Goal: Task Accomplishment & Management: Manage account settings

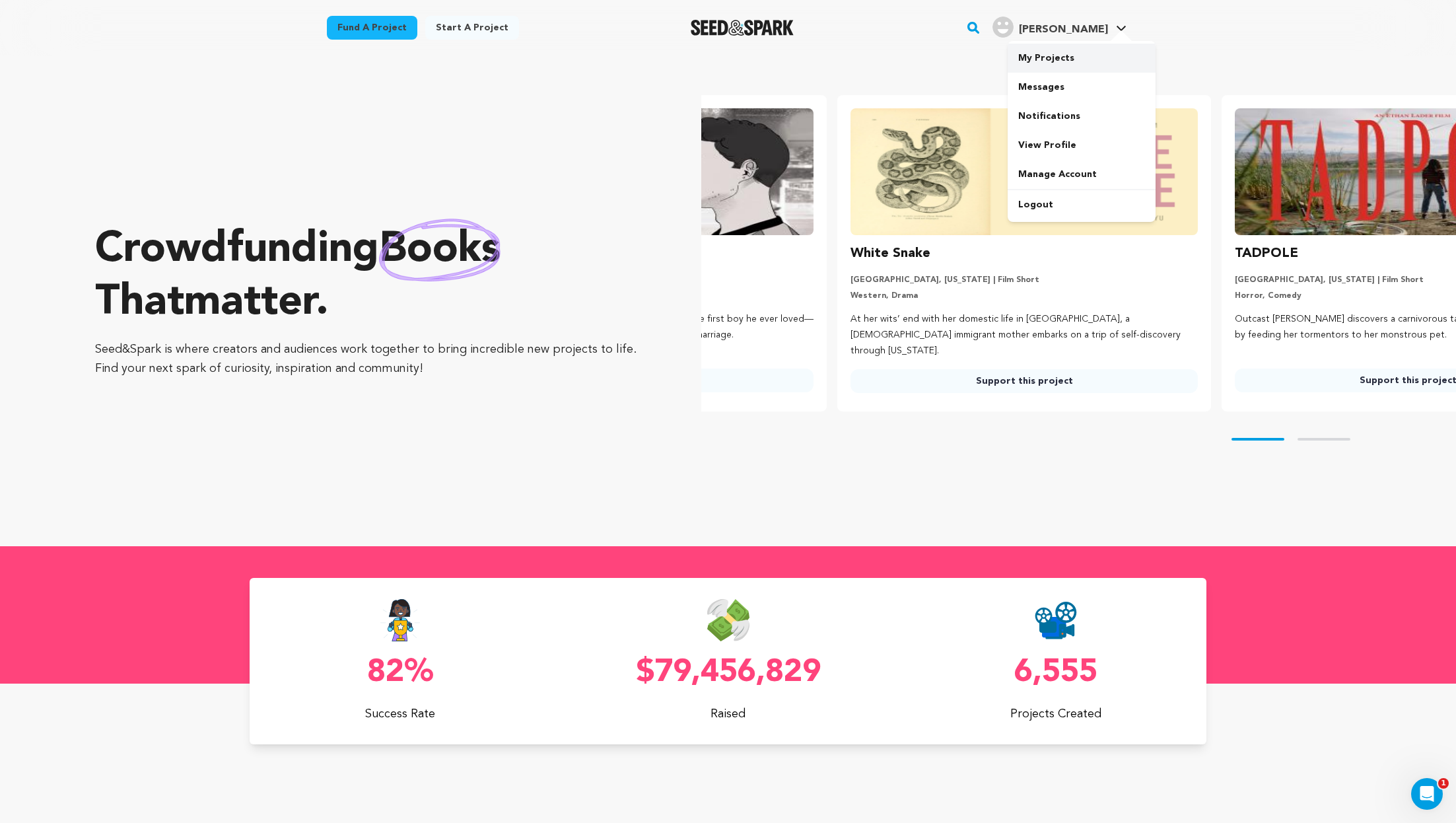
scroll to position [0, 88]
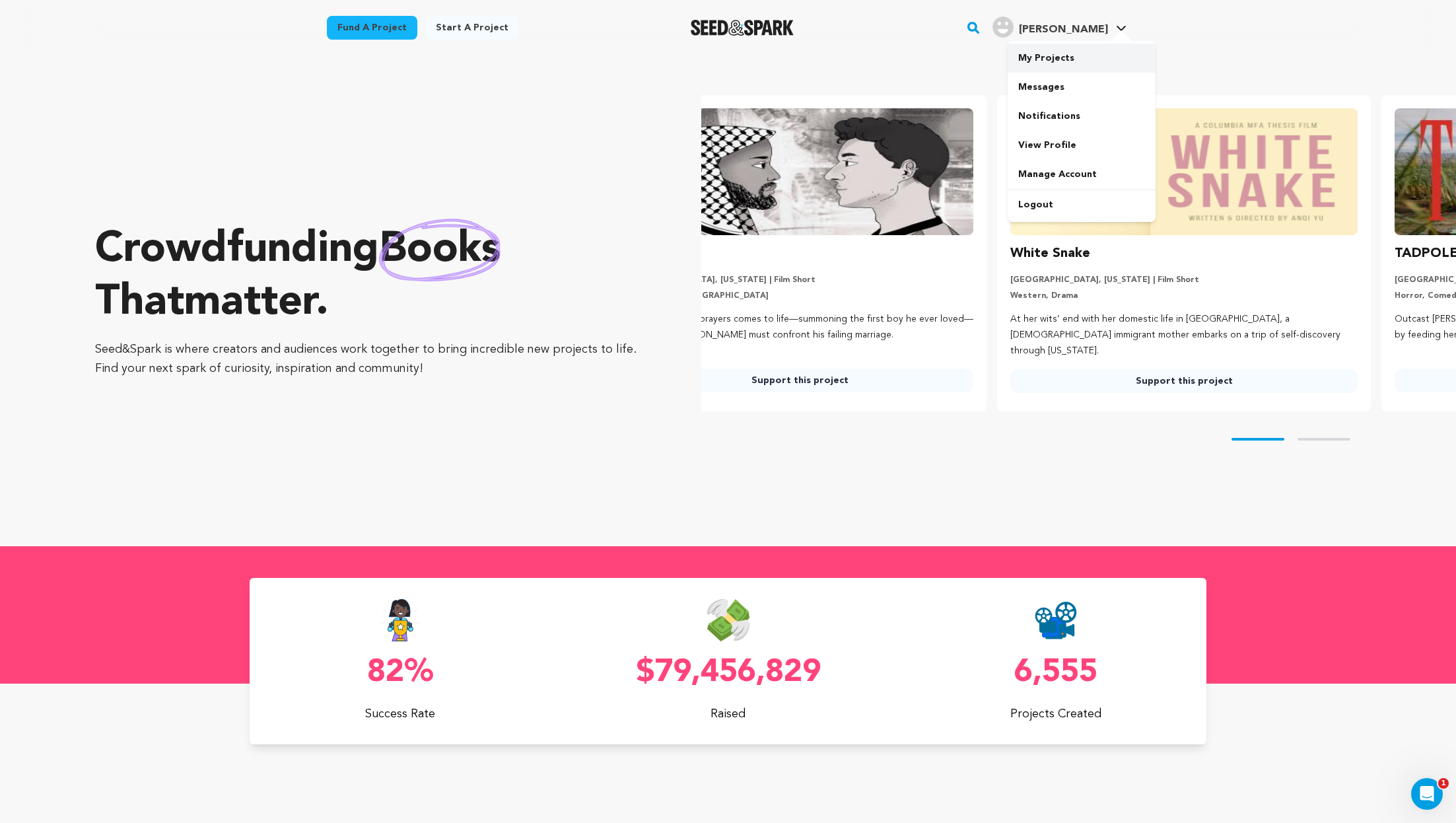
click at [1046, 60] on link "My Projects" at bounding box center [1082, 58] width 148 height 29
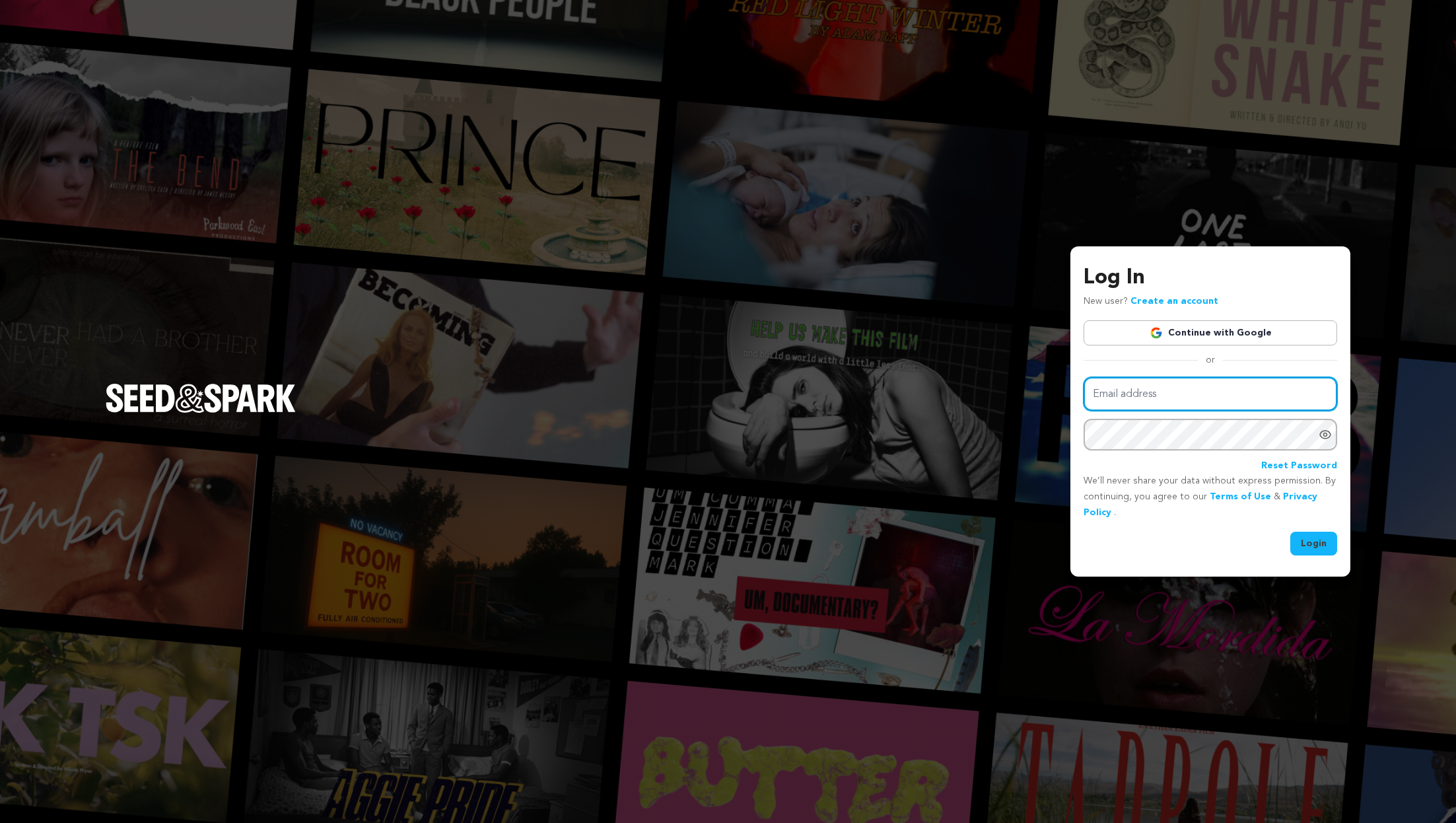
click at [1155, 388] on input "Email address" at bounding box center [1210, 394] width 254 height 34
click at [1156, 395] on input "Email address" at bounding box center [1210, 394] width 254 height 34
type input "parker.film99@gmail.com"
click at [1291, 532] on button "Login" at bounding box center [1314, 543] width 47 height 24
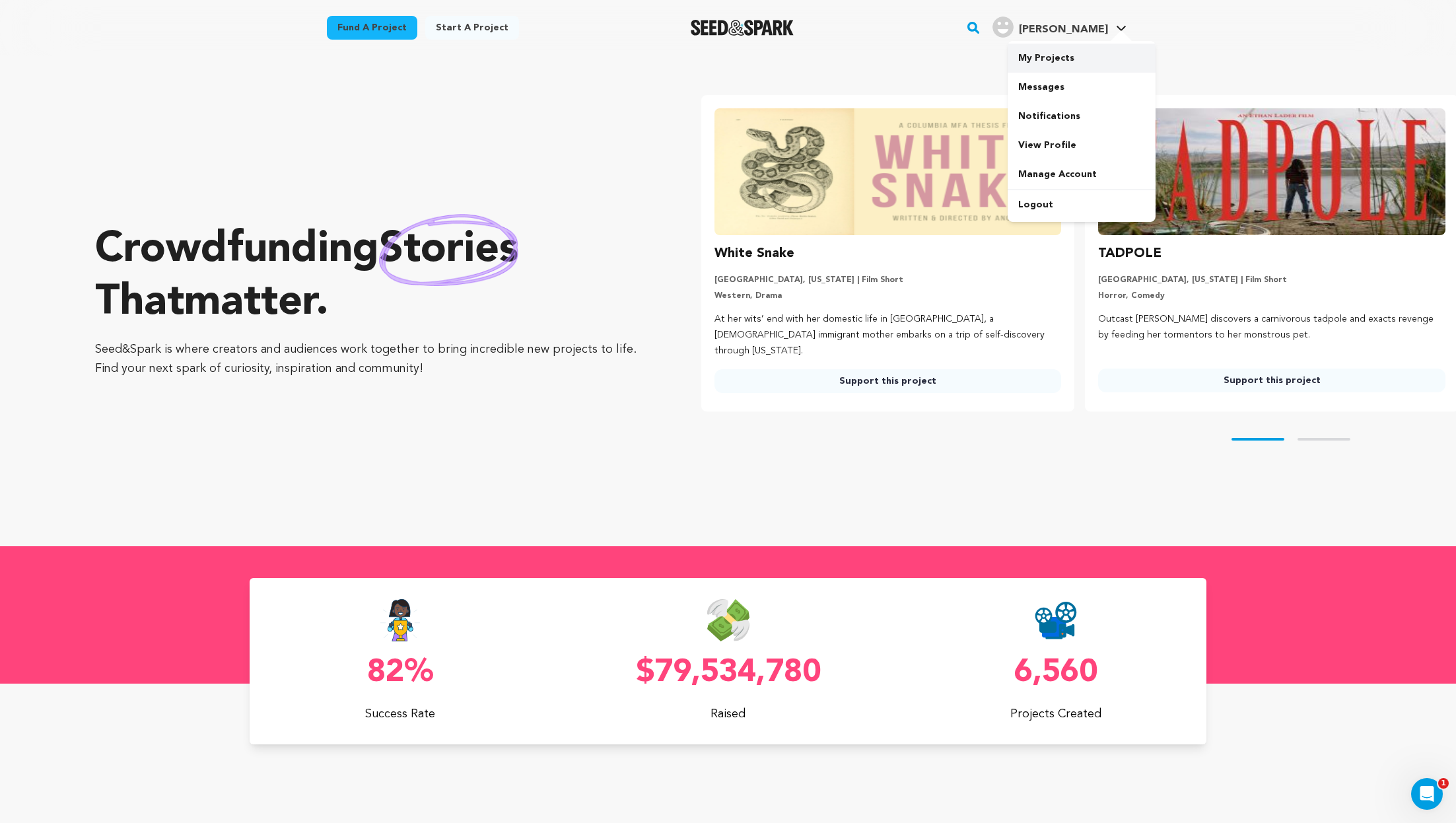
click at [1092, 57] on link "My Projects" at bounding box center [1082, 58] width 148 height 29
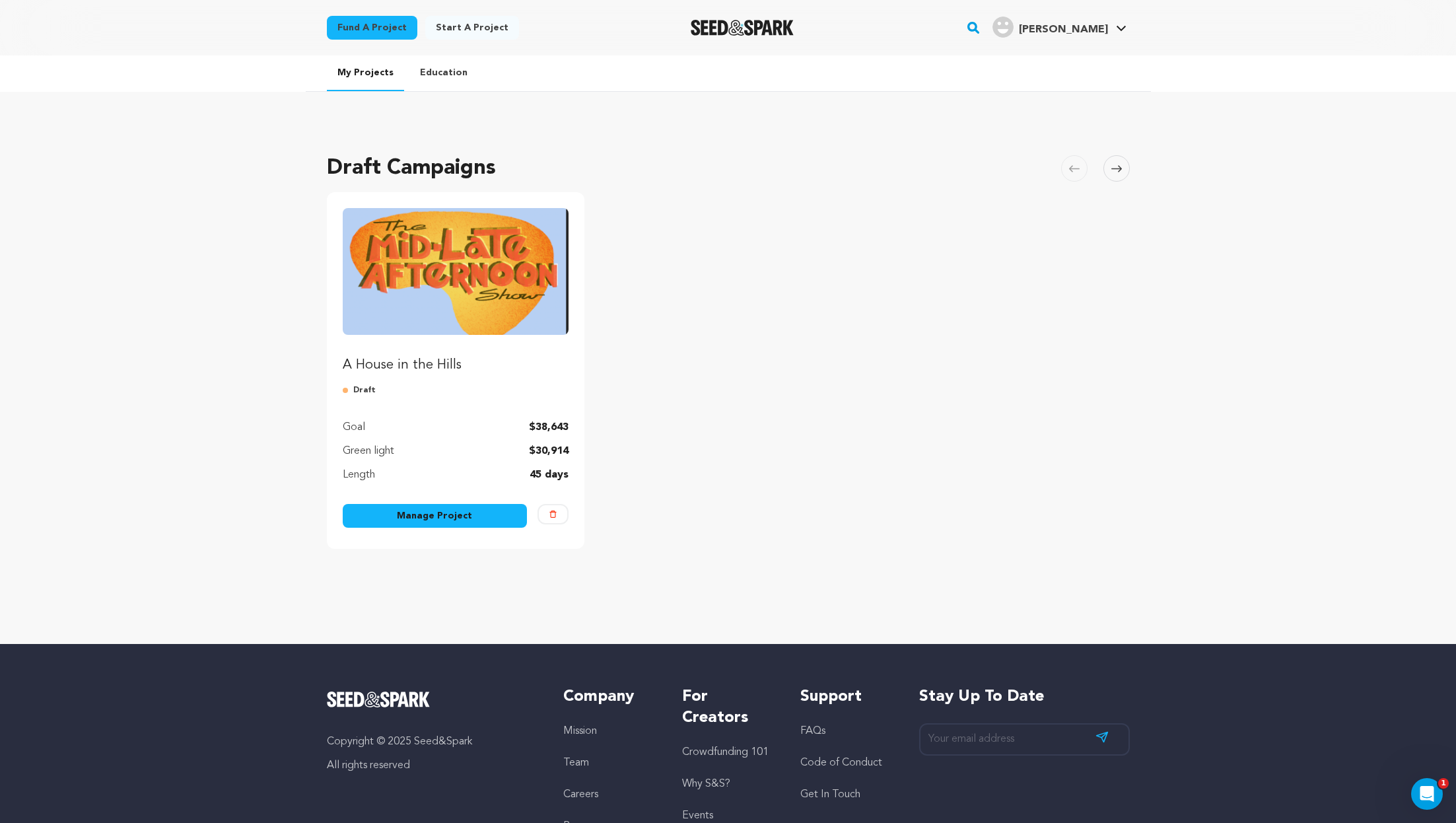
click at [501, 298] on img "Fund A House in the Hills" at bounding box center [456, 271] width 227 height 126
click at [452, 515] on link "Manage Project" at bounding box center [435, 515] width 185 height 24
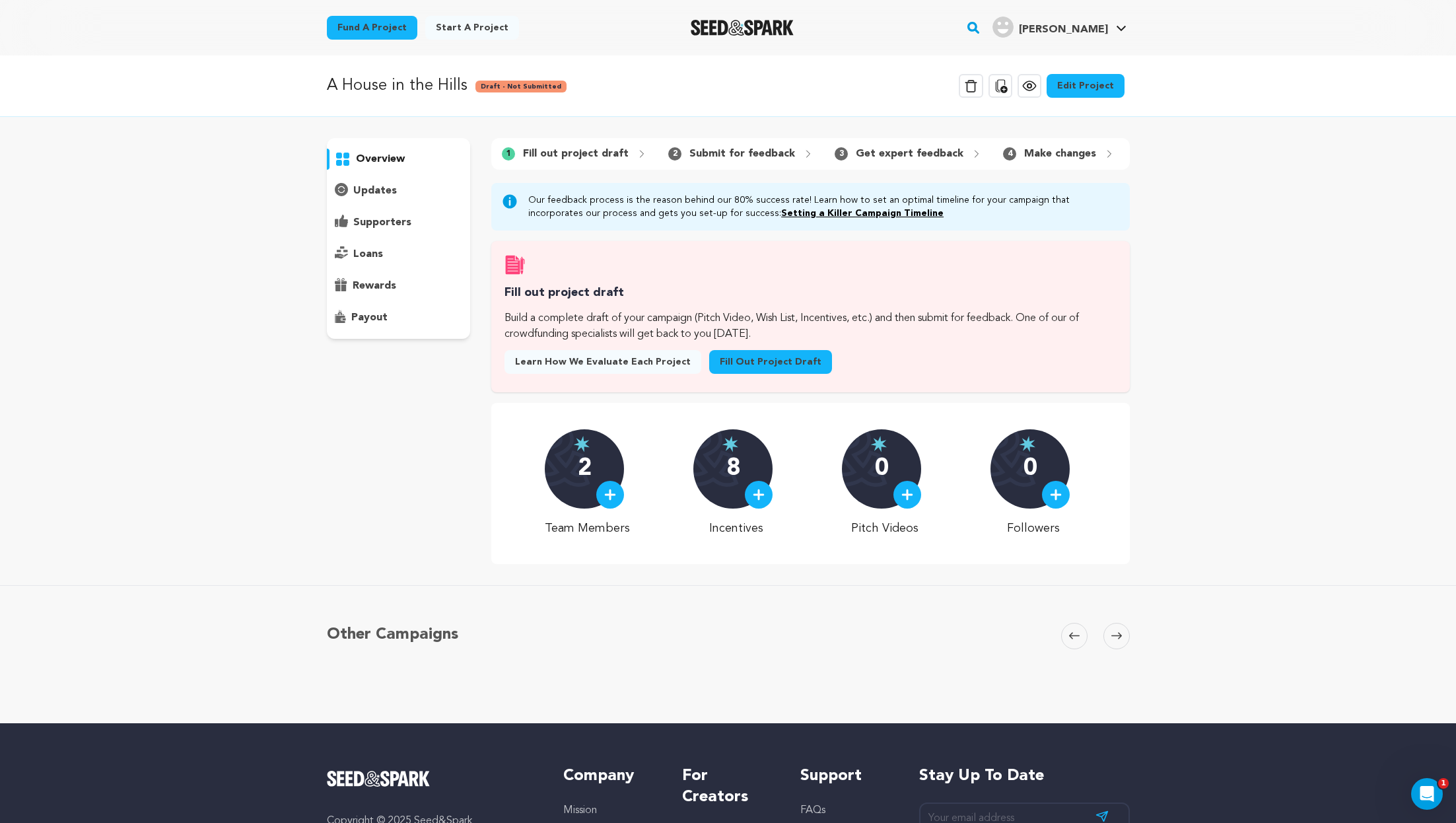
click at [1075, 85] on link "Edit Project" at bounding box center [1086, 85] width 78 height 24
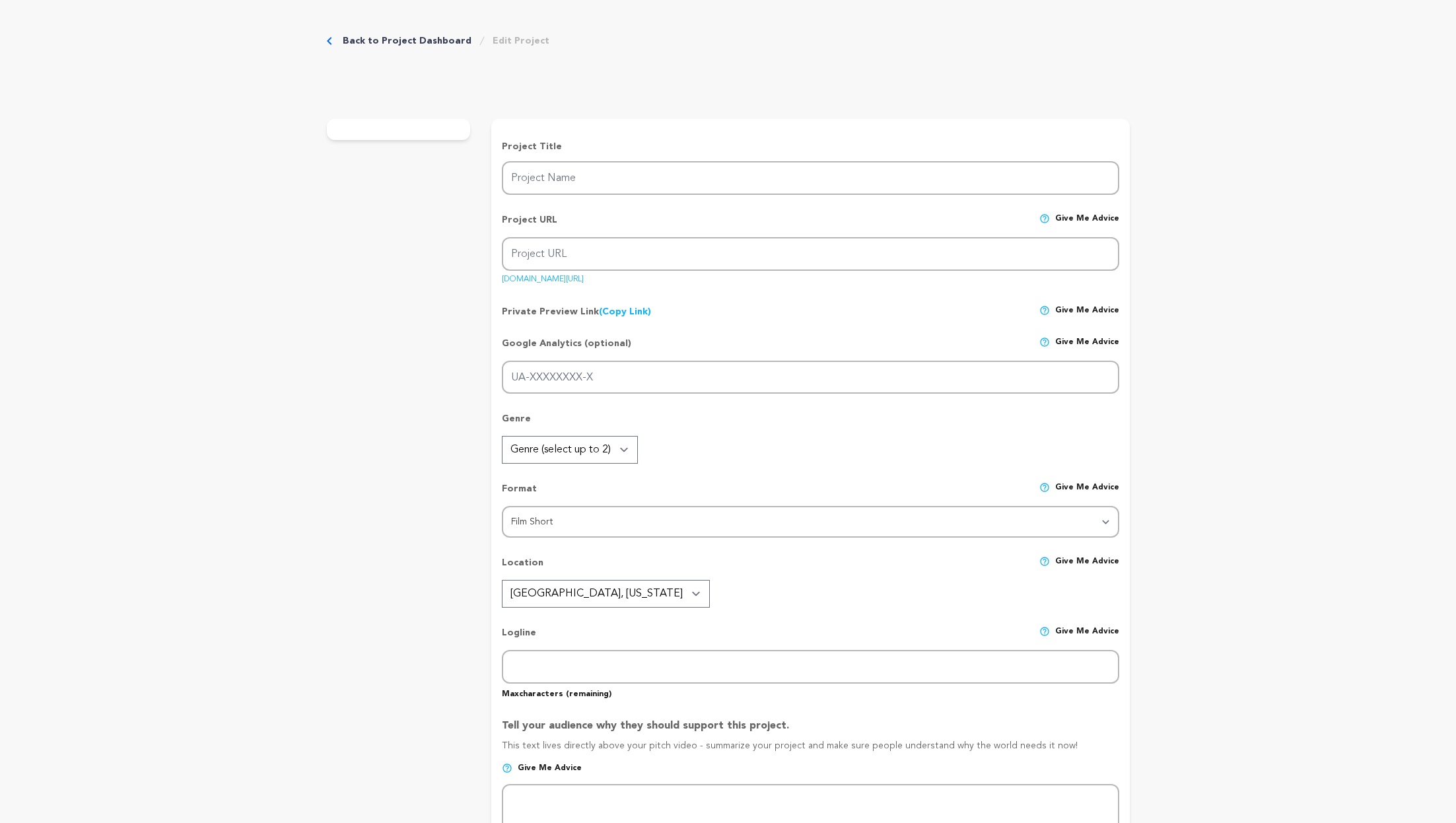
type input "A House in the Hills"
type input "a-house-in-the-hills"
type input "AN ABSURDIST COMEDY THILLER"
type textarea "At a Hollywood Hills dinner party where no one else shows, a man’s awkward even…"
type textarea "Your pledge fuels unique indie filmmaking, amplifies the need for new and satir…"
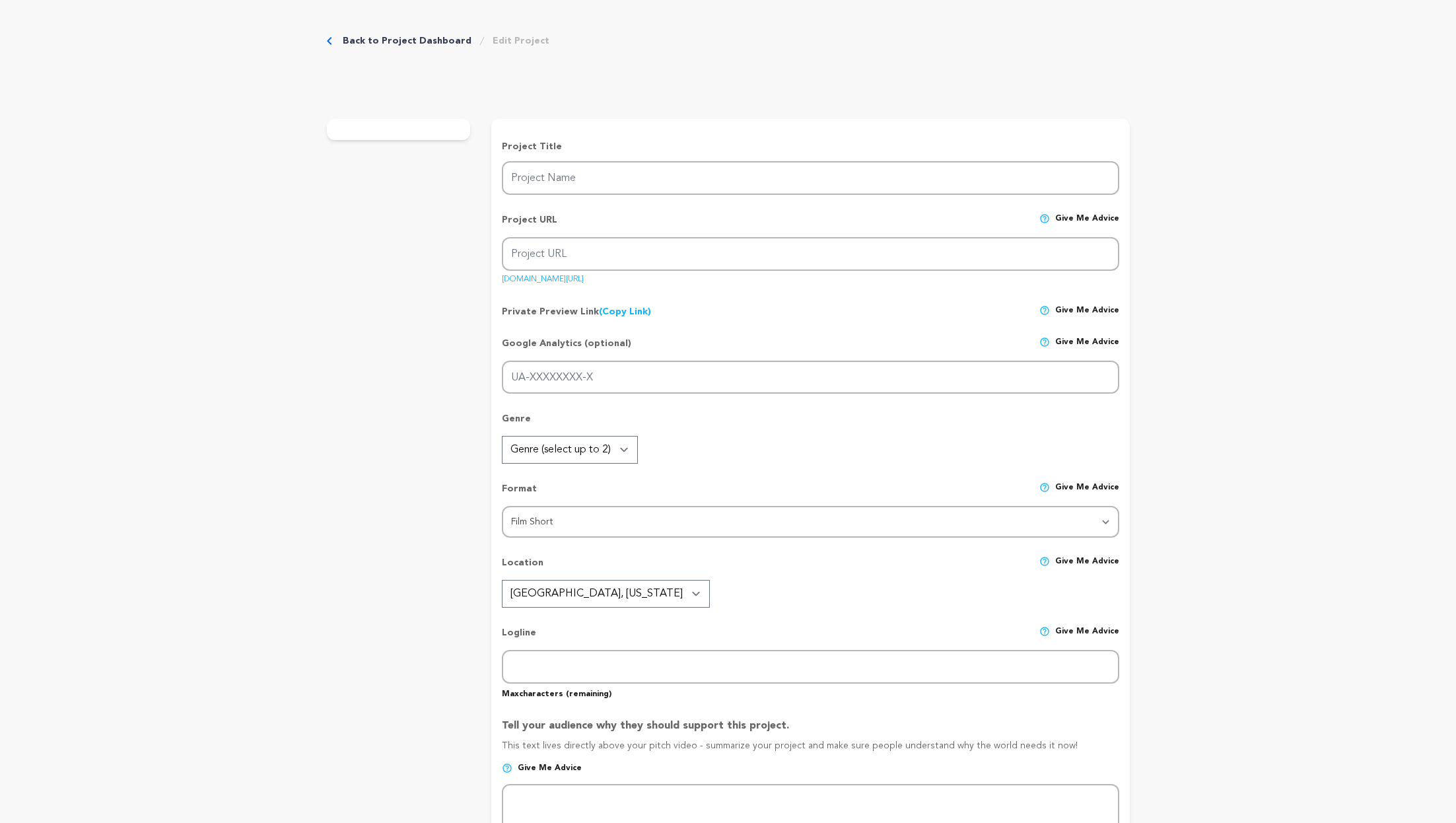
type textarea "We have the support of the Bob Baker Marionette theater."
radio input "true"
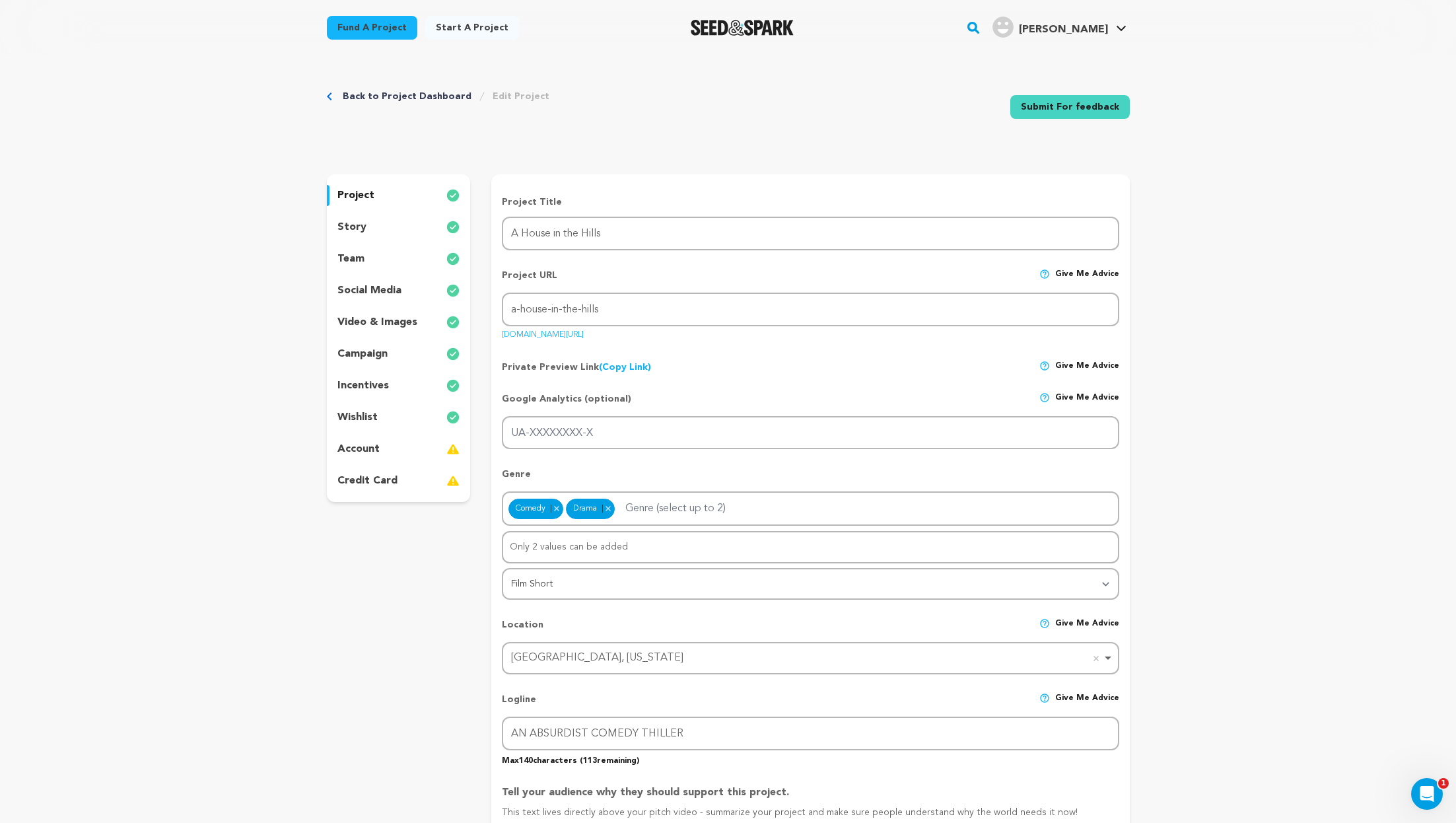
click at [388, 262] on div "team" at bounding box center [398, 259] width 144 height 21
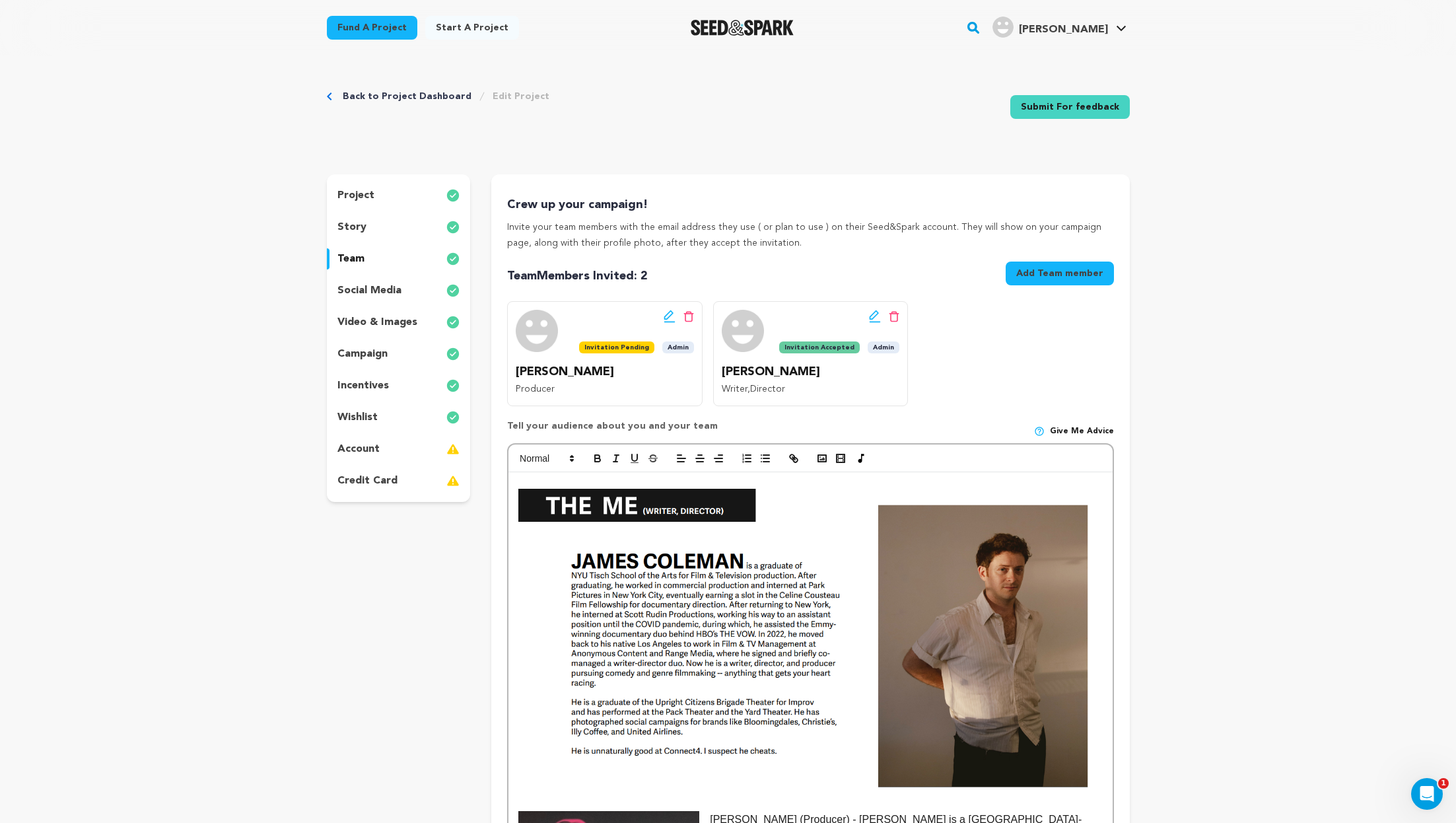
click at [397, 221] on div "story" at bounding box center [398, 227] width 144 height 21
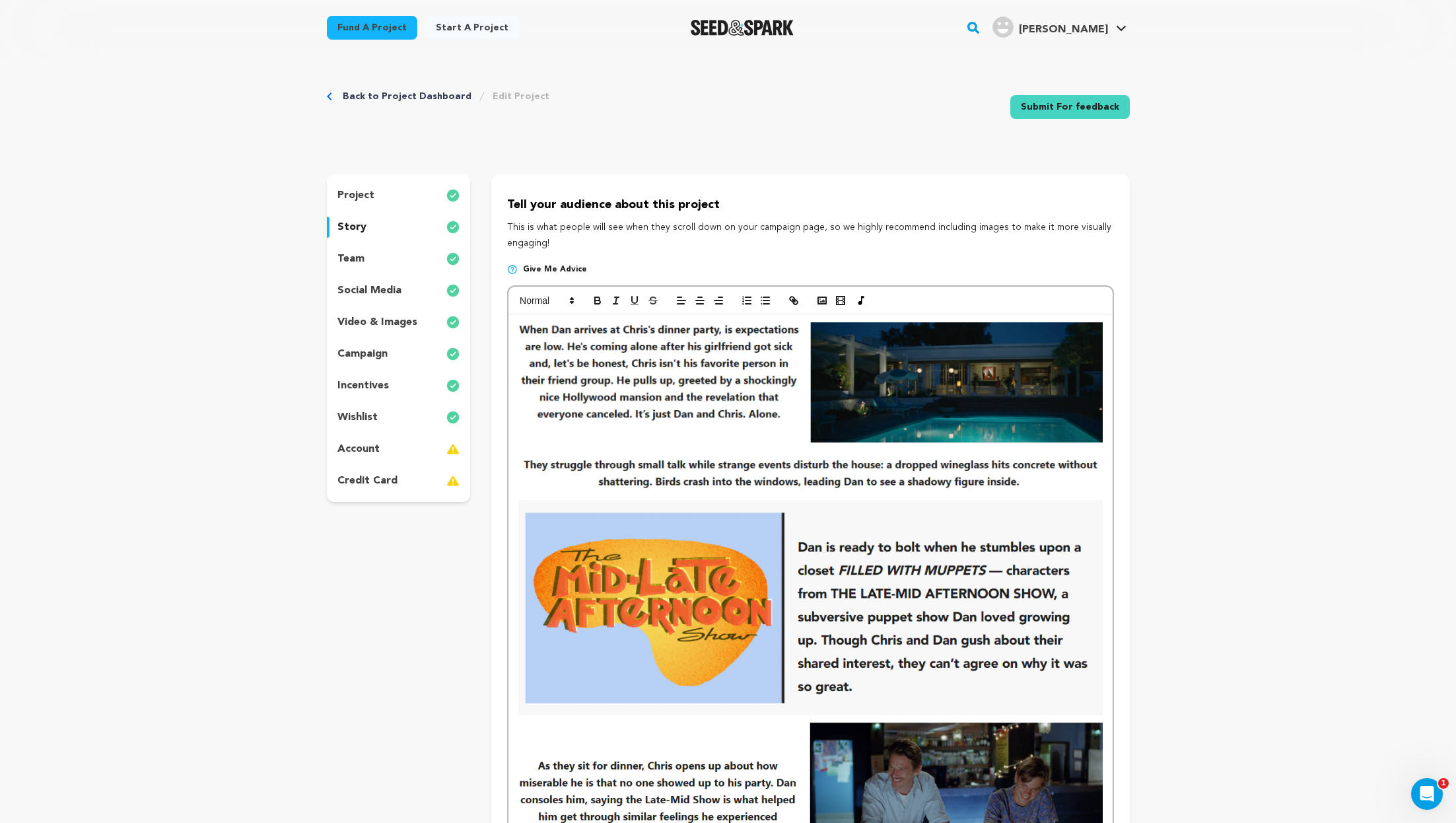
click at [395, 263] on div "team" at bounding box center [398, 259] width 144 height 21
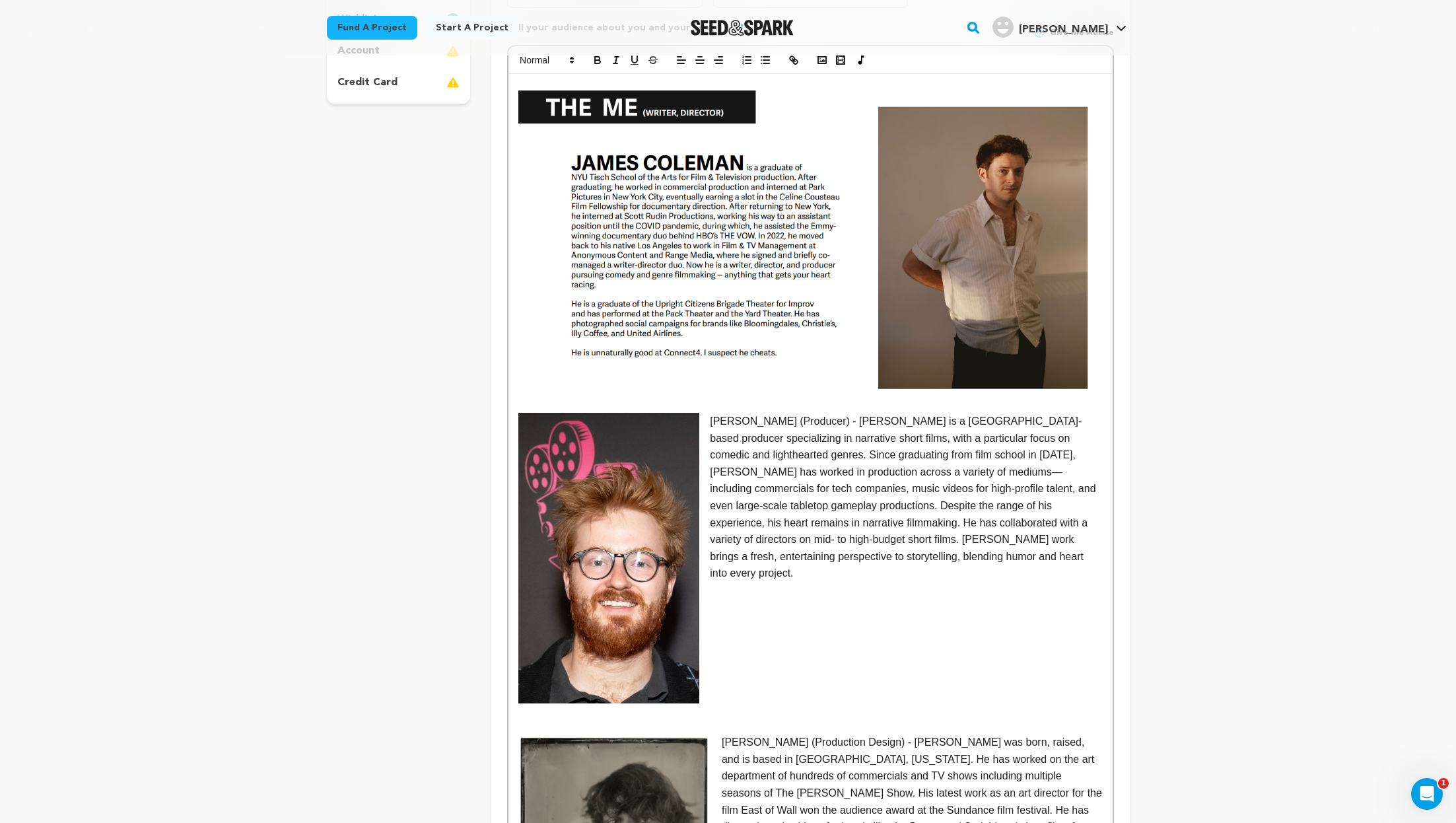
scroll to position [403, 0]
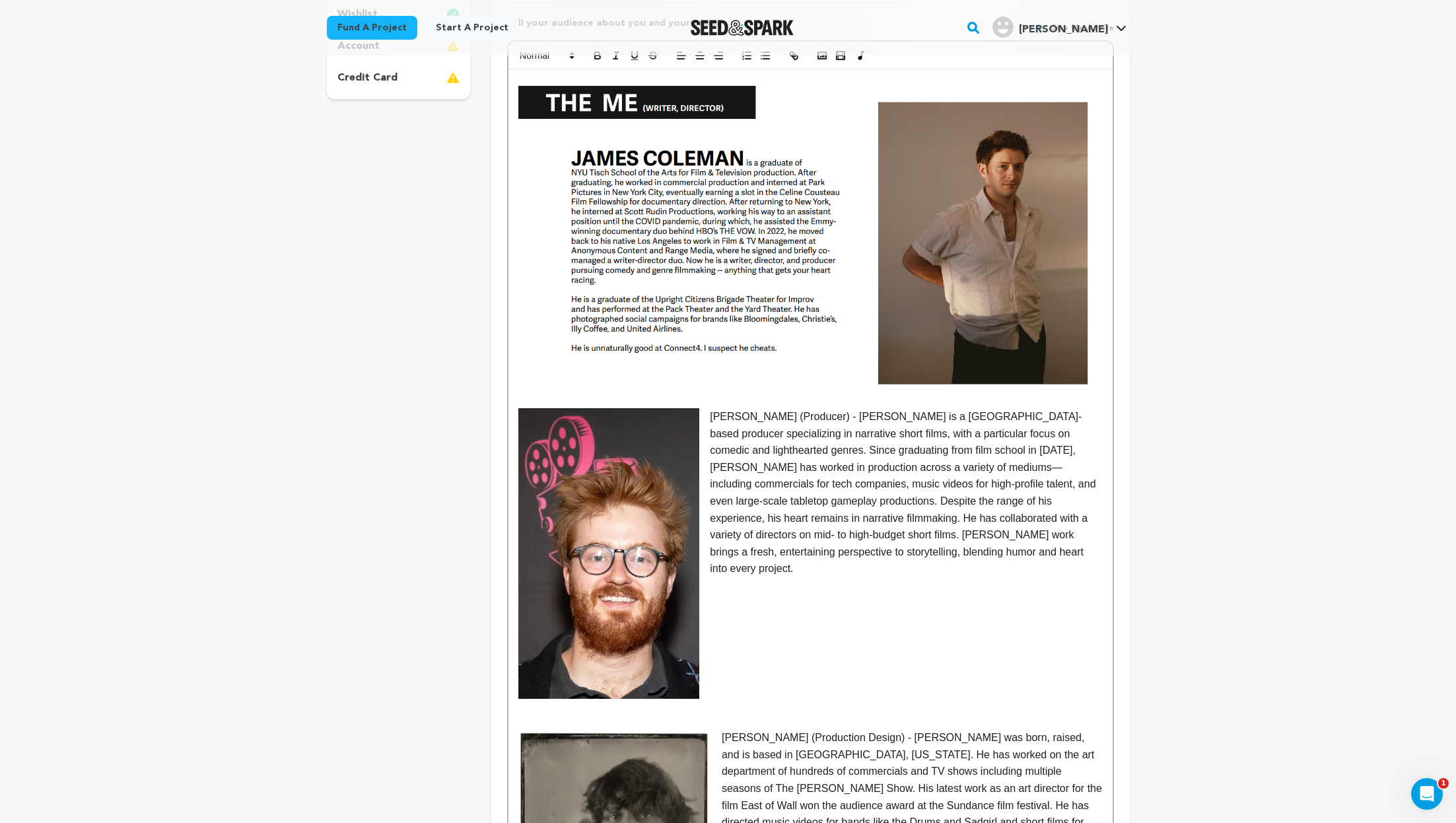
click at [910, 577] on p at bounding box center [811, 586] width 584 height 17
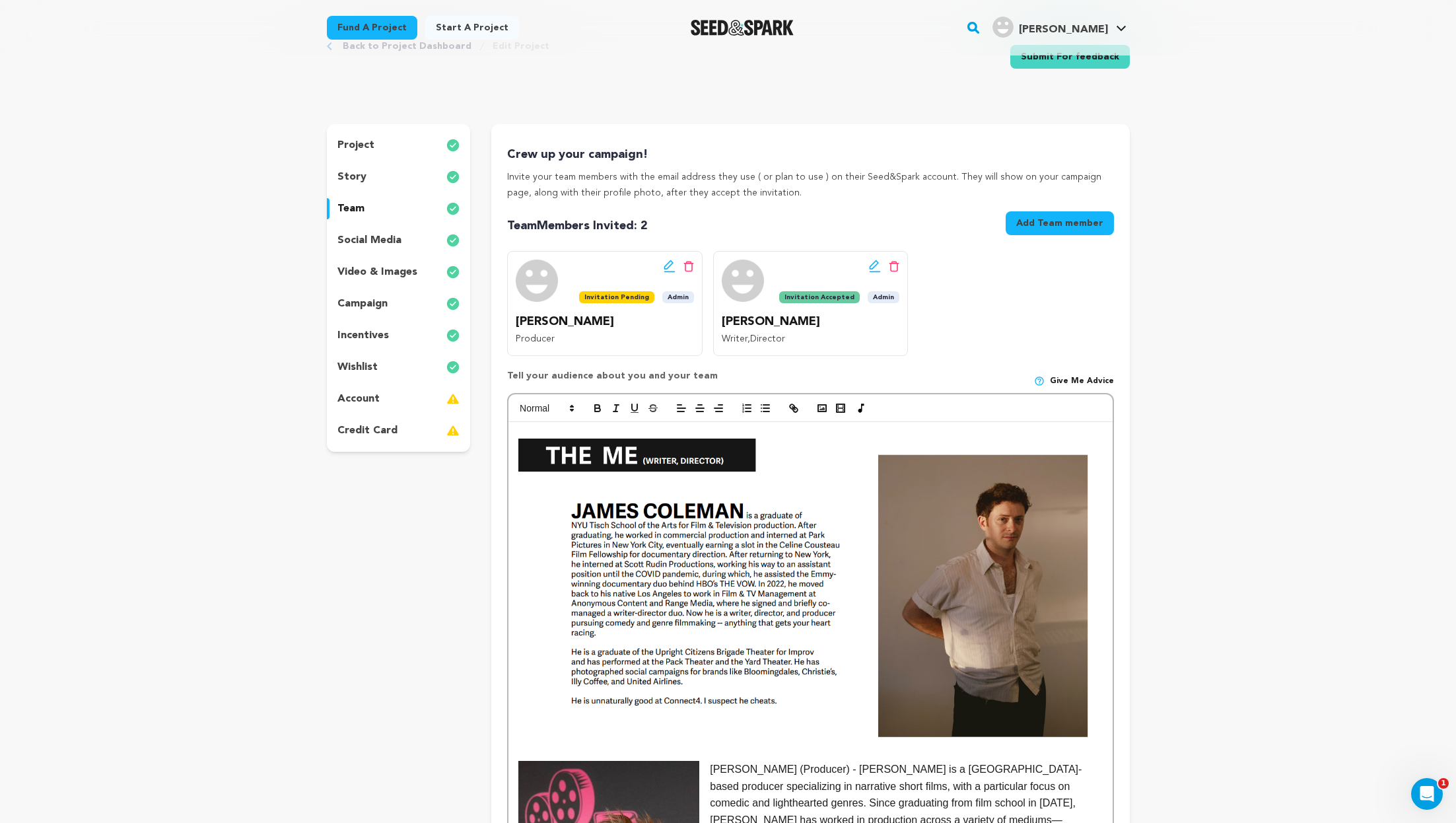
scroll to position [0, 0]
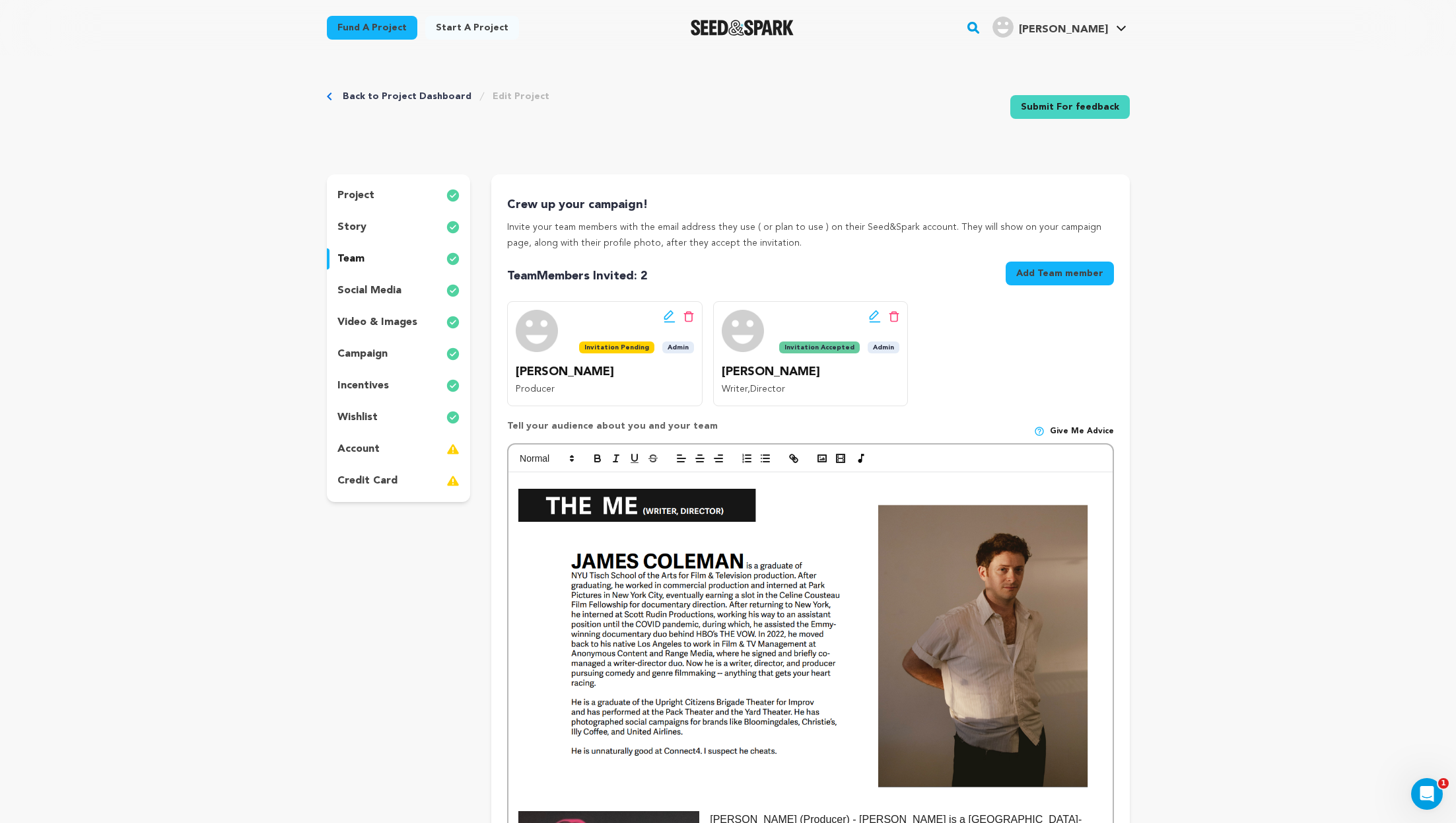
click at [402, 232] on div "story" at bounding box center [398, 227] width 144 height 21
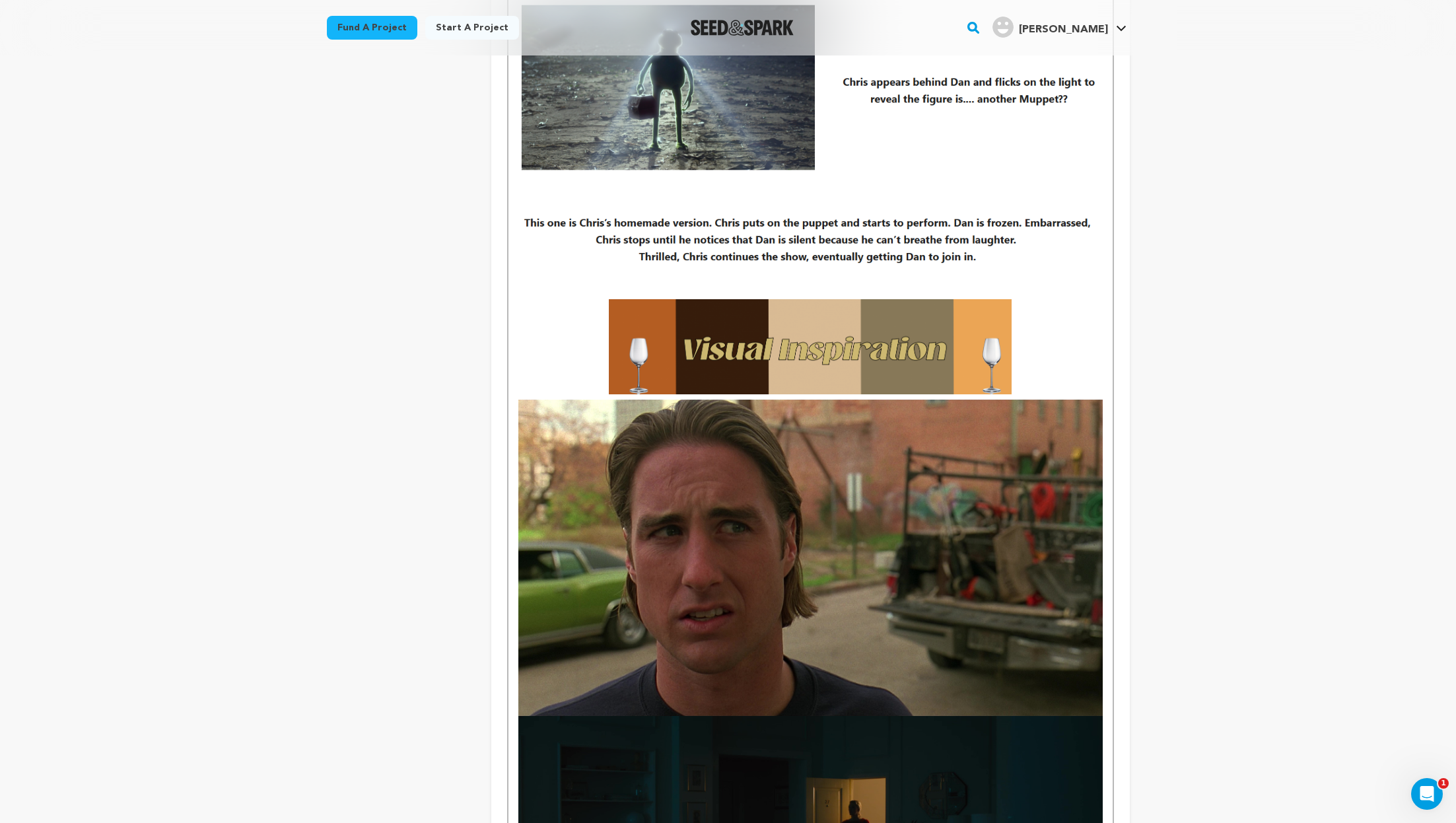
scroll to position [911, 0]
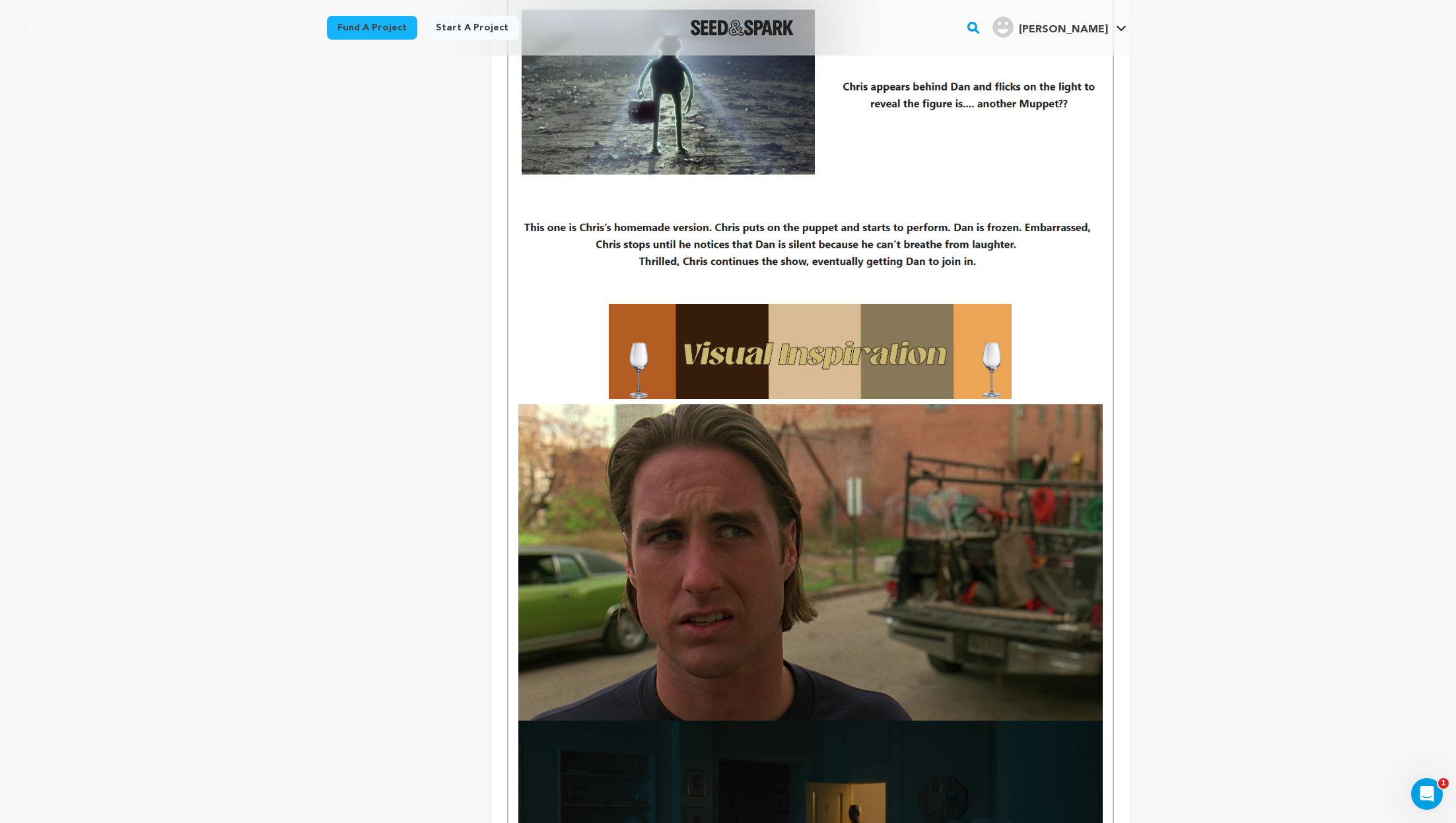
click at [732, 549] on img at bounding box center [811, 562] width 584 height 316
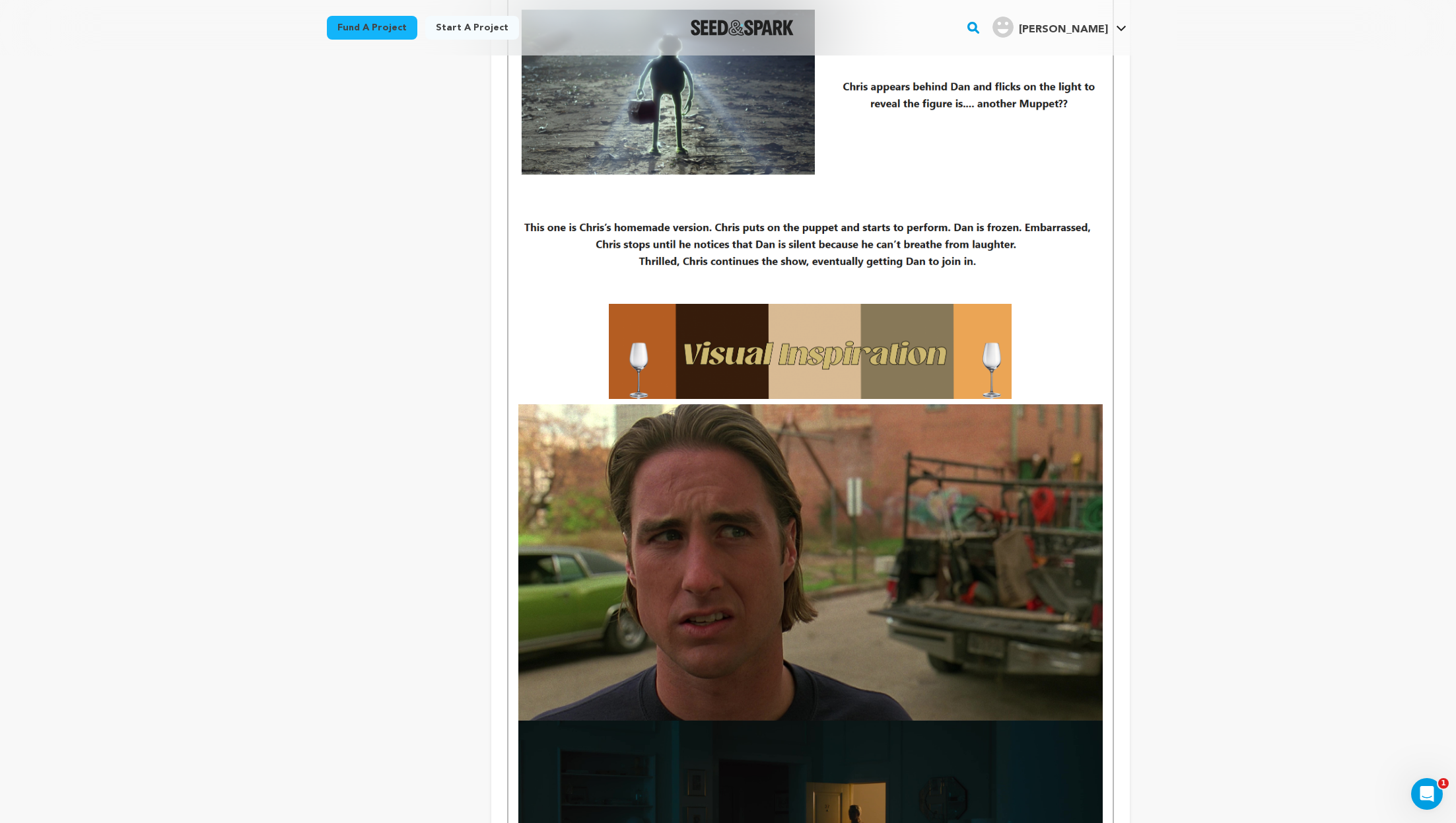
click at [1010, 545] on img at bounding box center [811, 562] width 584 height 316
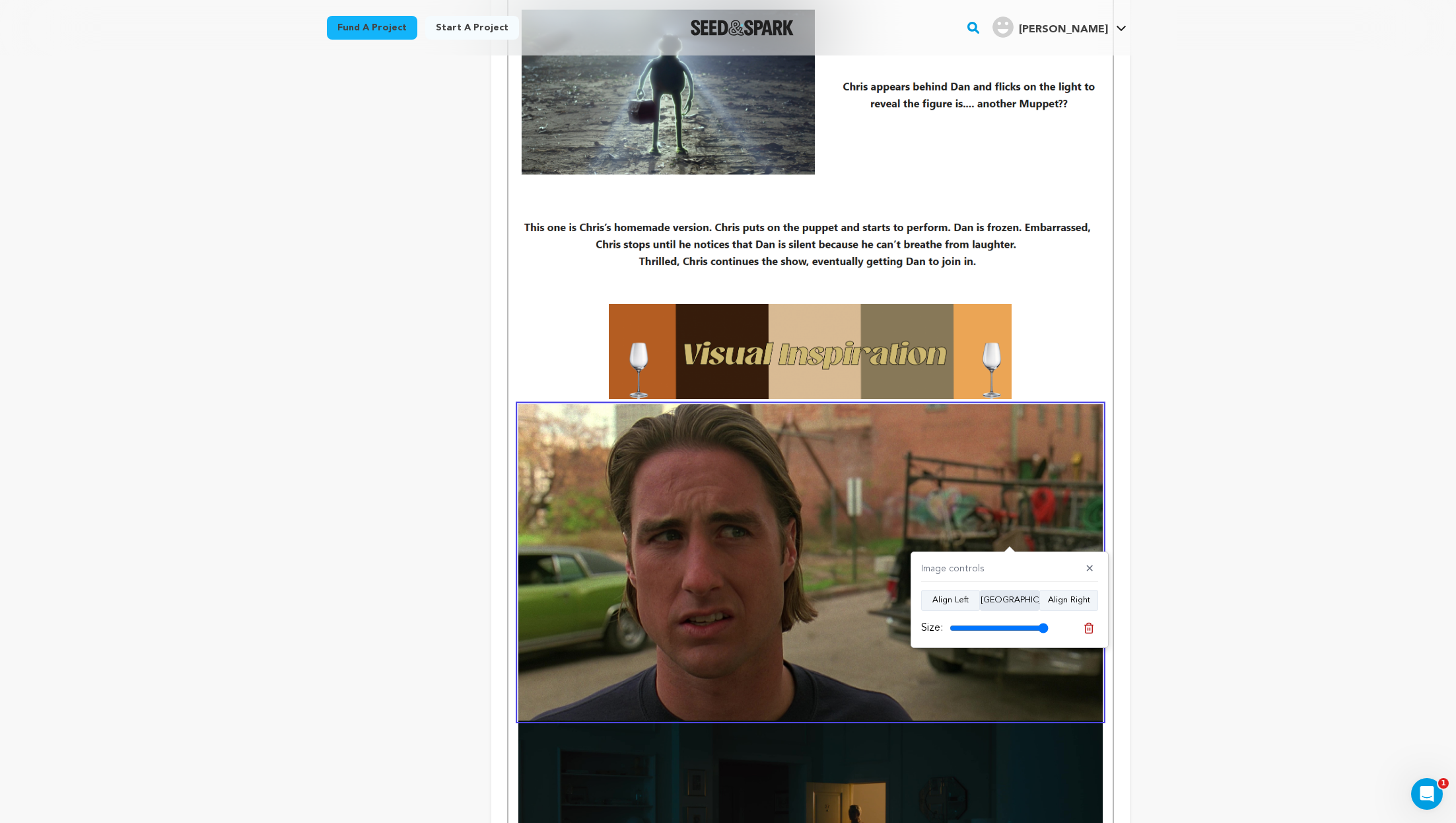
click at [1006, 603] on button "Align Center" at bounding box center [1009, 600] width 59 height 21
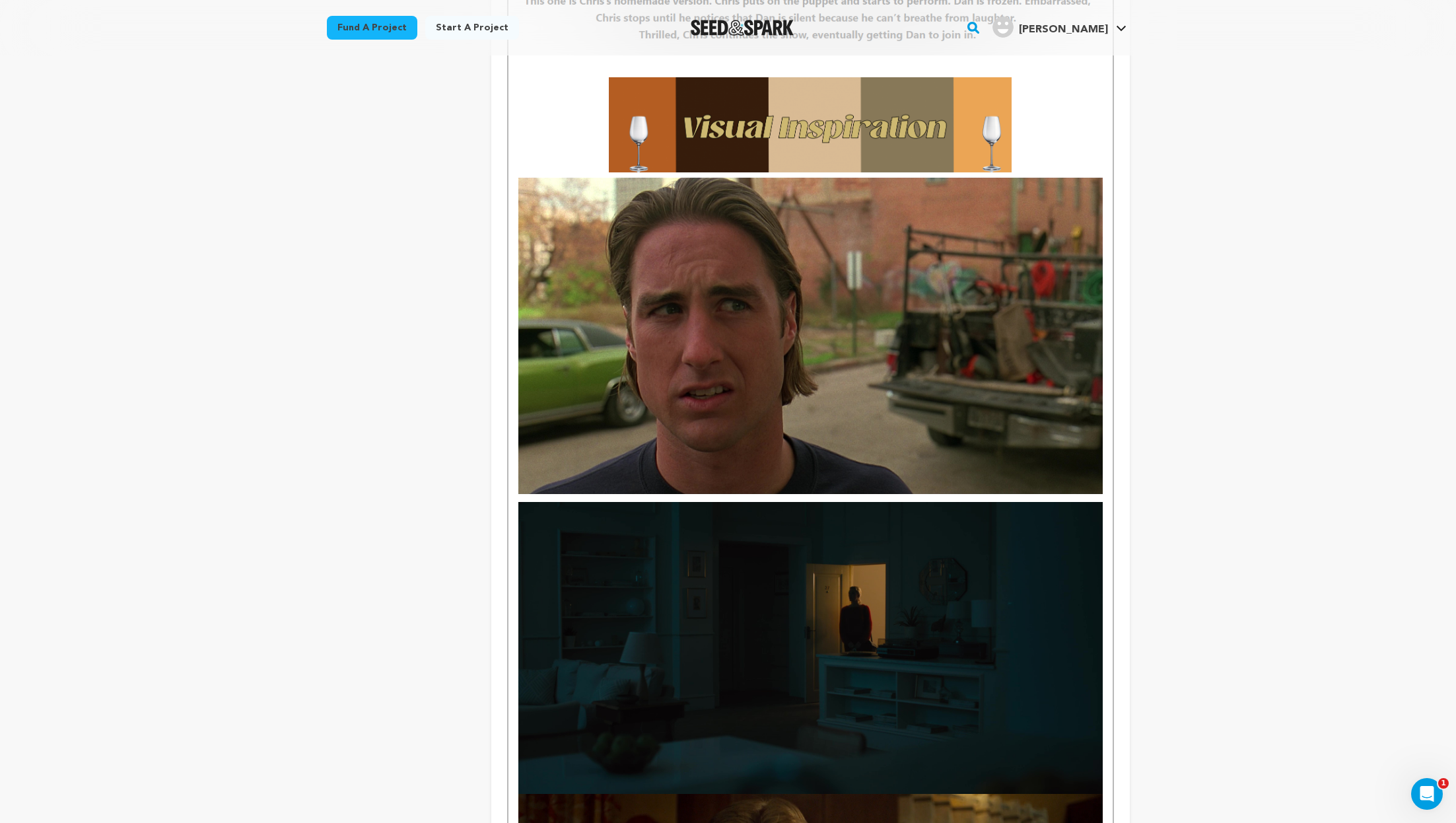
scroll to position [1152, 0]
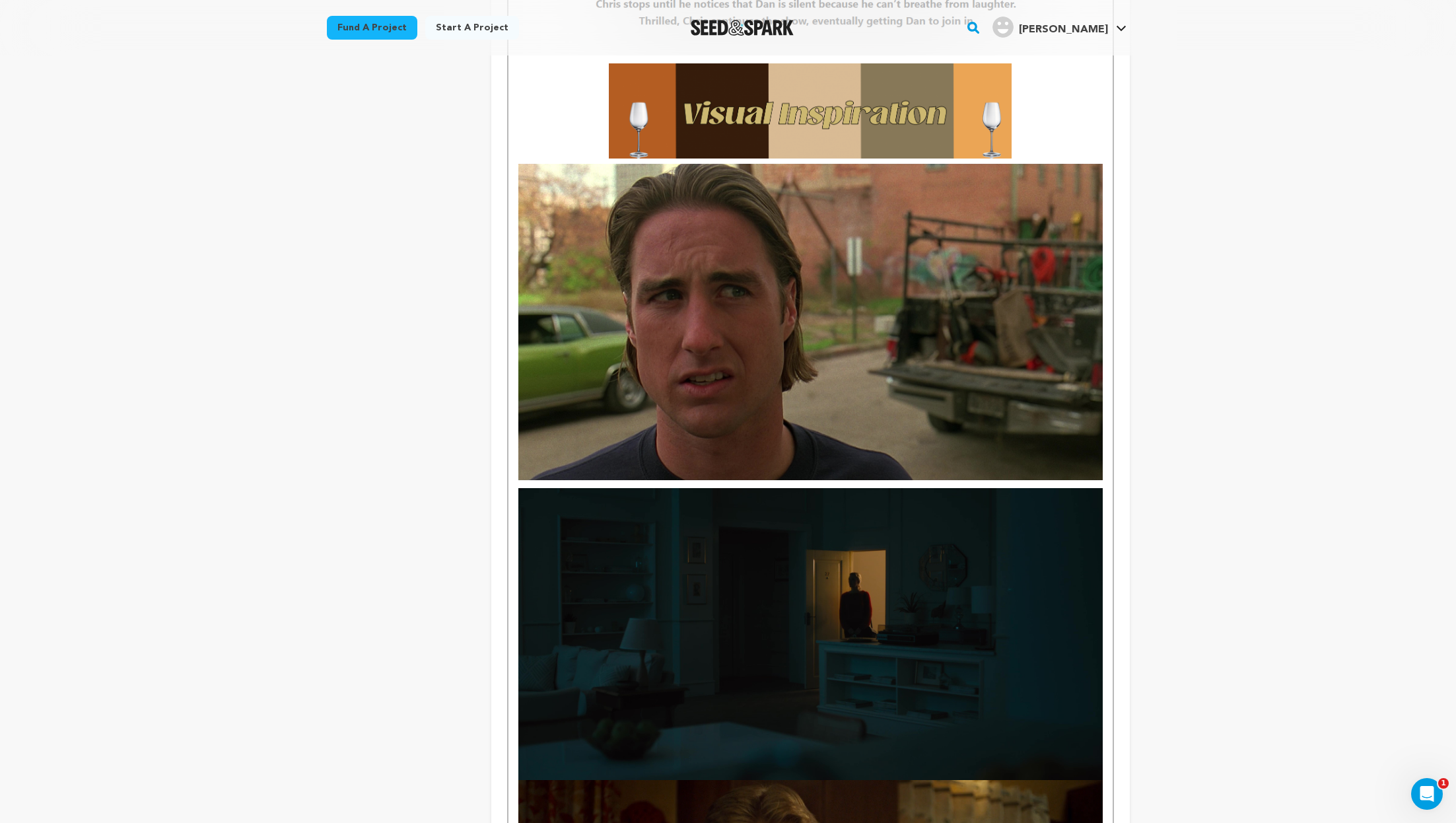
click at [903, 658] on img at bounding box center [811, 634] width 584 height 292
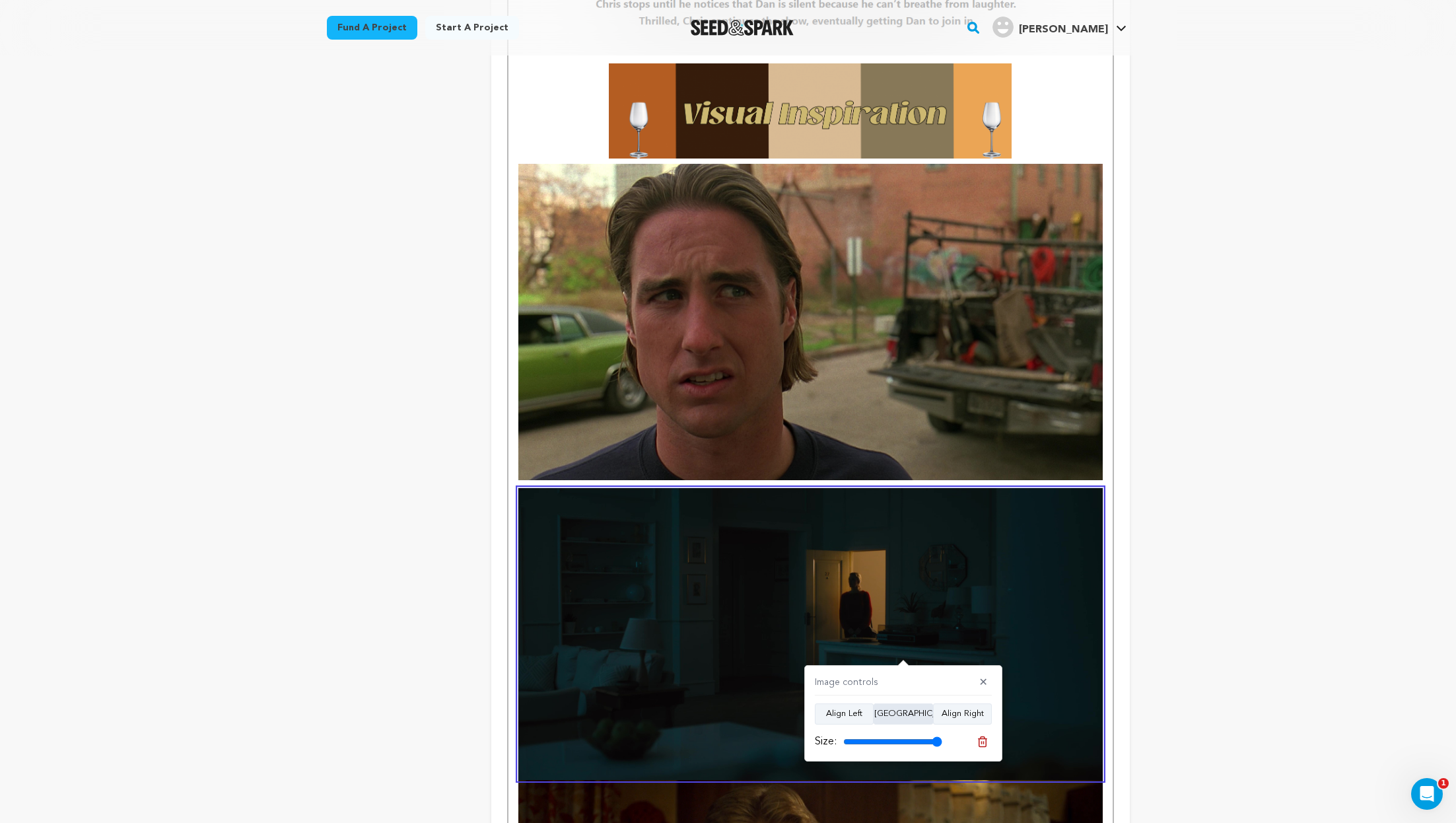
click at [894, 710] on button "Align Center" at bounding box center [903, 713] width 59 height 21
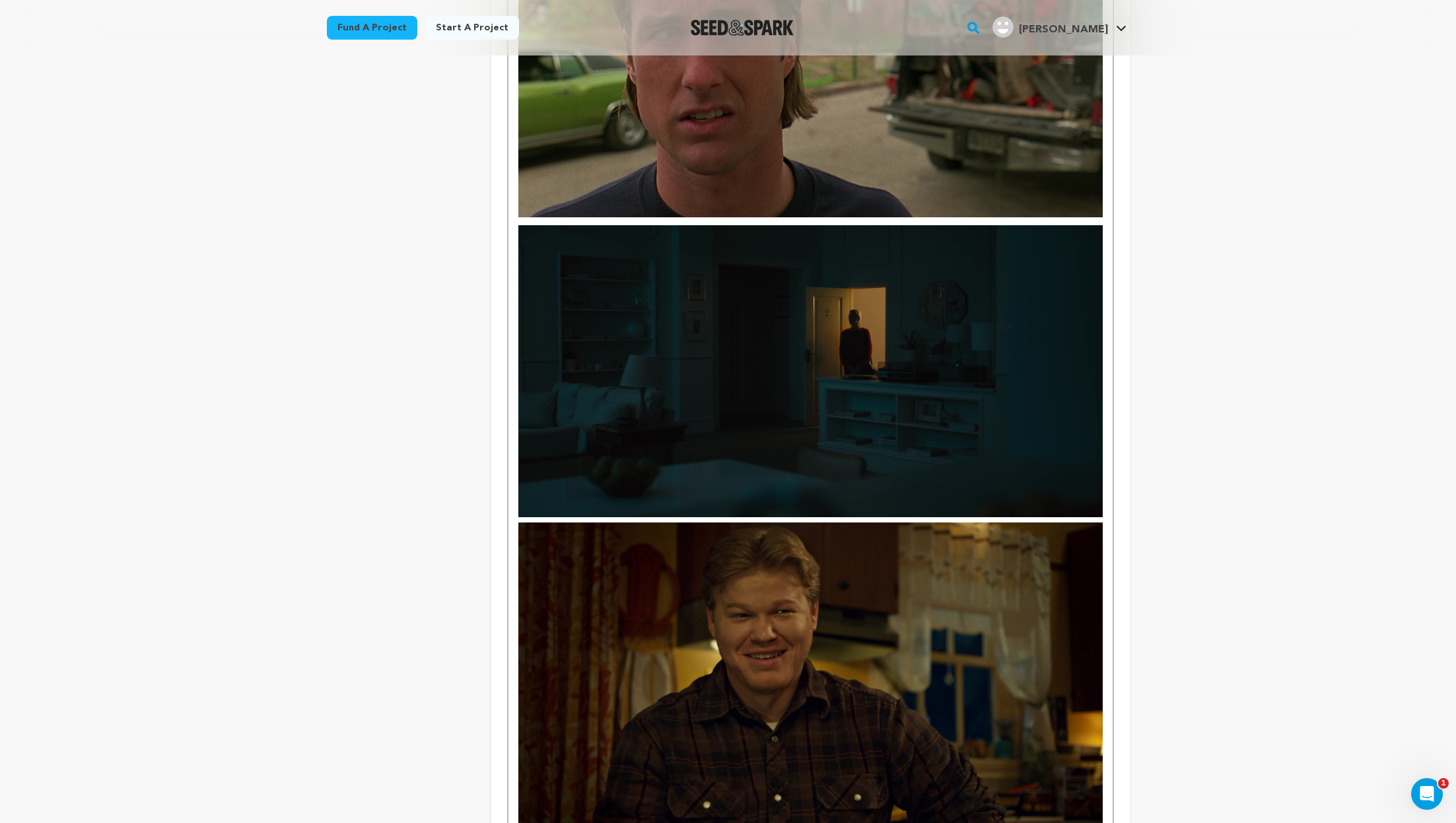
scroll to position [1416, 0]
click at [863, 619] on img at bounding box center [811, 686] width 584 height 328
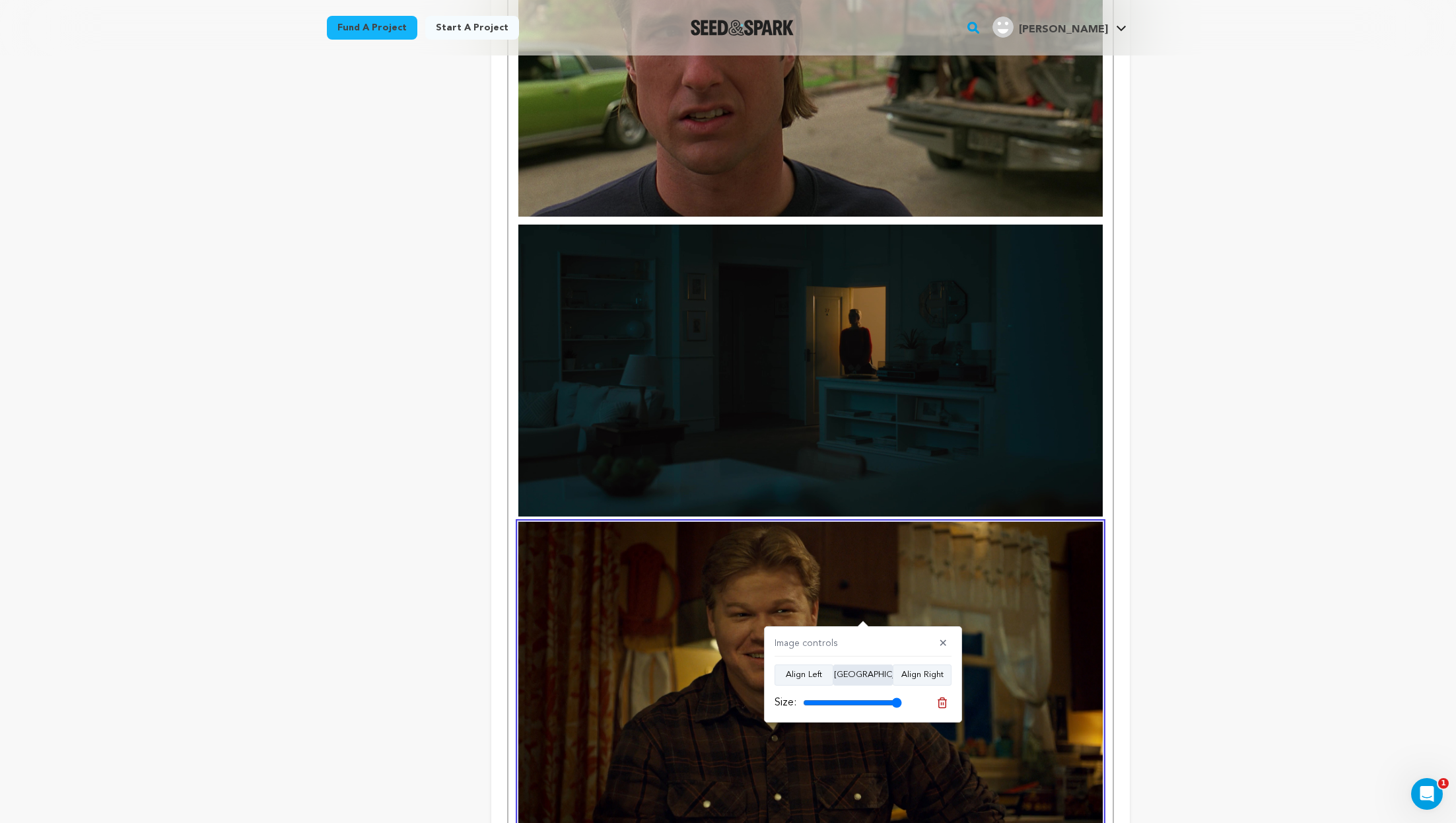
click at [849, 672] on button "Align Center" at bounding box center [863, 675] width 59 height 21
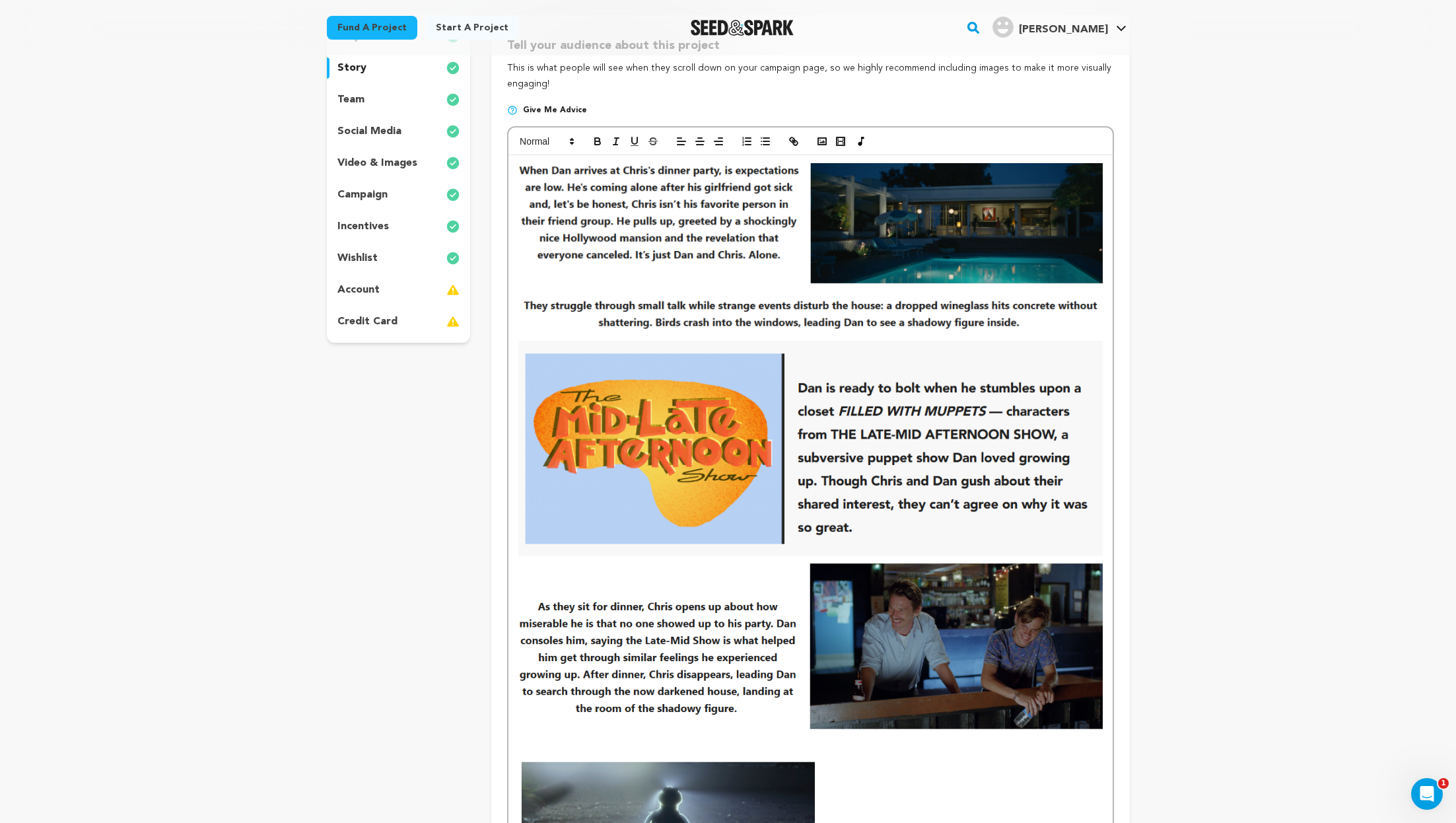
scroll to position [0, 0]
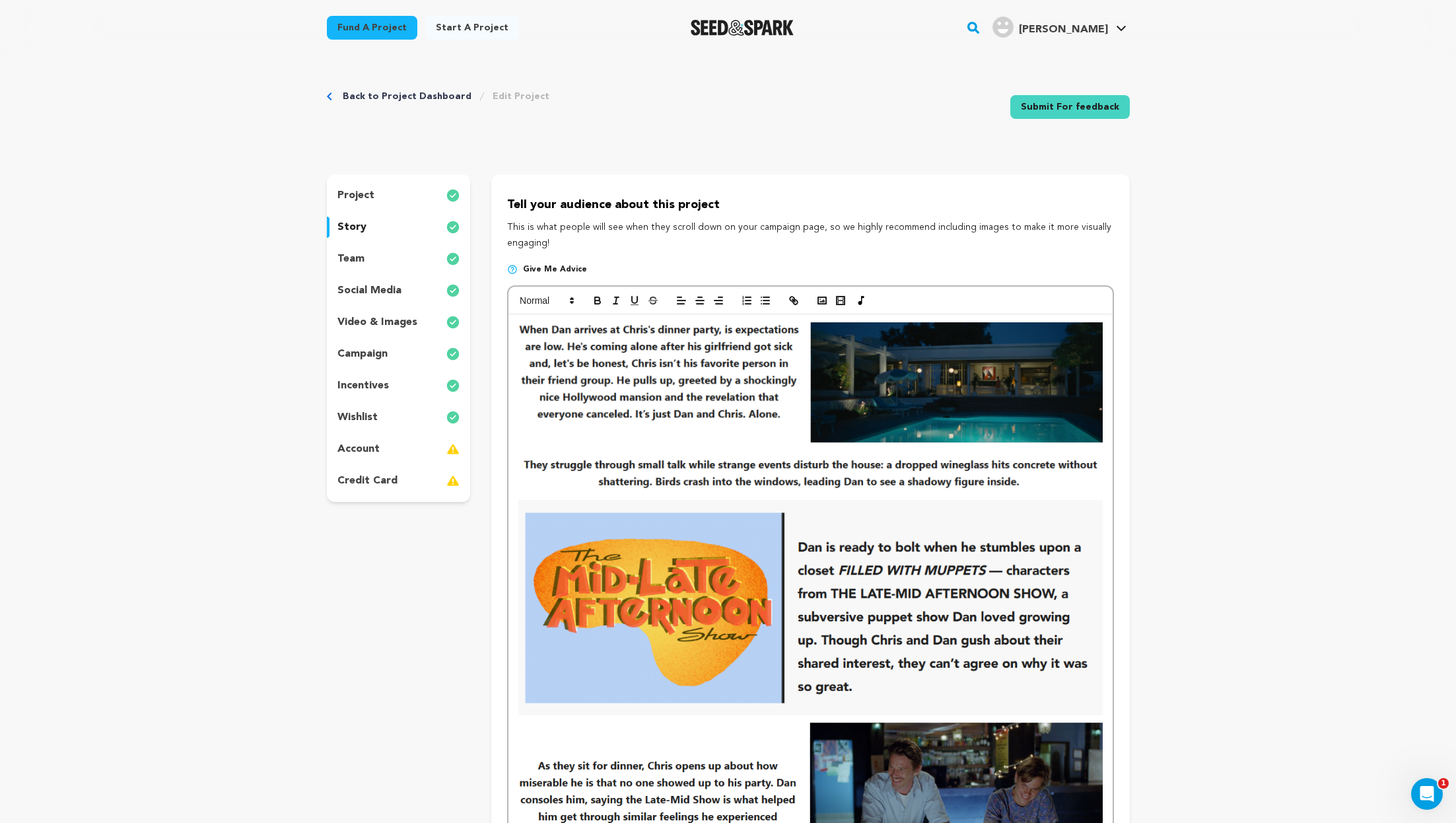
click at [954, 642] on img at bounding box center [811, 608] width 584 height 215
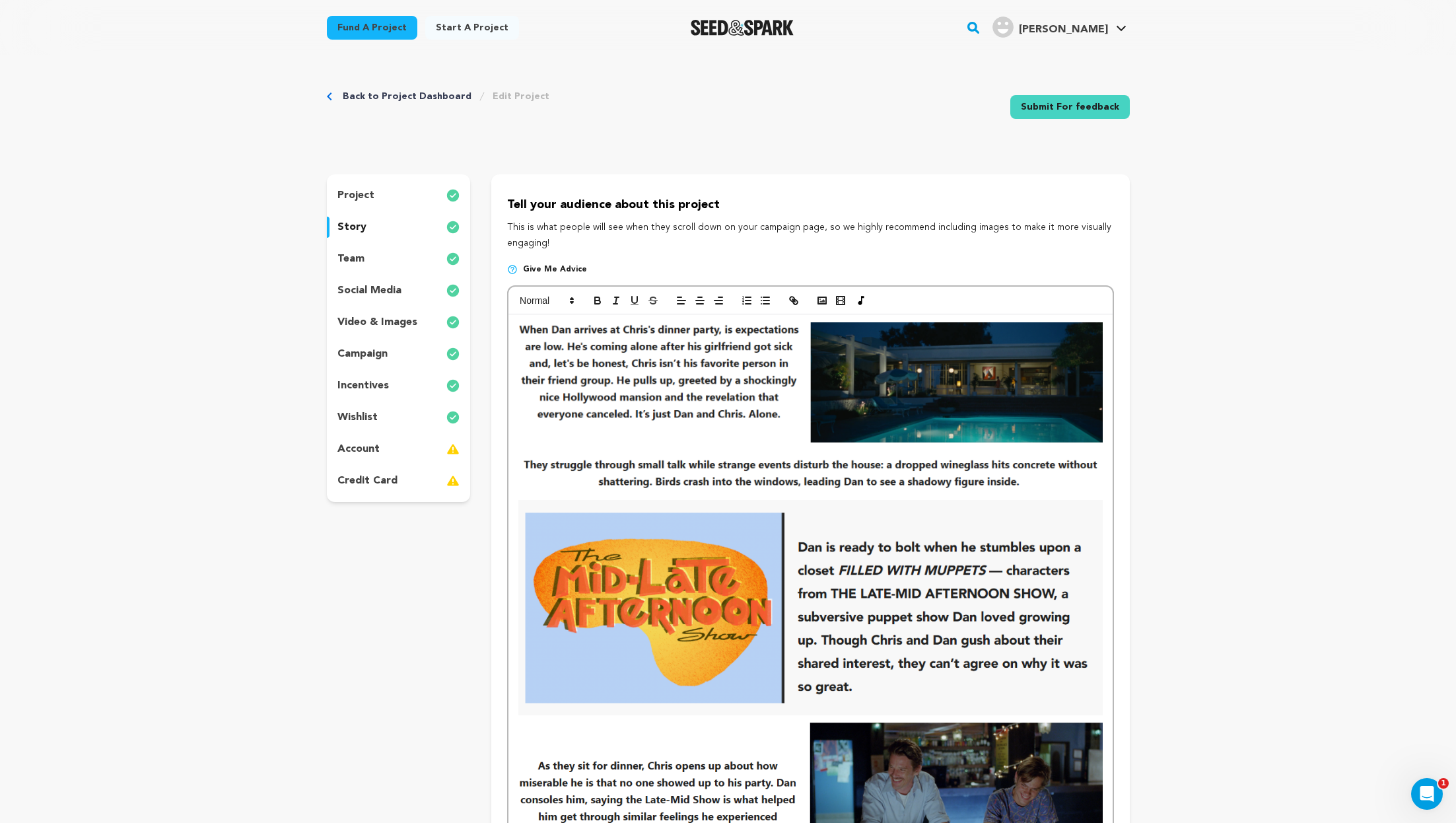
click at [382, 262] on div "team" at bounding box center [398, 259] width 144 height 21
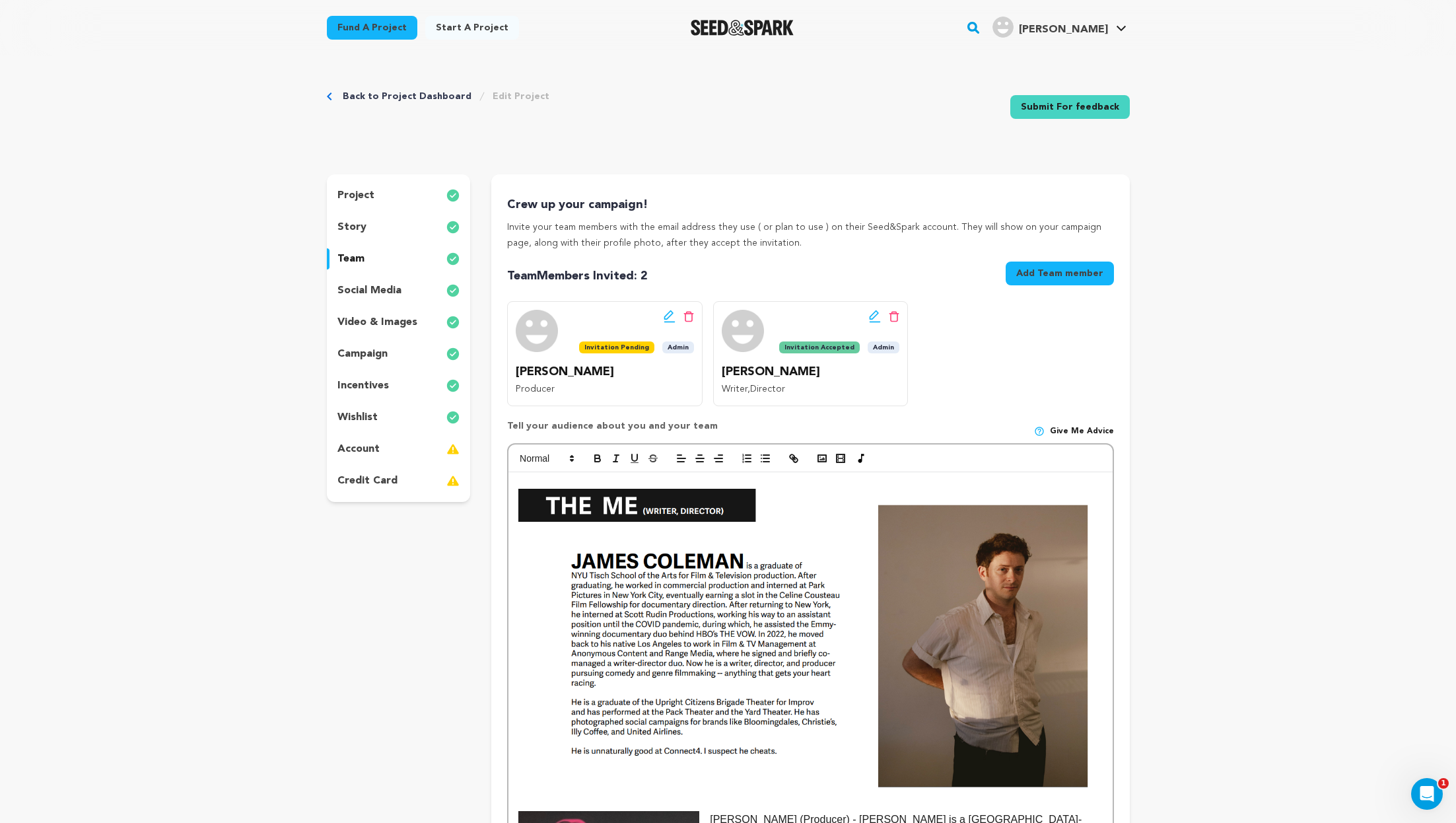
click at [995, 363] on div "Edit team button Delete team button Invitation Pending Admin Parker Smith Produ…" at bounding box center [810, 353] width 606 height 105
click at [590, 311] on div "Edit team button Delete team button" at bounding box center [637, 316] width 115 height 13
click at [693, 319] on icon at bounding box center [689, 317] width 11 height 12
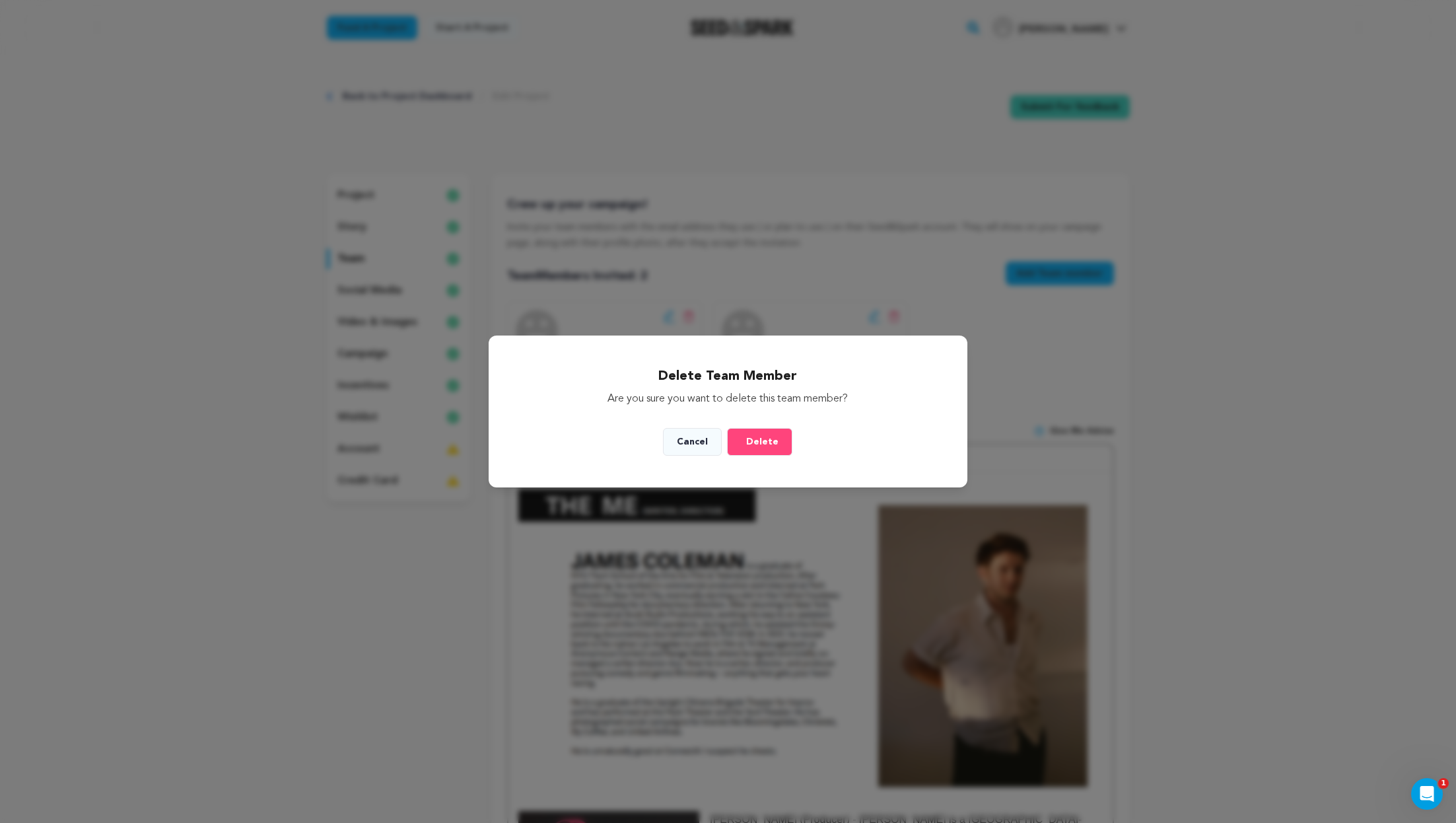
click at [693, 448] on button "Cancel" at bounding box center [692, 441] width 59 height 27
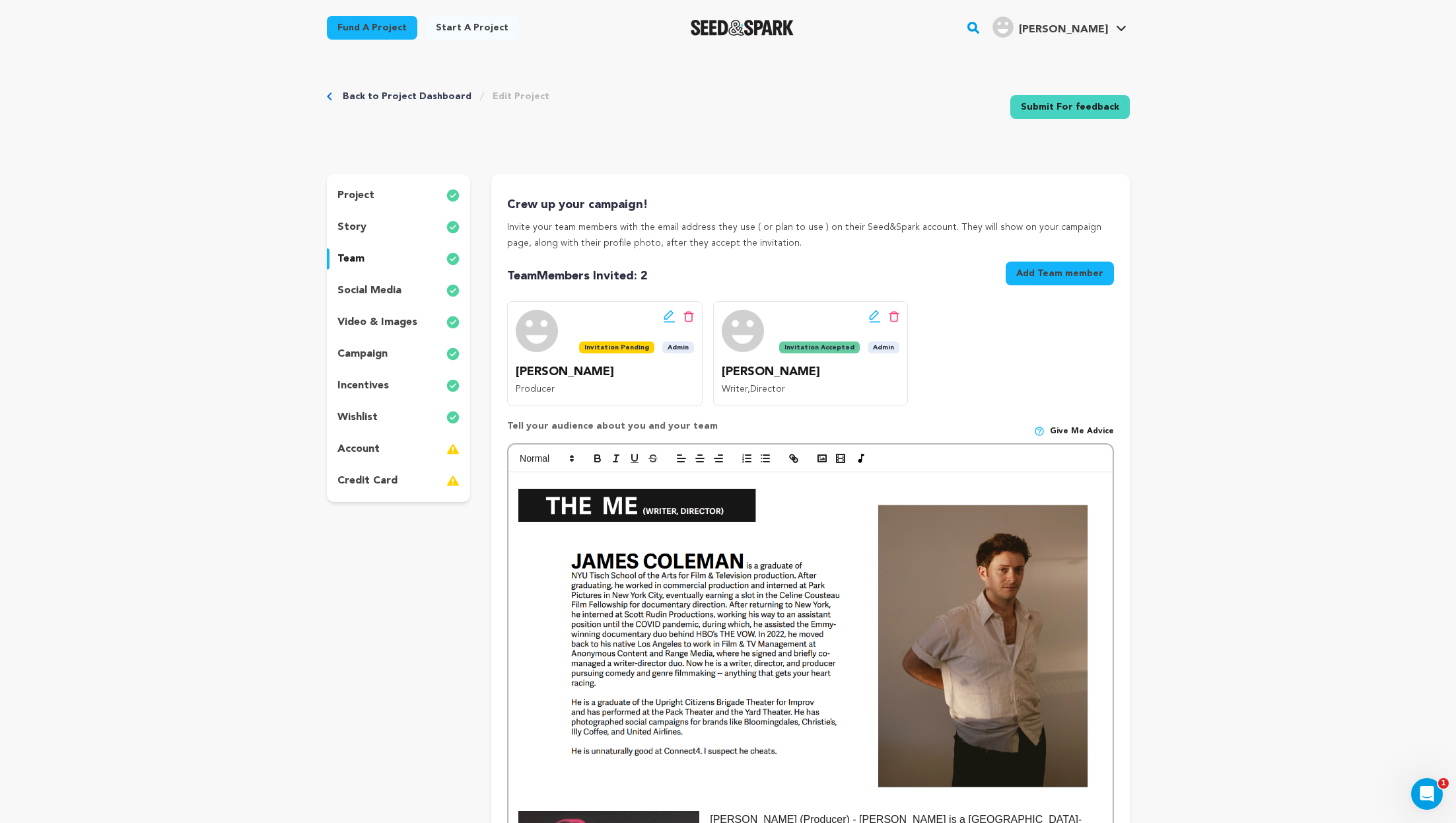
click at [1061, 260] on div "Crew up your campaign! Invite your team members with the email address they use…" at bounding box center [810, 301] width 606 height 211
click at [1058, 267] on button "Add Team member" at bounding box center [1060, 273] width 108 height 24
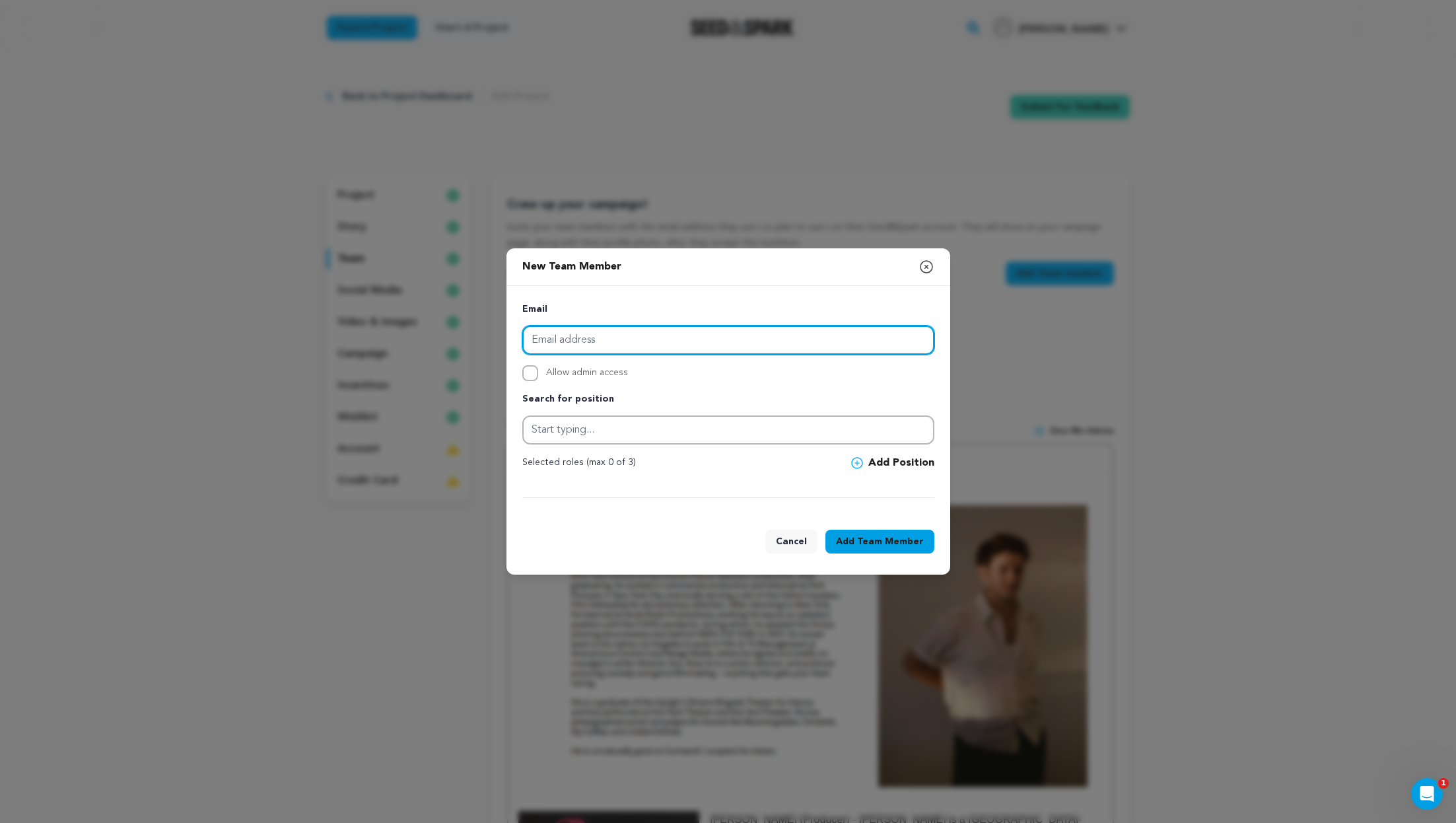
click at [808, 329] on input "email" at bounding box center [728, 340] width 412 height 29
type input "k"
paste input "."
type input "."
paste input "kruggie15@gmail.com"
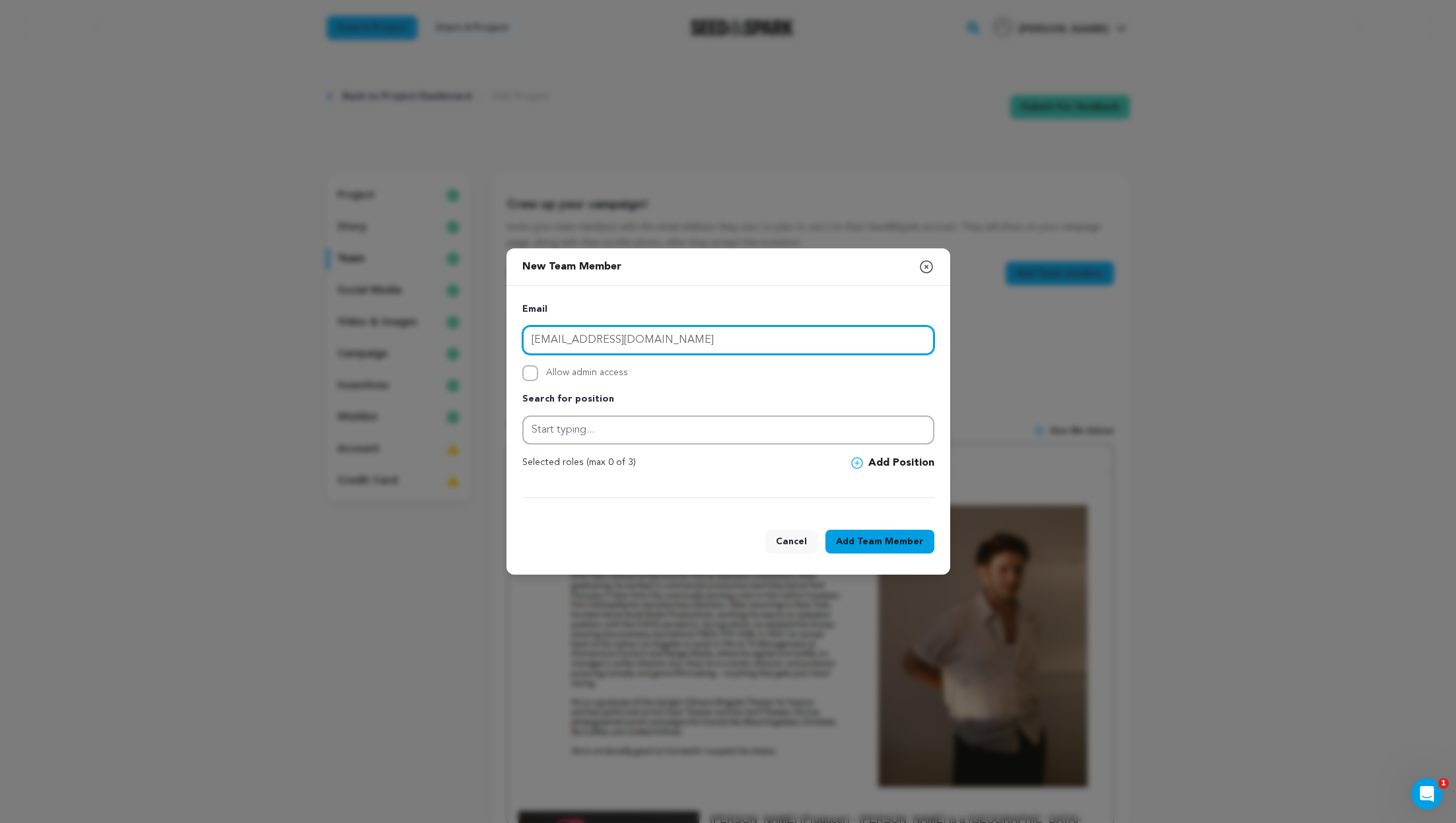
type input "kruggie15@gmail.com"
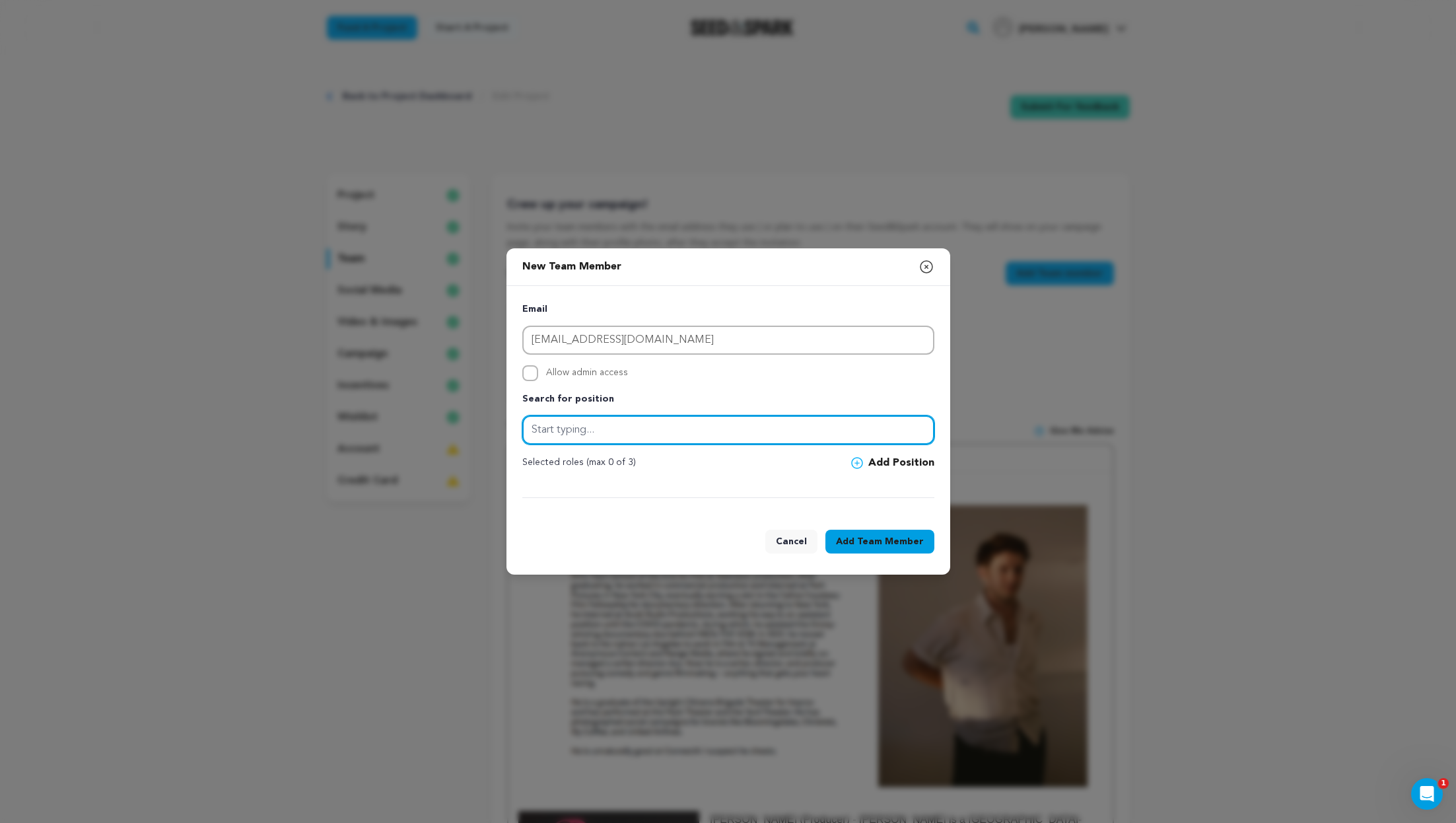
click at [618, 421] on input "text" at bounding box center [728, 430] width 412 height 29
click at [604, 475] on button "Production Coordinator" at bounding box center [728, 467] width 411 height 24
type input "Production Coordinator"
click at [887, 449] on div "Email kruggie15@gmail.com Allow admin access Search for position Production Coo…" at bounding box center [728, 400] width 412 height 196
click at [887, 465] on button "Add Position" at bounding box center [892, 463] width 83 height 16
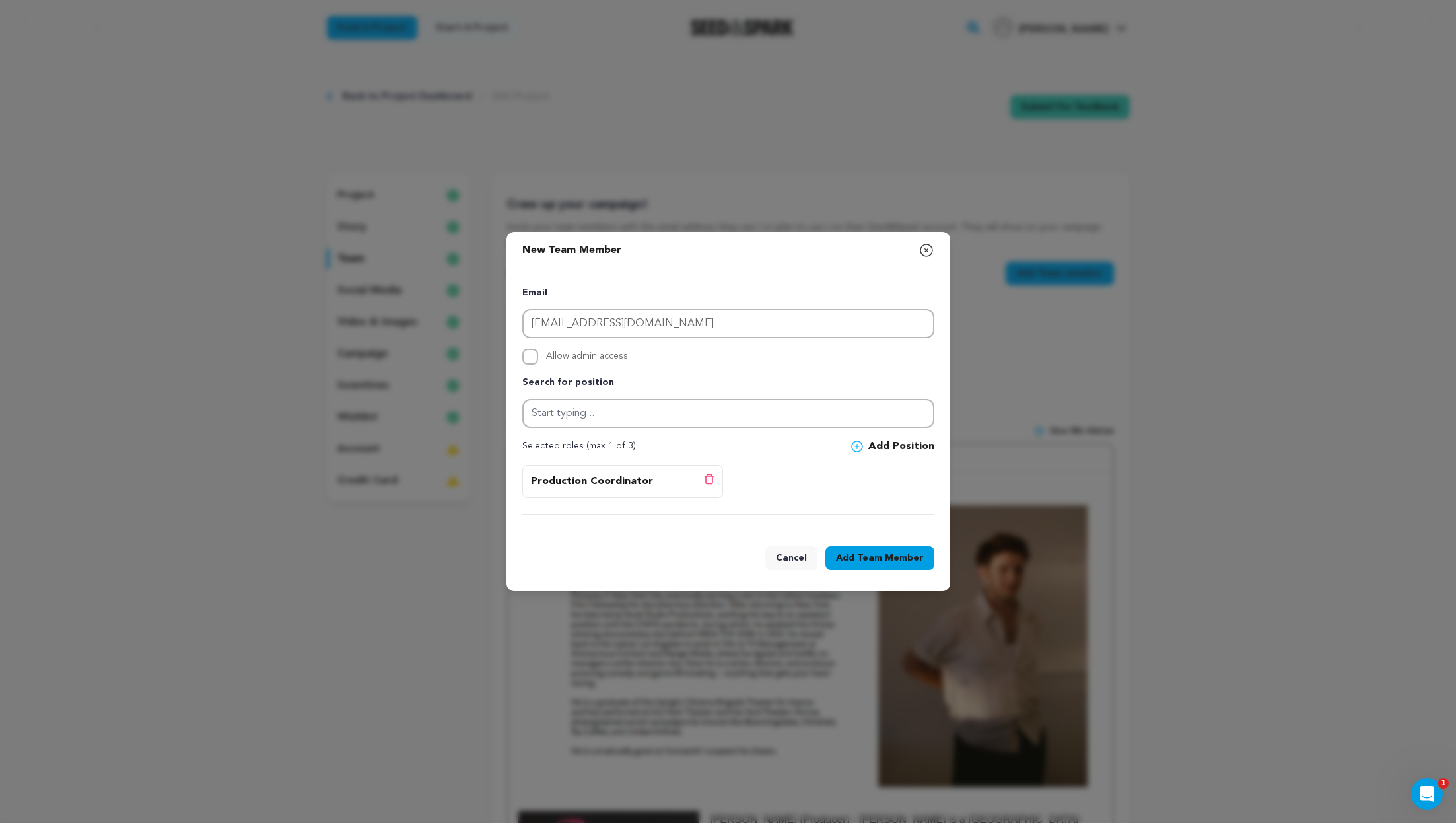
click at [895, 552] on span "Team Member" at bounding box center [890, 558] width 66 height 13
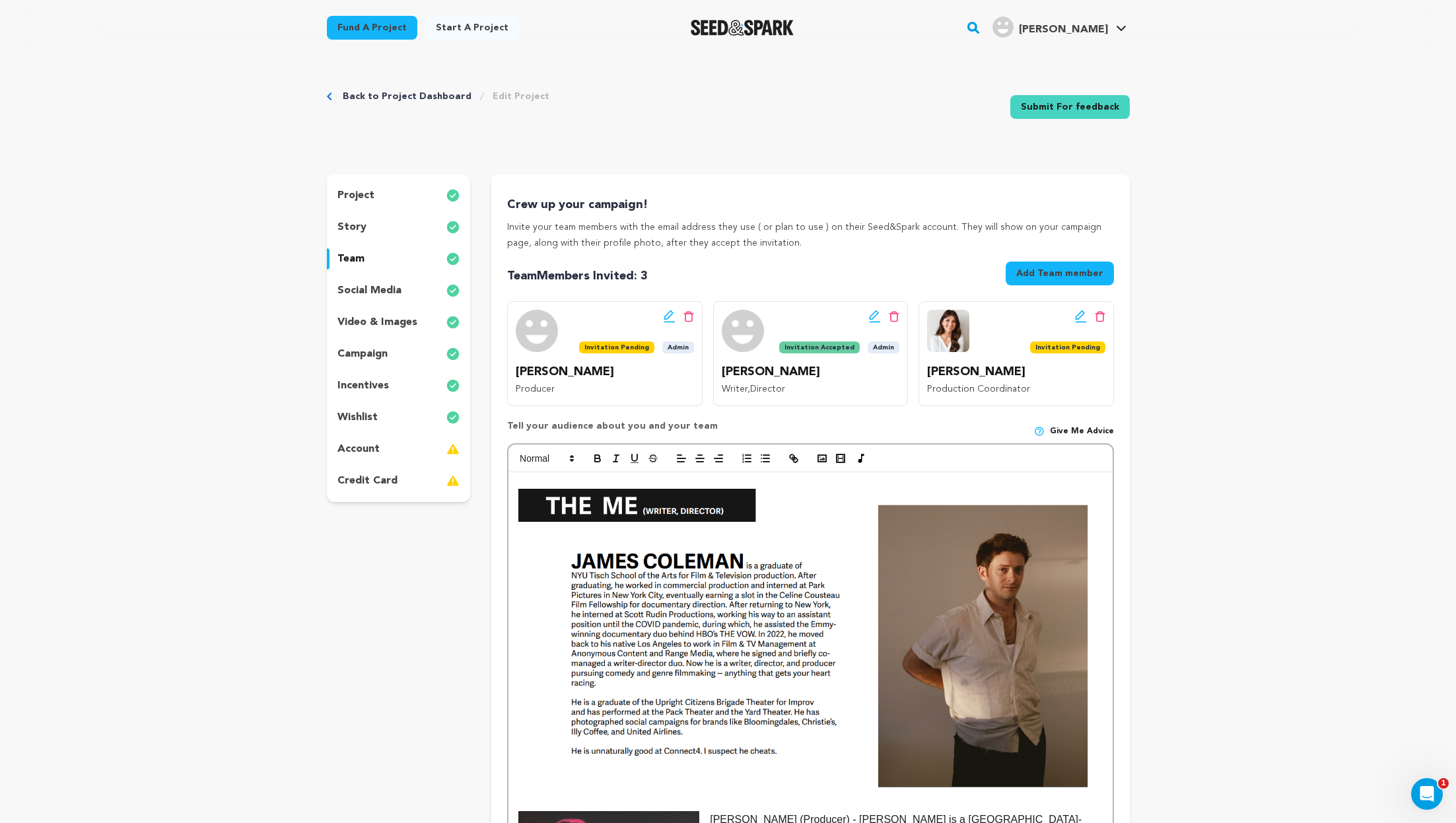
click at [397, 228] on div "story" at bounding box center [398, 227] width 144 height 21
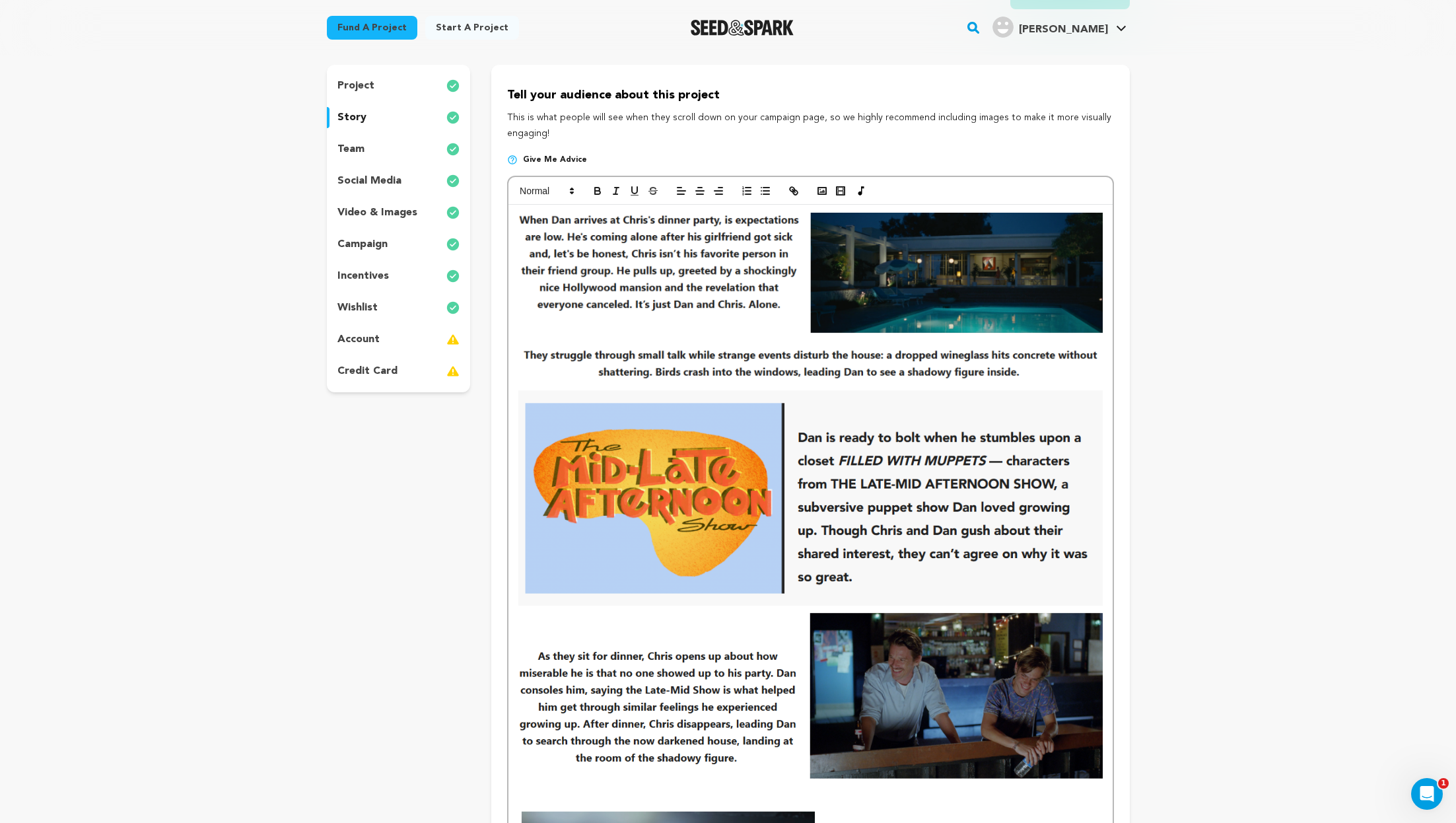
scroll to position [123, 0]
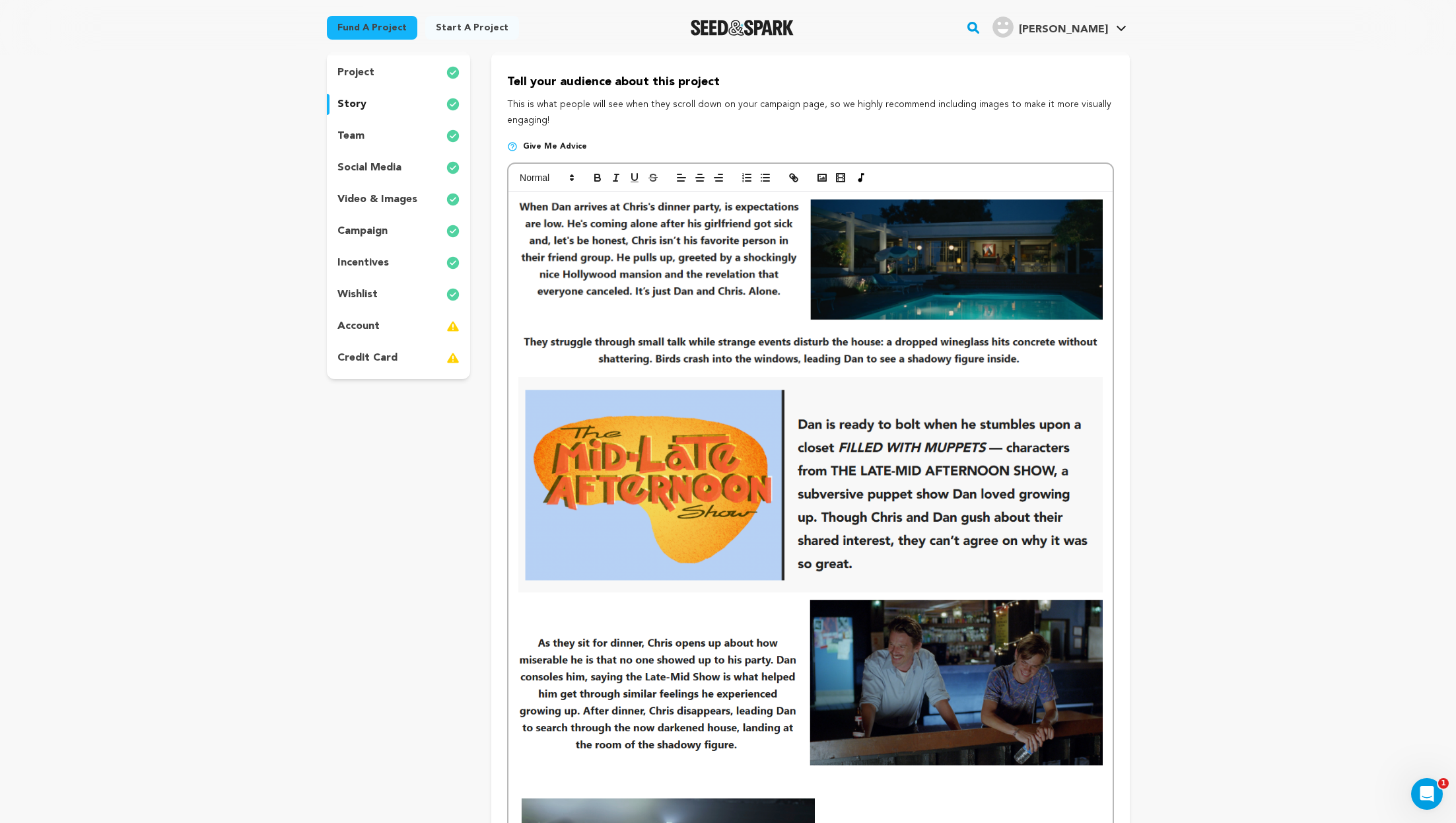
click at [406, 259] on div "incentives" at bounding box center [398, 262] width 144 height 21
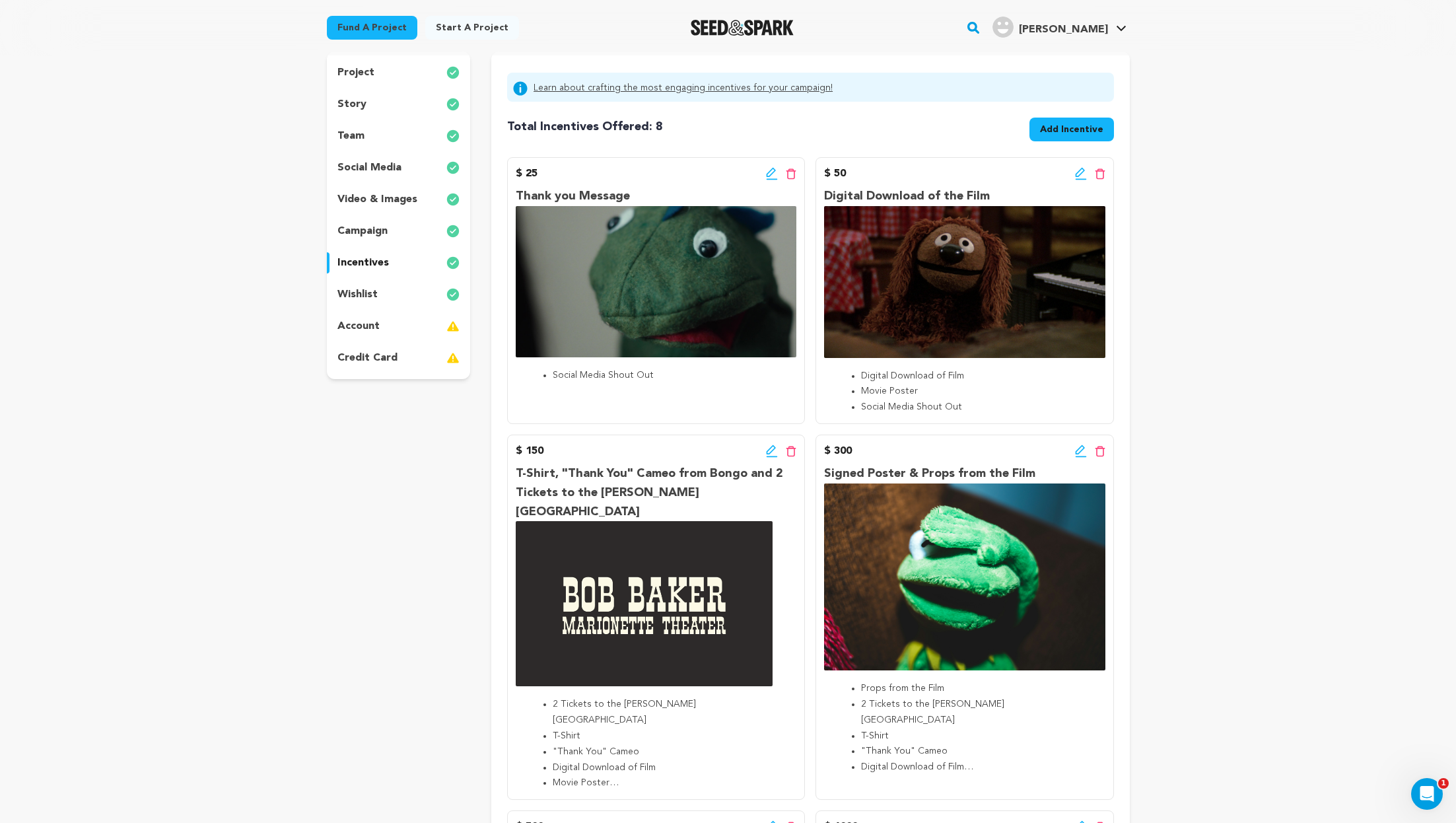
scroll to position [129, 0]
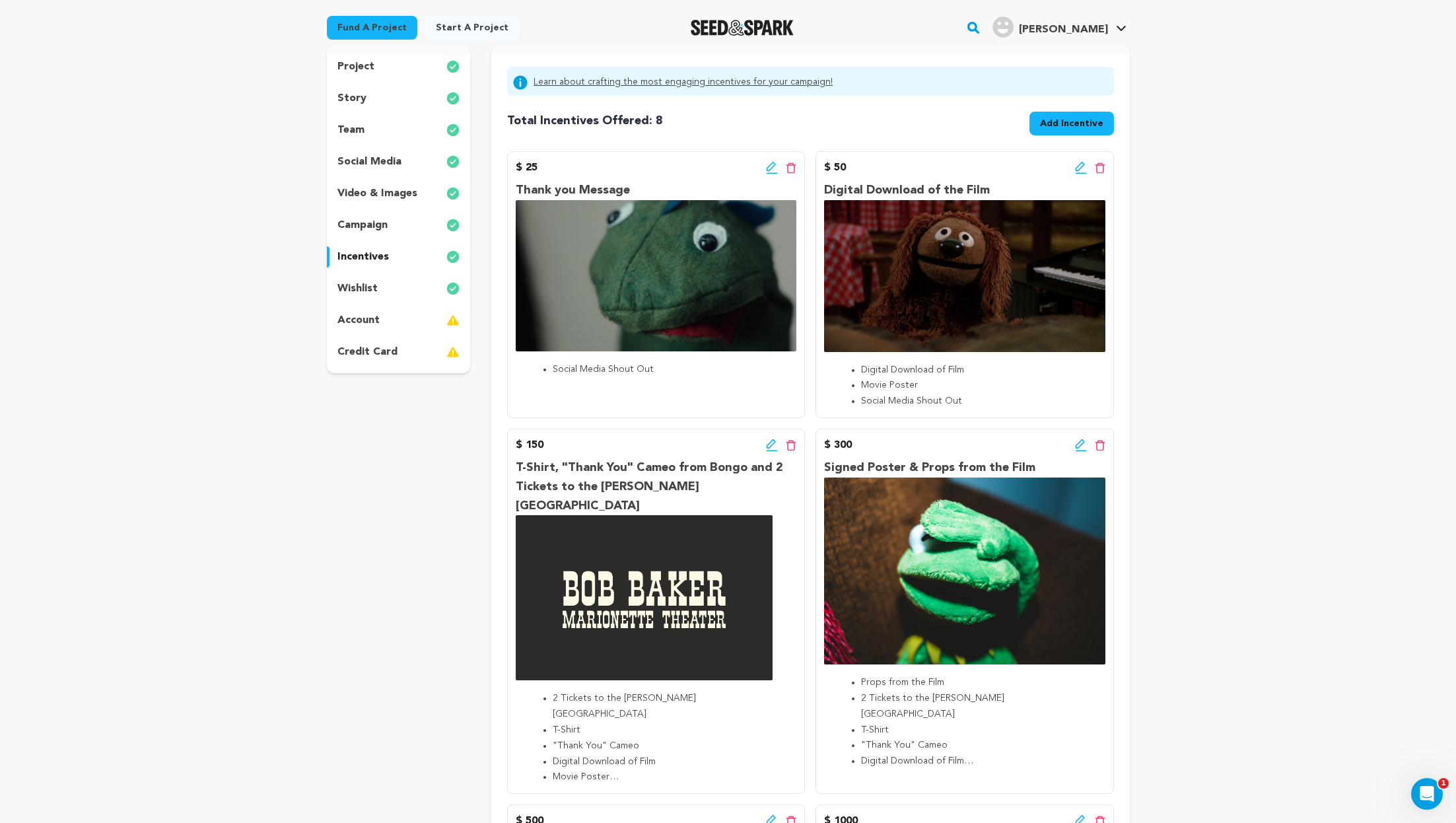
click at [380, 129] on div "team" at bounding box center [398, 129] width 144 height 21
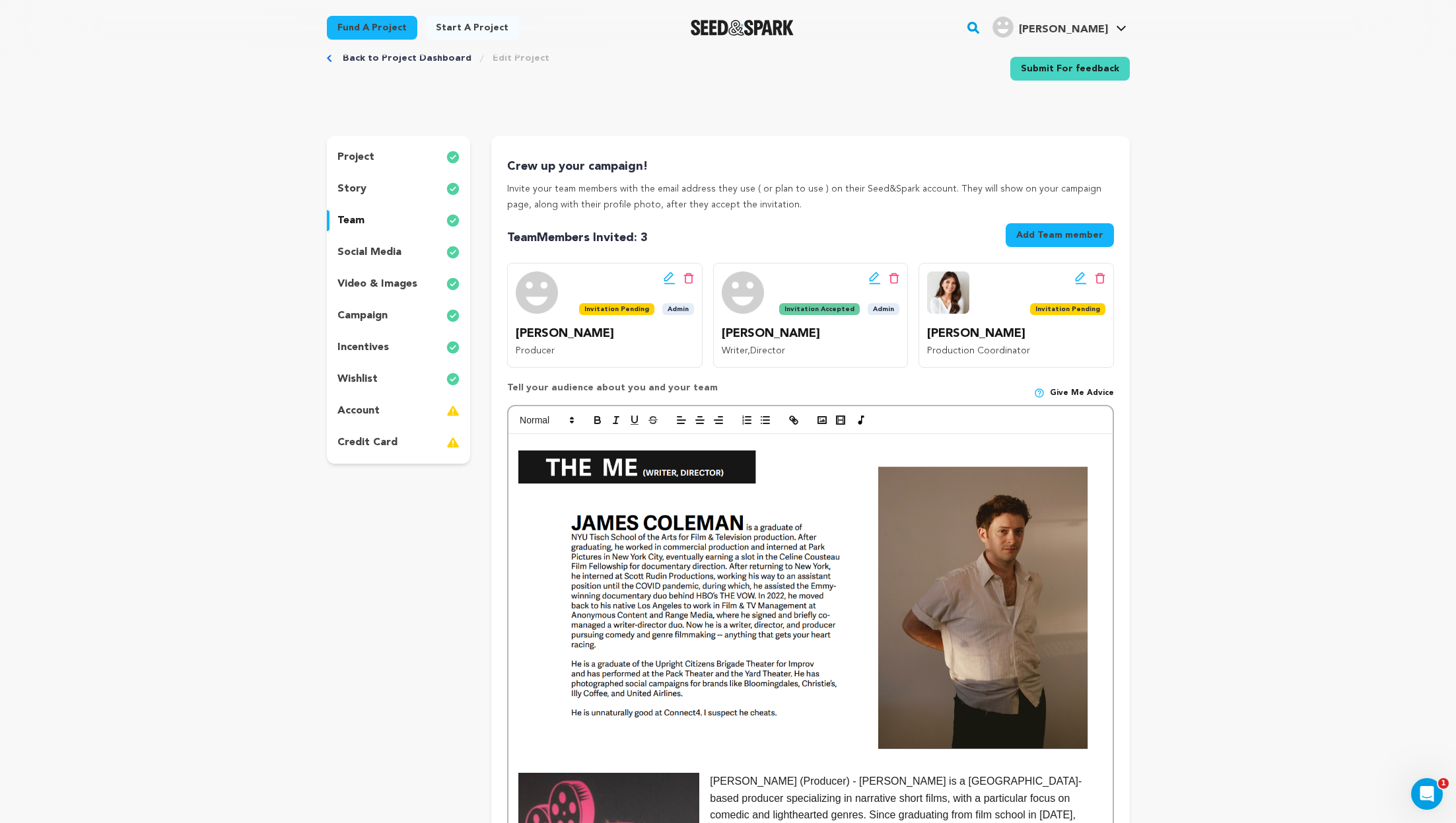
scroll to position [52, 0]
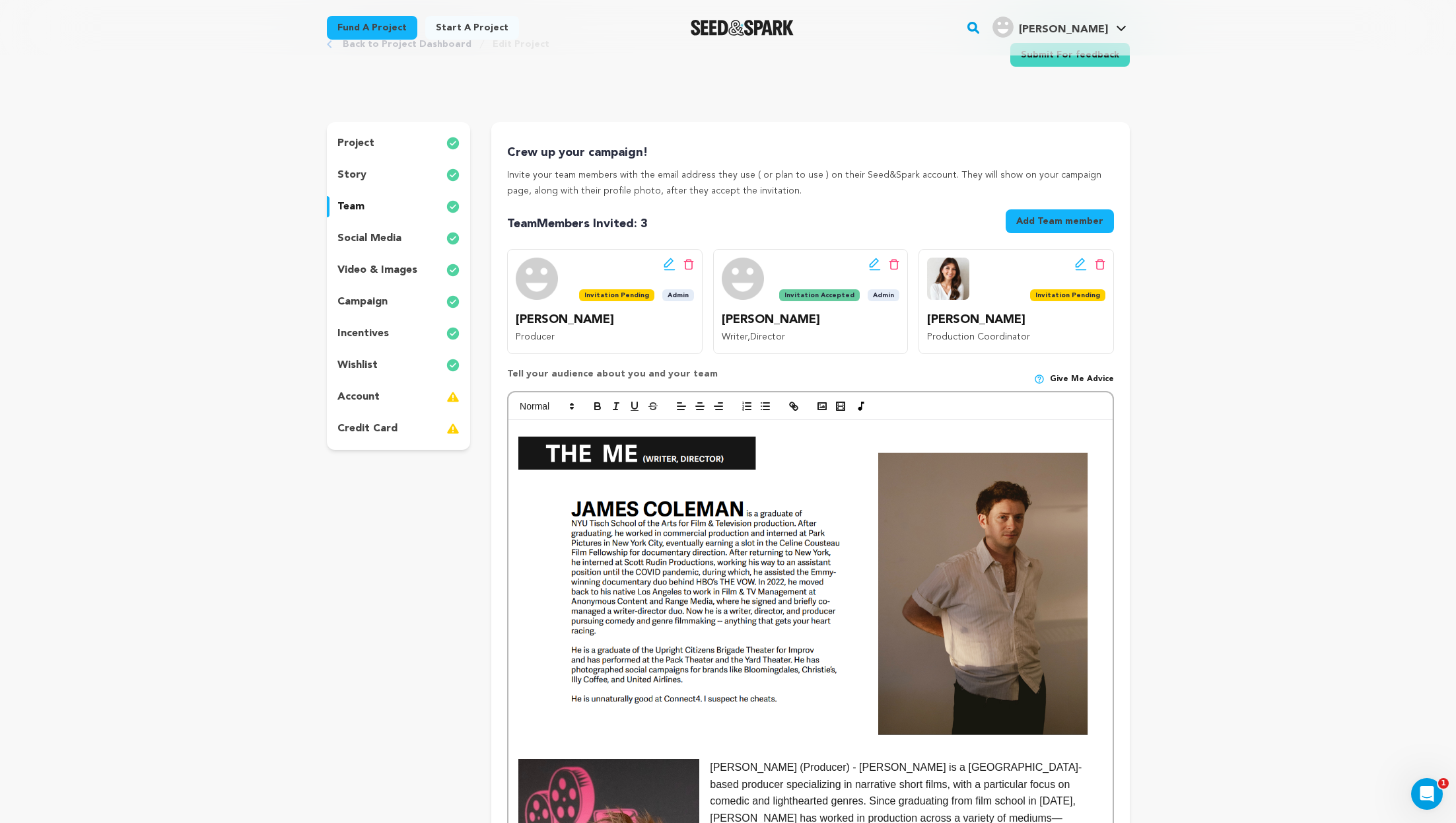
click at [380, 165] on div "story" at bounding box center [398, 175] width 144 height 21
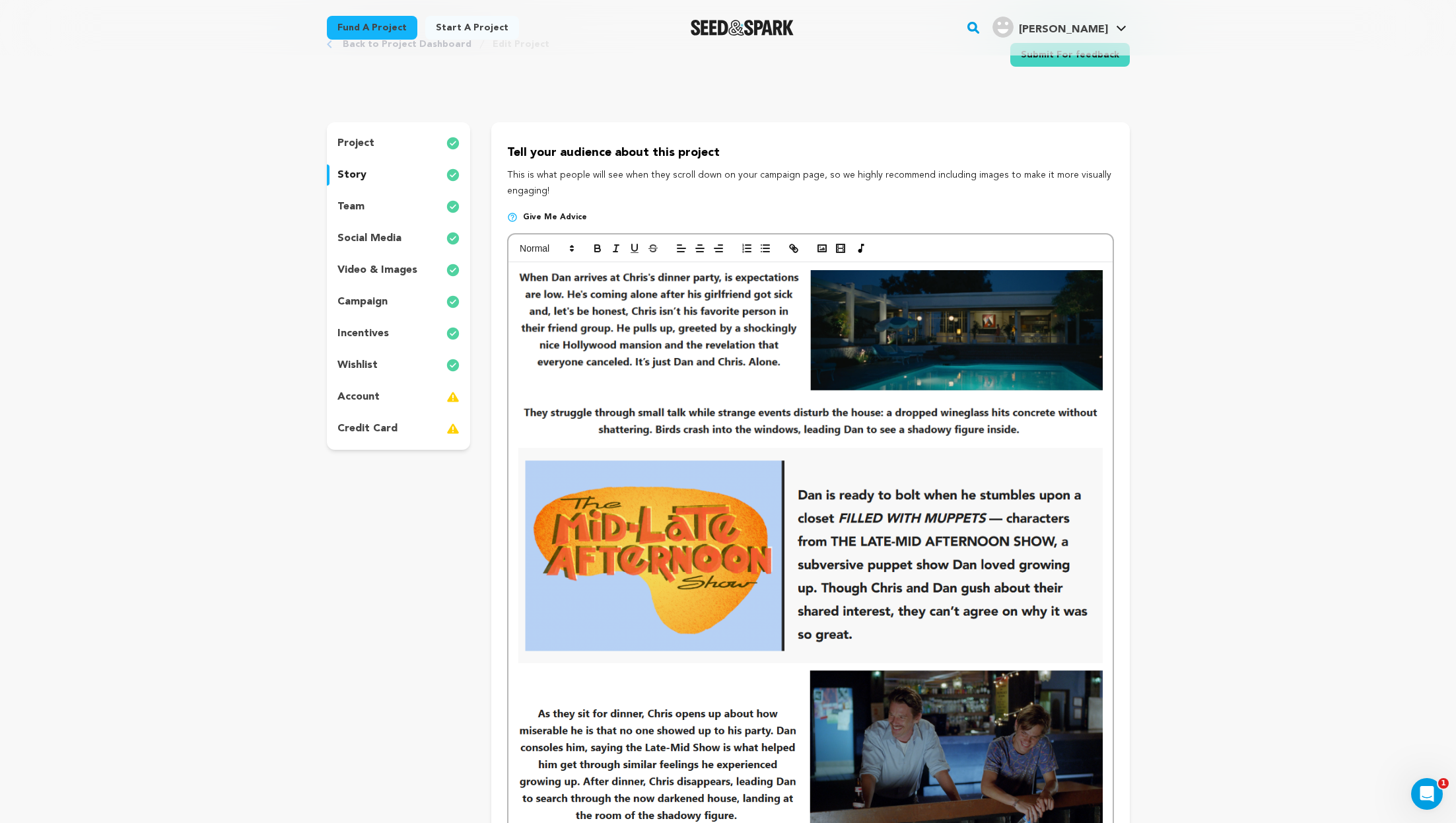
click at [402, 342] on div "incentives" at bounding box center [398, 333] width 144 height 21
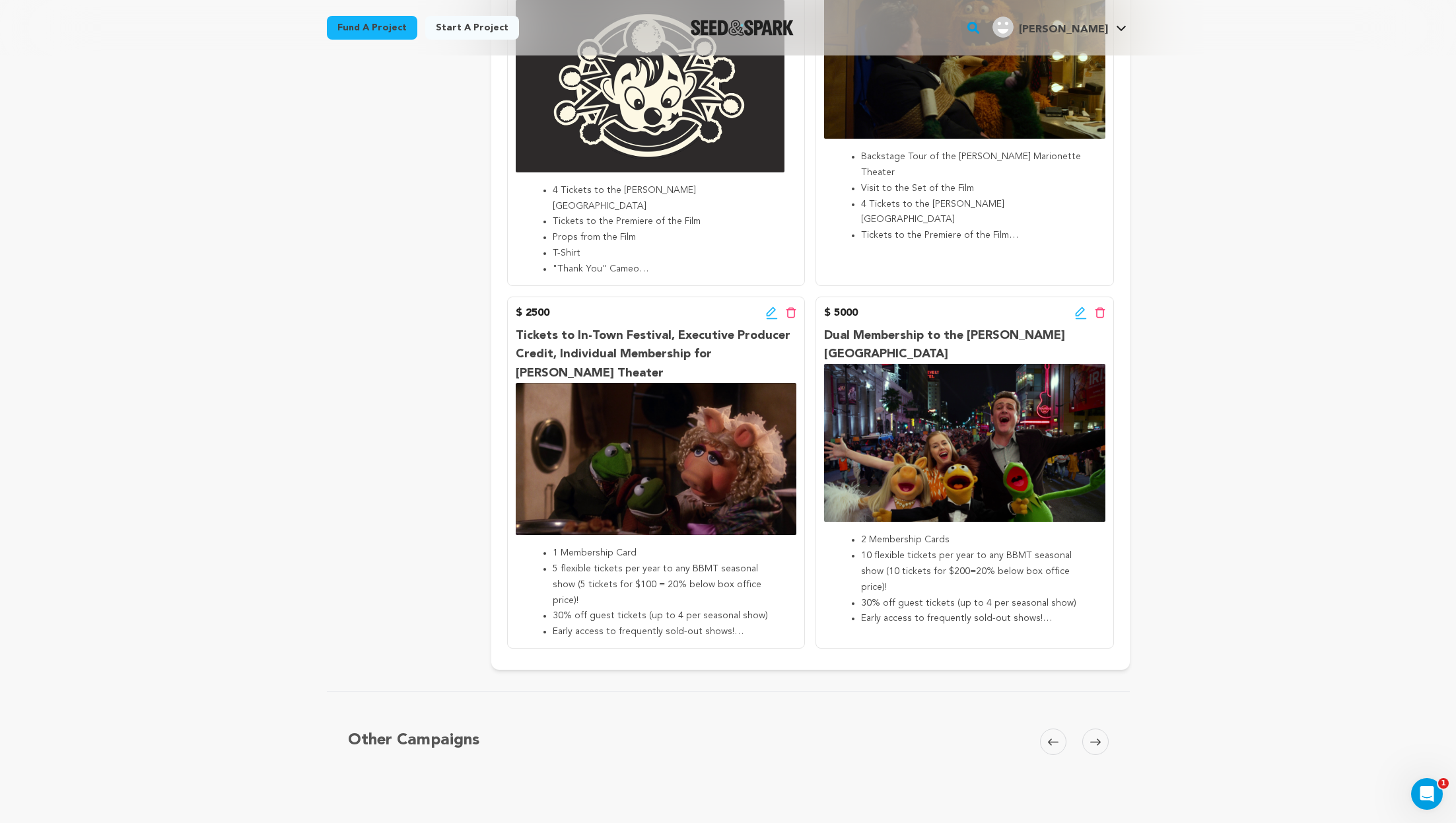
scroll to position [995, 0]
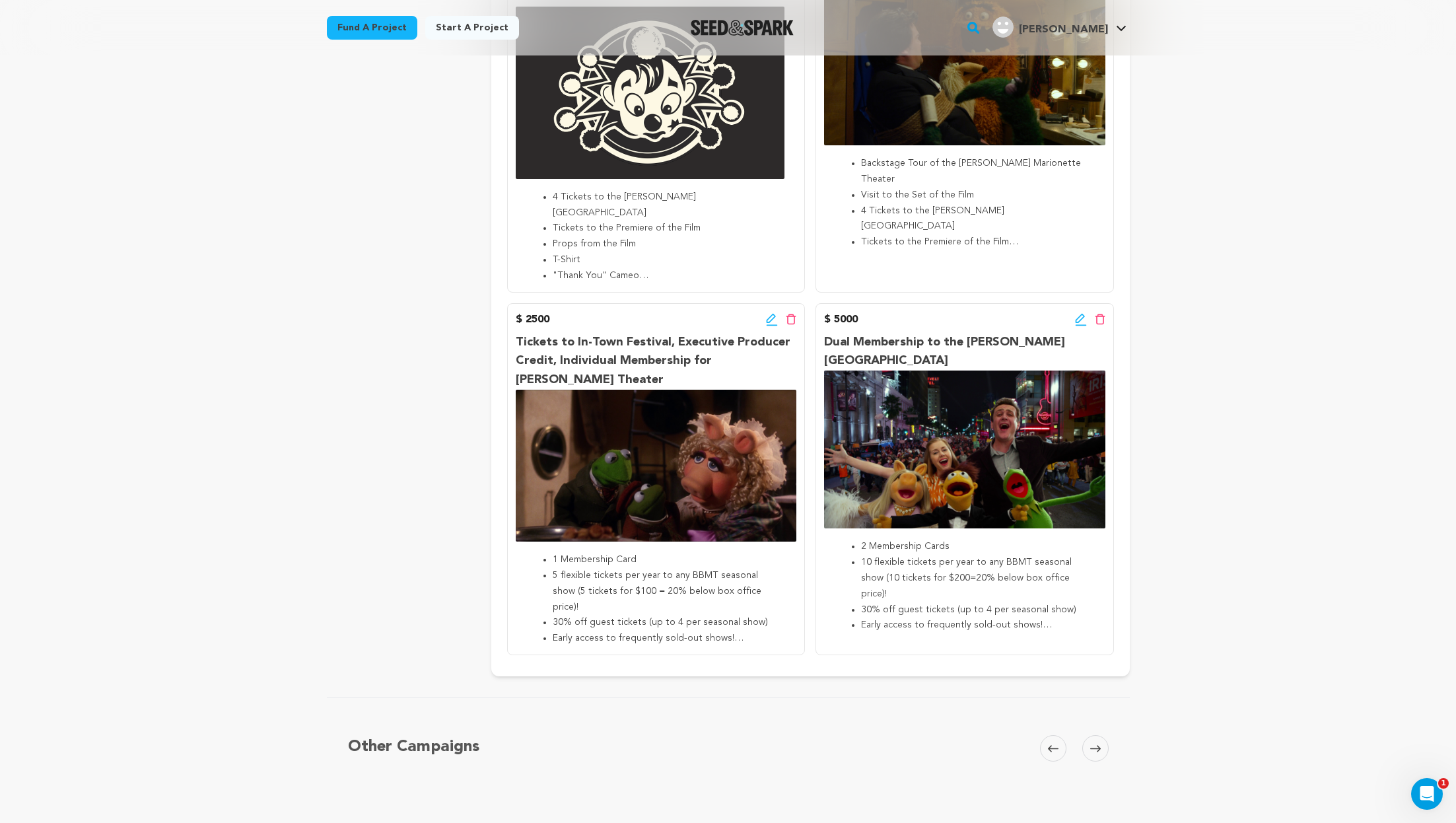
click at [1095, 735] on span at bounding box center [1095, 748] width 27 height 27
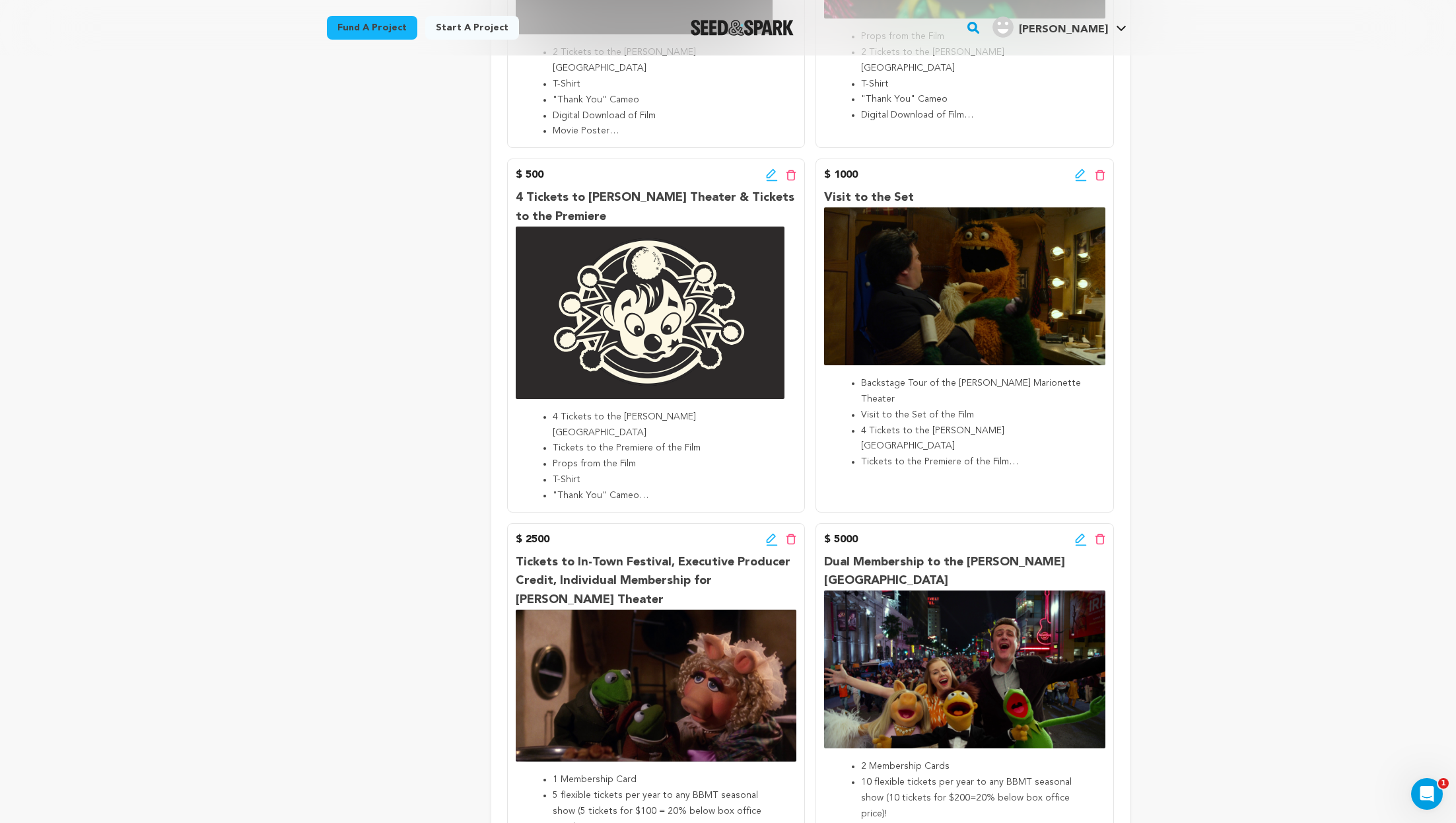
scroll to position [0, 0]
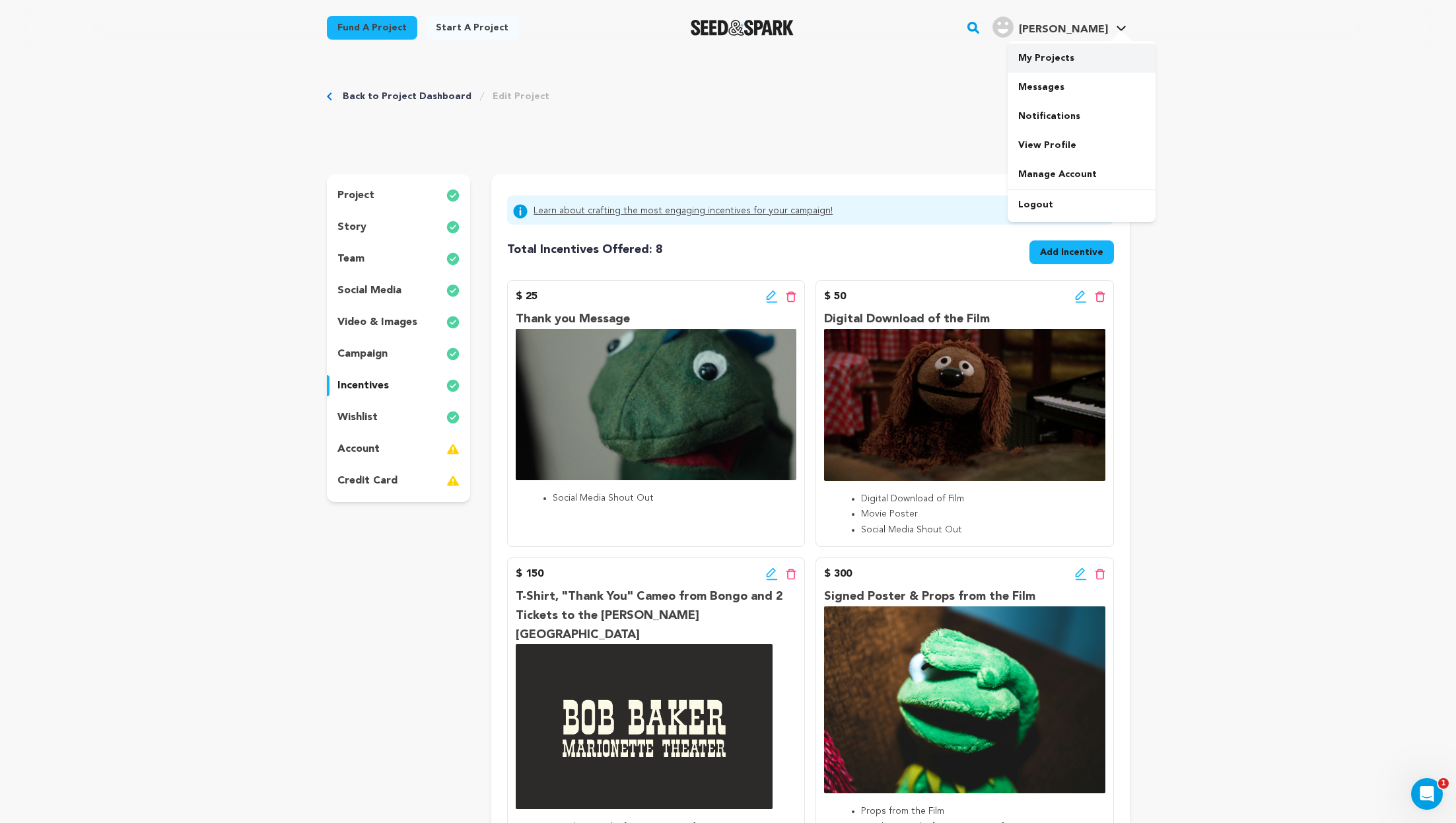
click at [1064, 67] on link "My Projects" at bounding box center [1082, 58] width 148 height 29
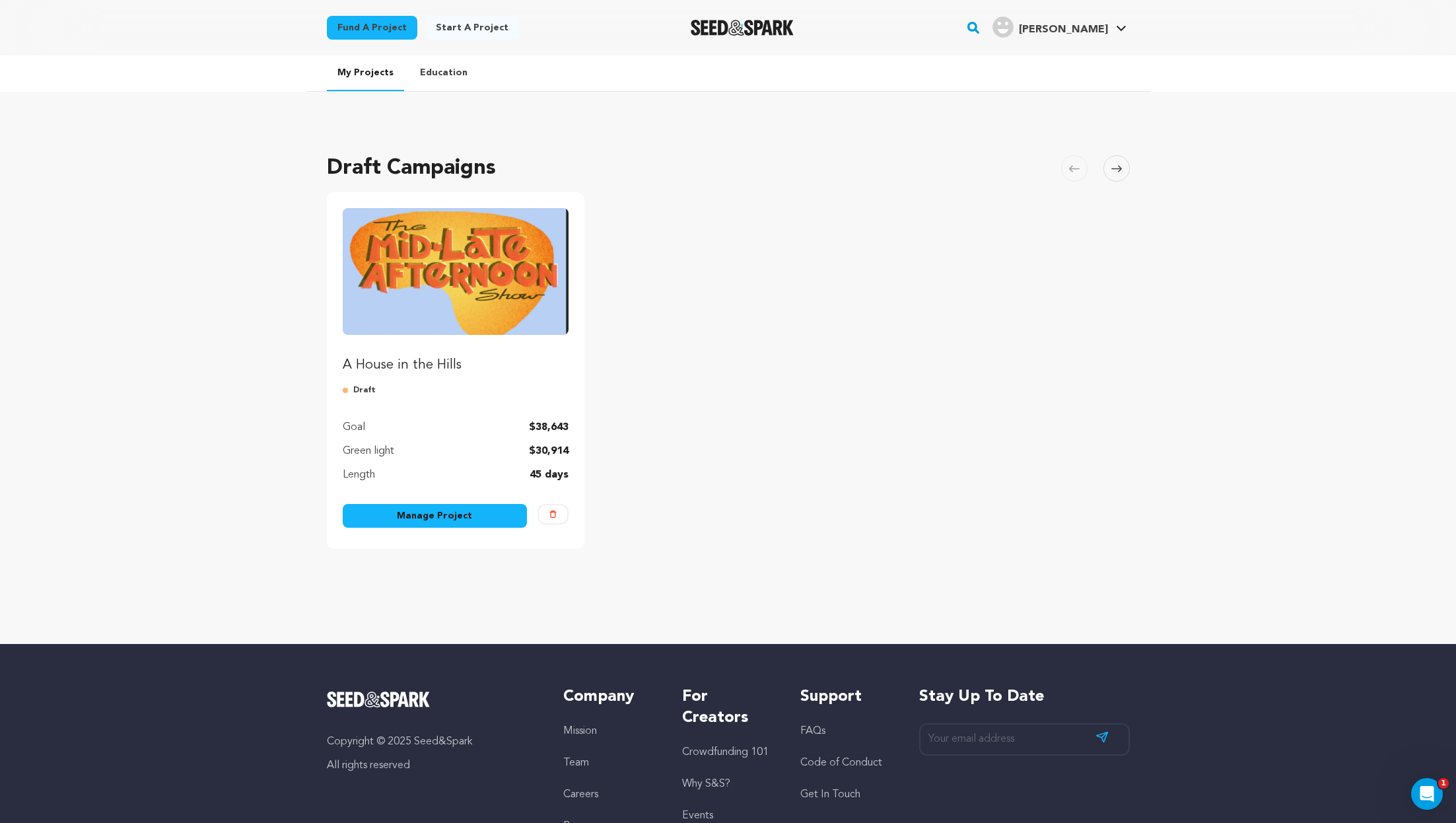
click at [452, 504] on link "Manage Project" at bounding box center [435, 515] width 185 height 24
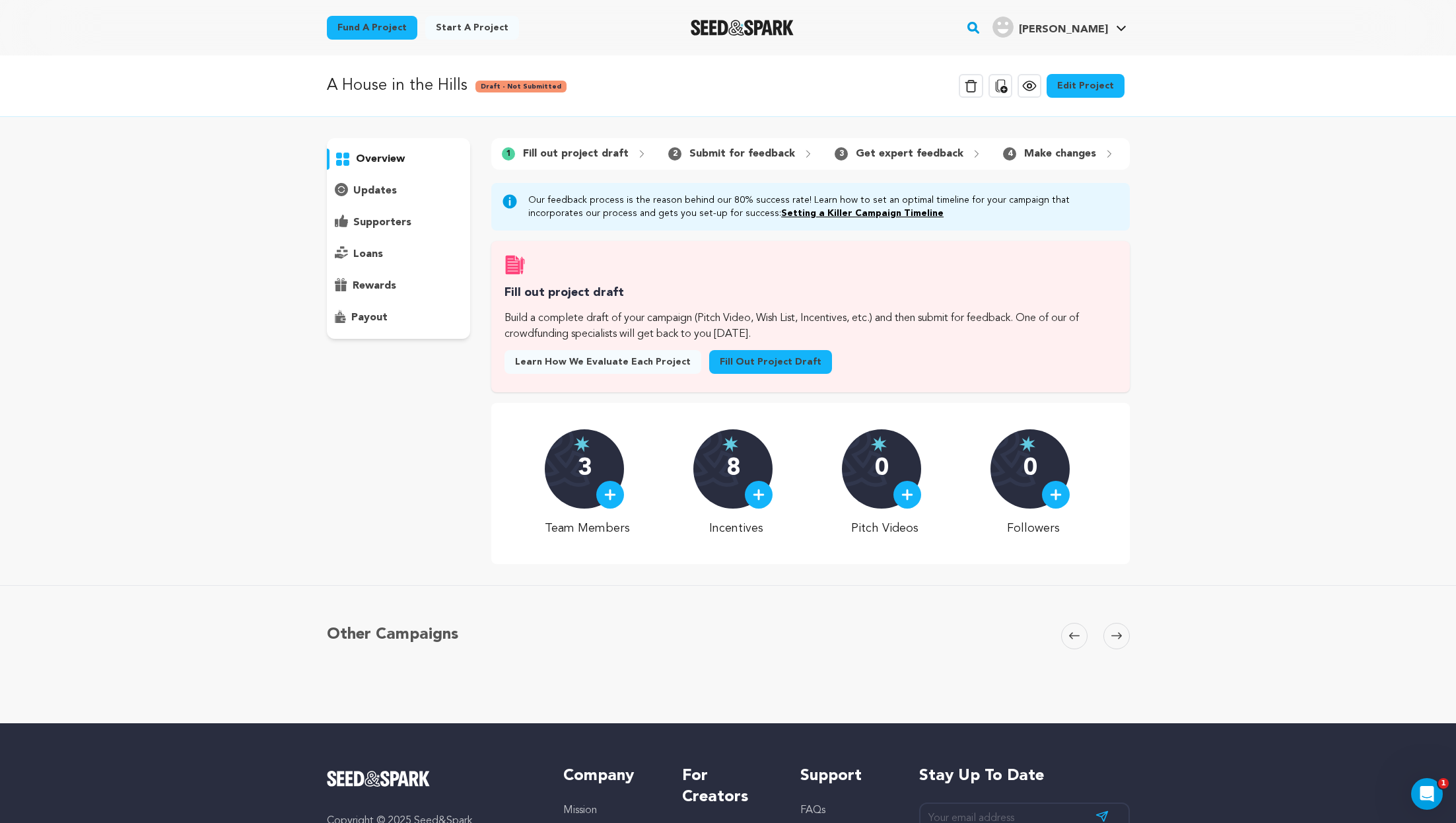
click at [1103, 88] on link "Edit Project" at bounding box center [1086, 85] width 78 height 24
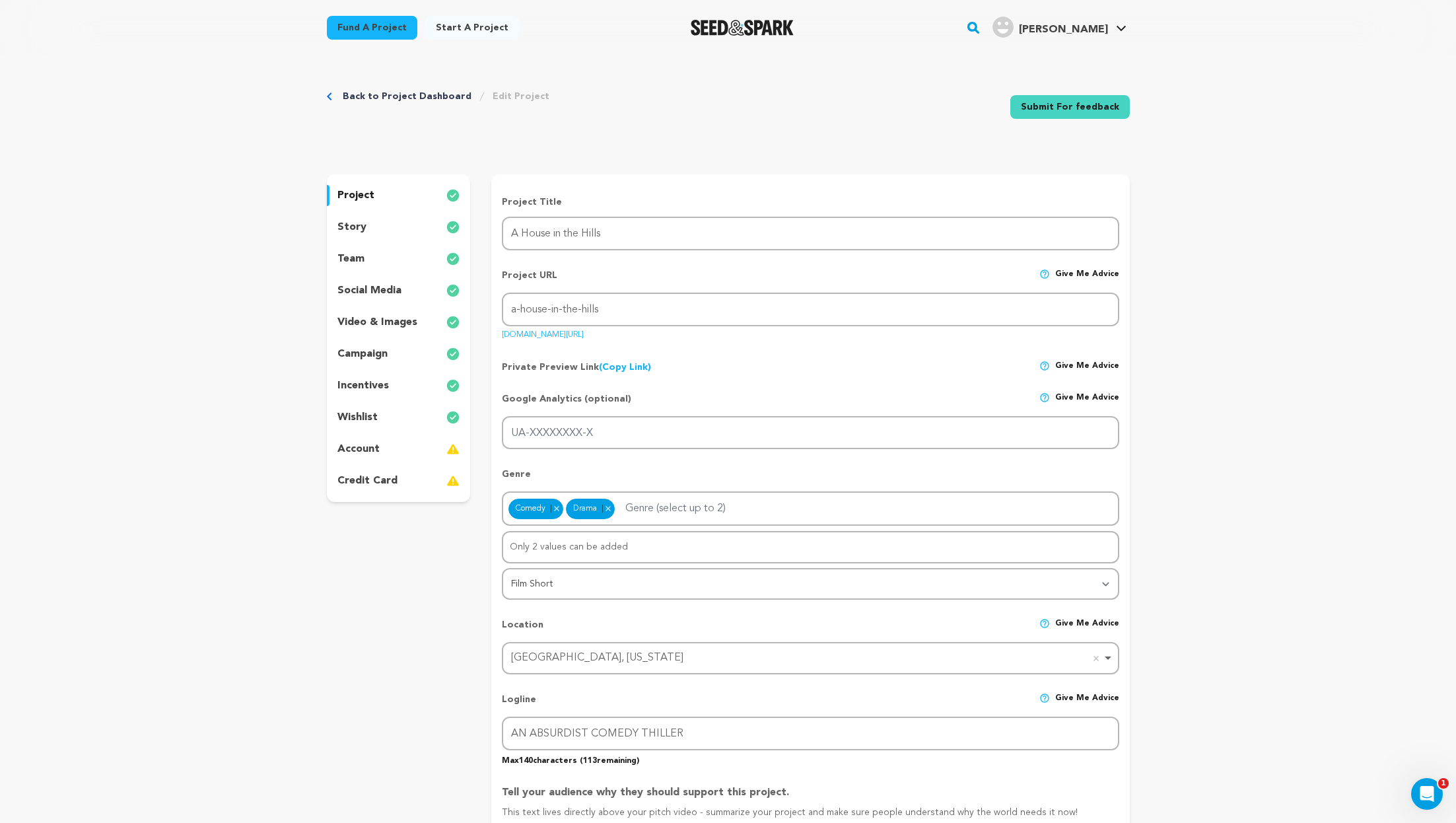
click at [395, 236] on div "story" at bounding box center [398, 227] width 144 height 21
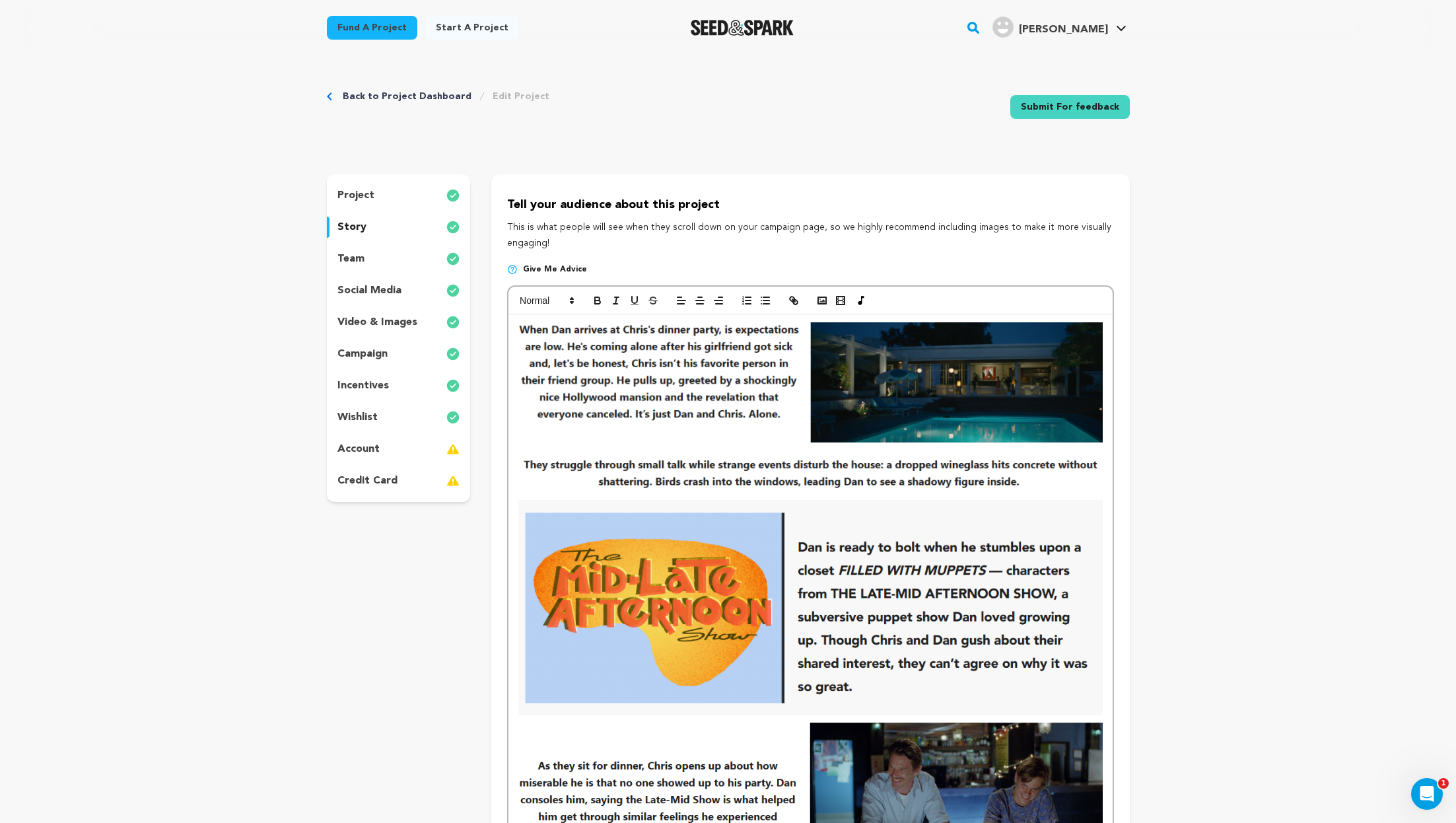
click at [389, 254] on div "team" at bounding box center [398, 259] width 144 height 21
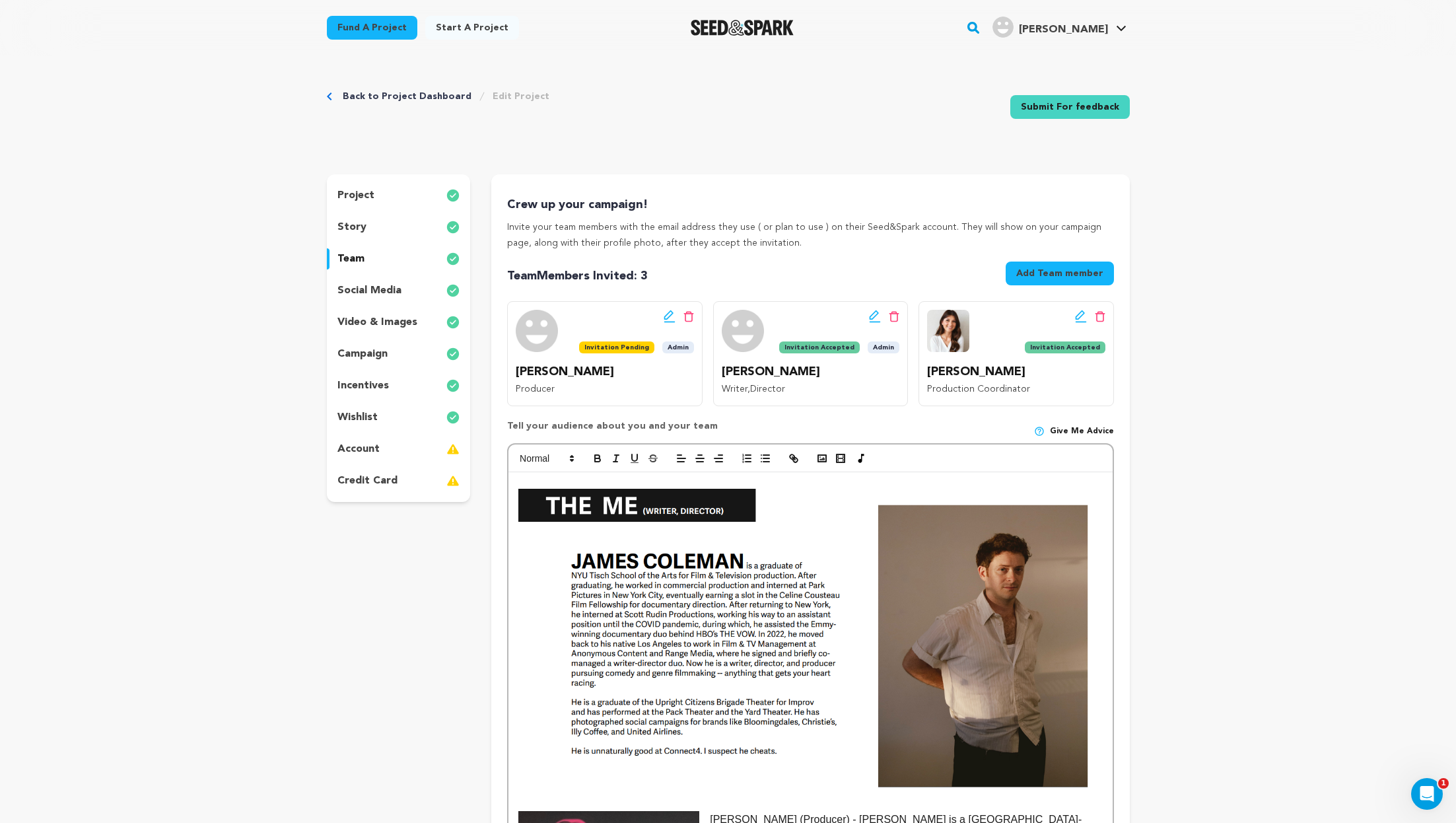
click at [678, 347] on span "Admin" at bounding box center [679, 348] width 32 height 12
click at [626, 347] on span "Invitation Pending" at bounding box center [617, 348] width 75 height 12
click at [1057, 65] on link "My Projects" at bounding box center [1082, 58] width 148 height 29
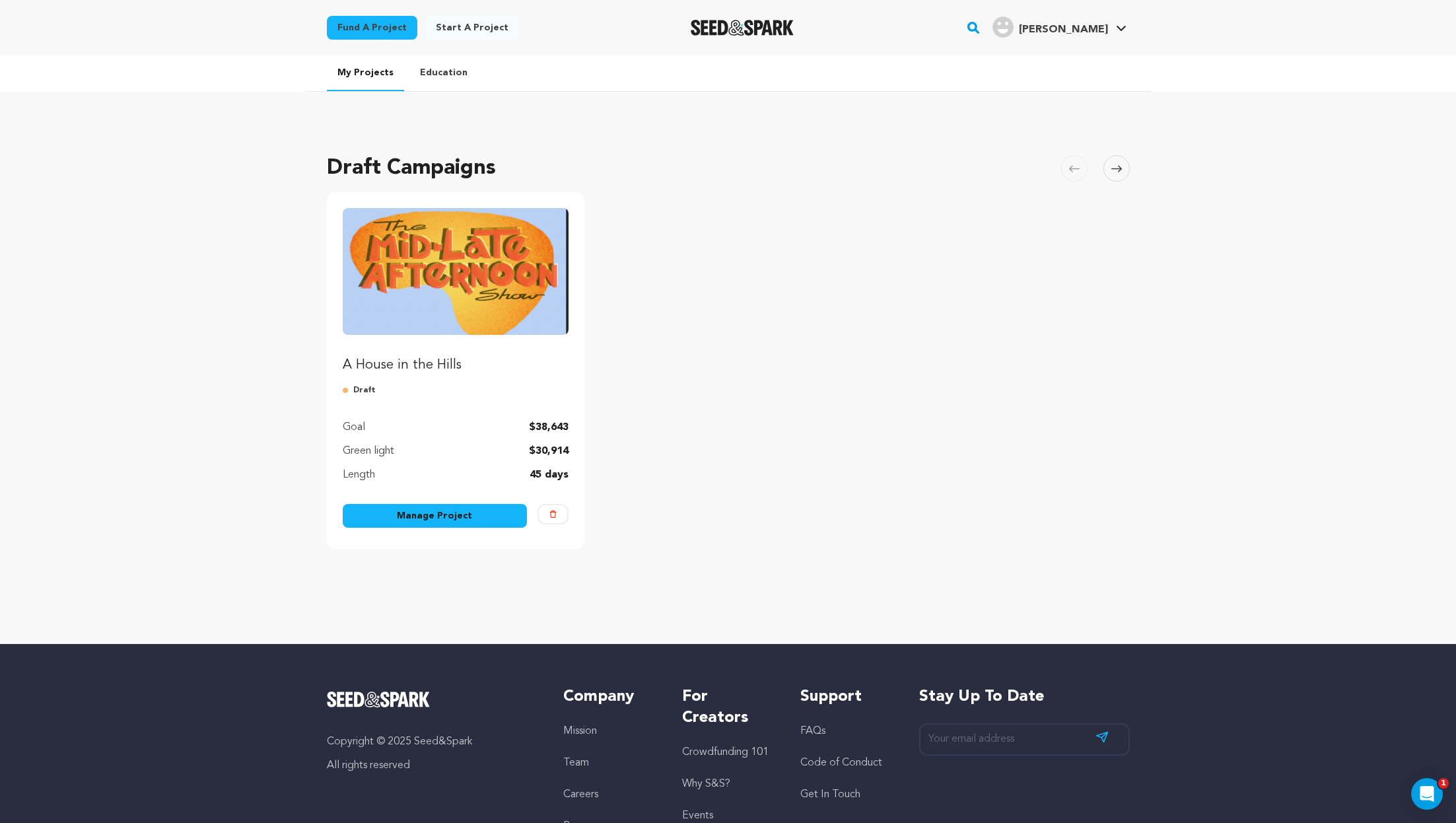
click at [495, 327] on img "Fund A House in the Hills" at bounding box center [456, 271] width 227 height 126
click at [424, 519] on link "Manage Project" at bounding box center [435, 515] width 185 height 24
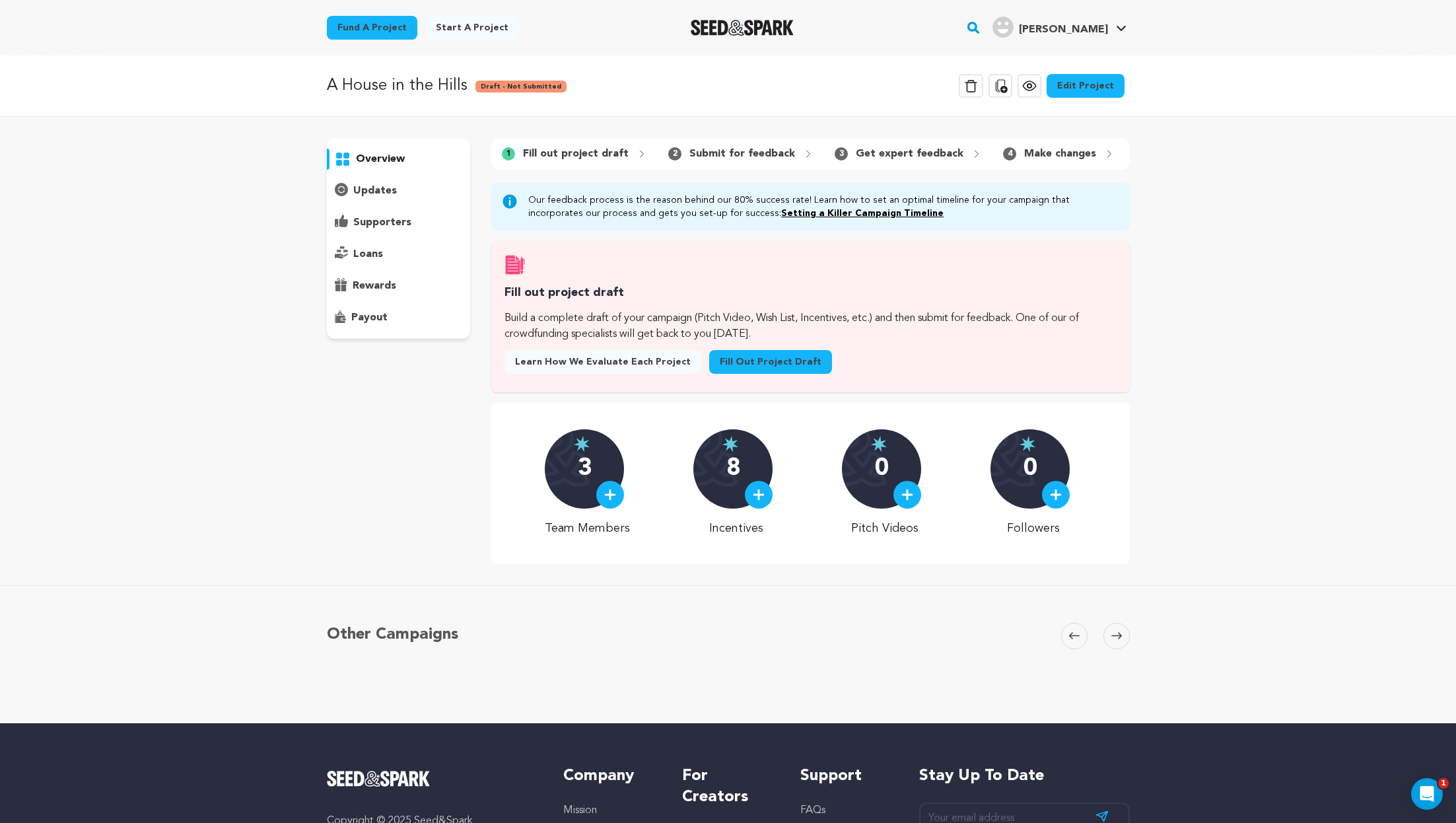
click at [1095, 85] on link "Edit Project" at bounding box center [1086, 85] width 78 height 24
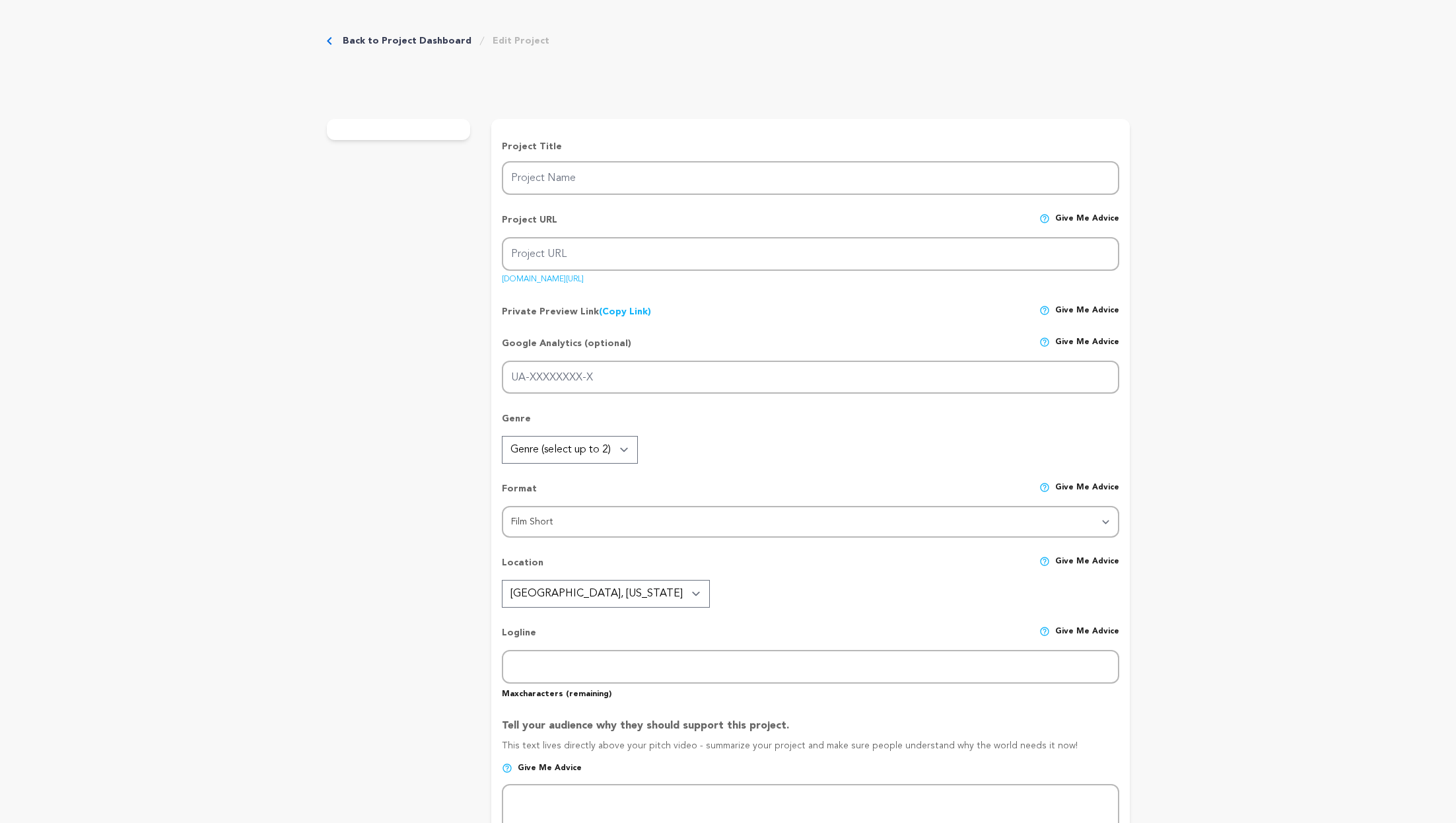
type input "A House in the Hills"
type input "a-house-in-the-hills"
type input "AN ABSURDIST COMEDY THILLER"
type textarea "At a [GEOGRAPHIC_DATA] dinner party where no one else shows, a man’s awkward ev…"
type textarea "Your pledge fuels unique indie filmmaking, amplifies the need for new and satir…"
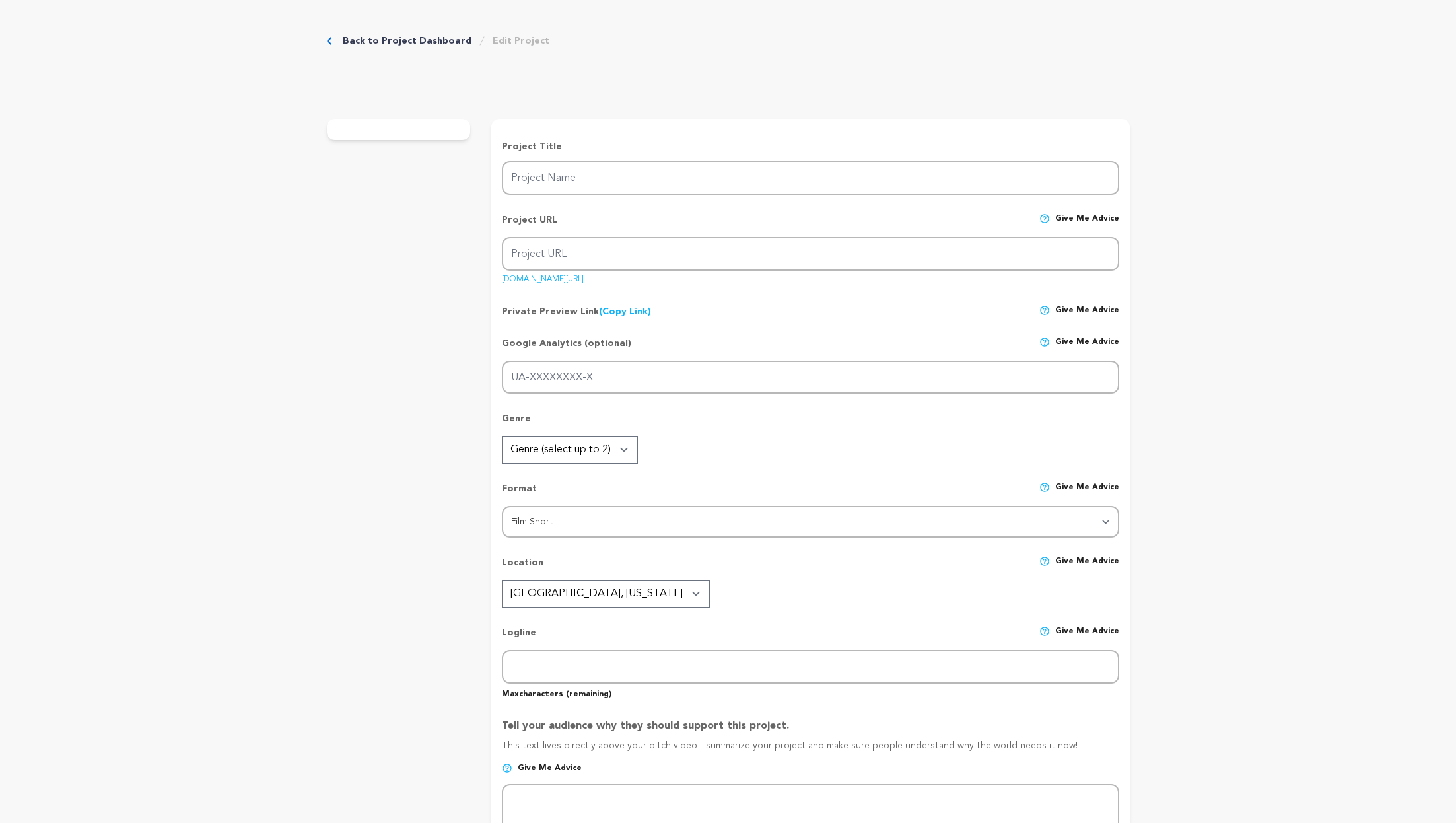
type textarea "We have the support of the [PERSON_NAME] theater."
radio input "true"
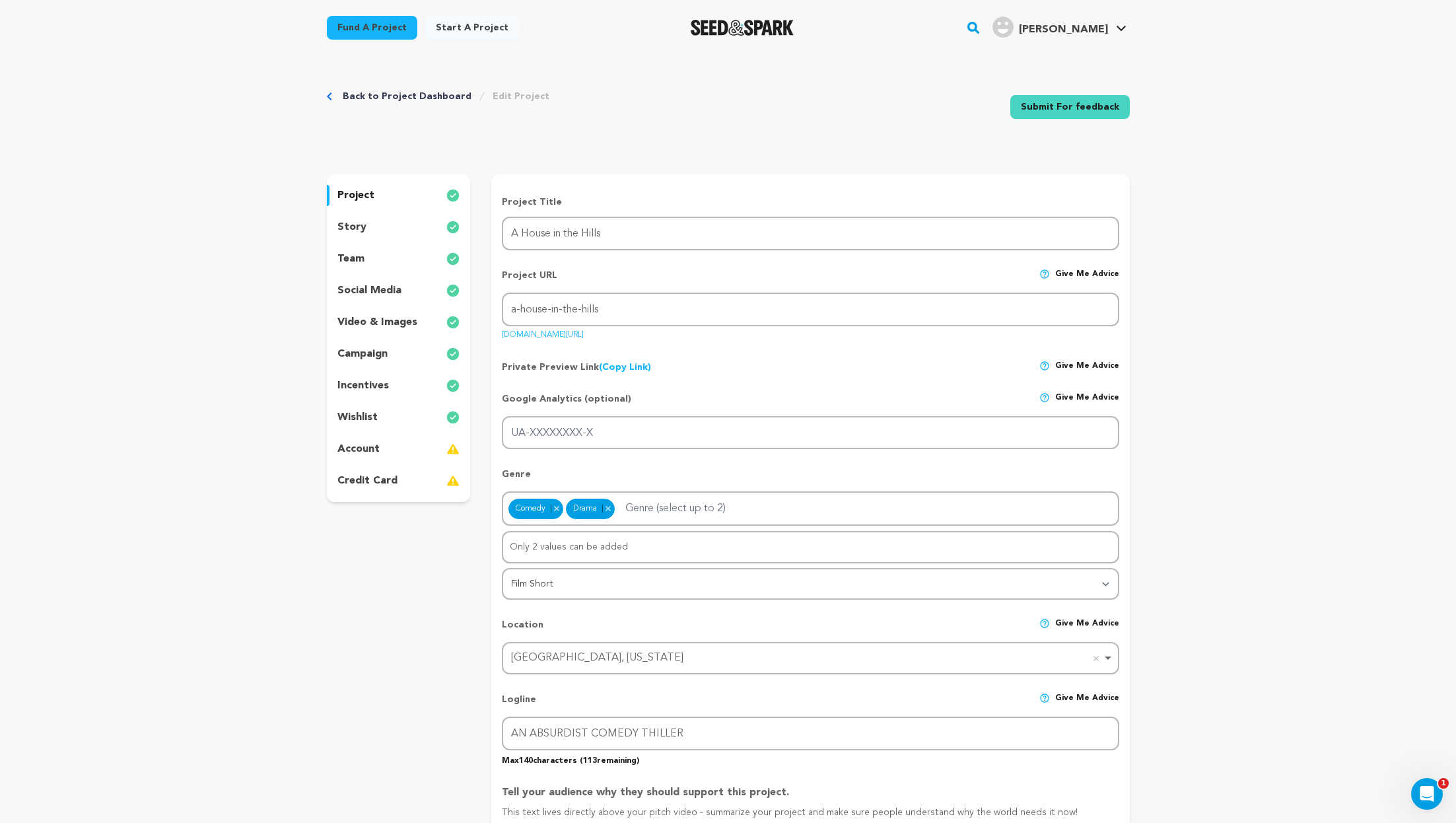
click at [327, 98] on icon "Breadcrumb" at bounding box center [329, 96] width 5 height 8
click at [357, 97] on link "Back to Project Dashboard" at bounding box center [407, 96] width 129 height 13
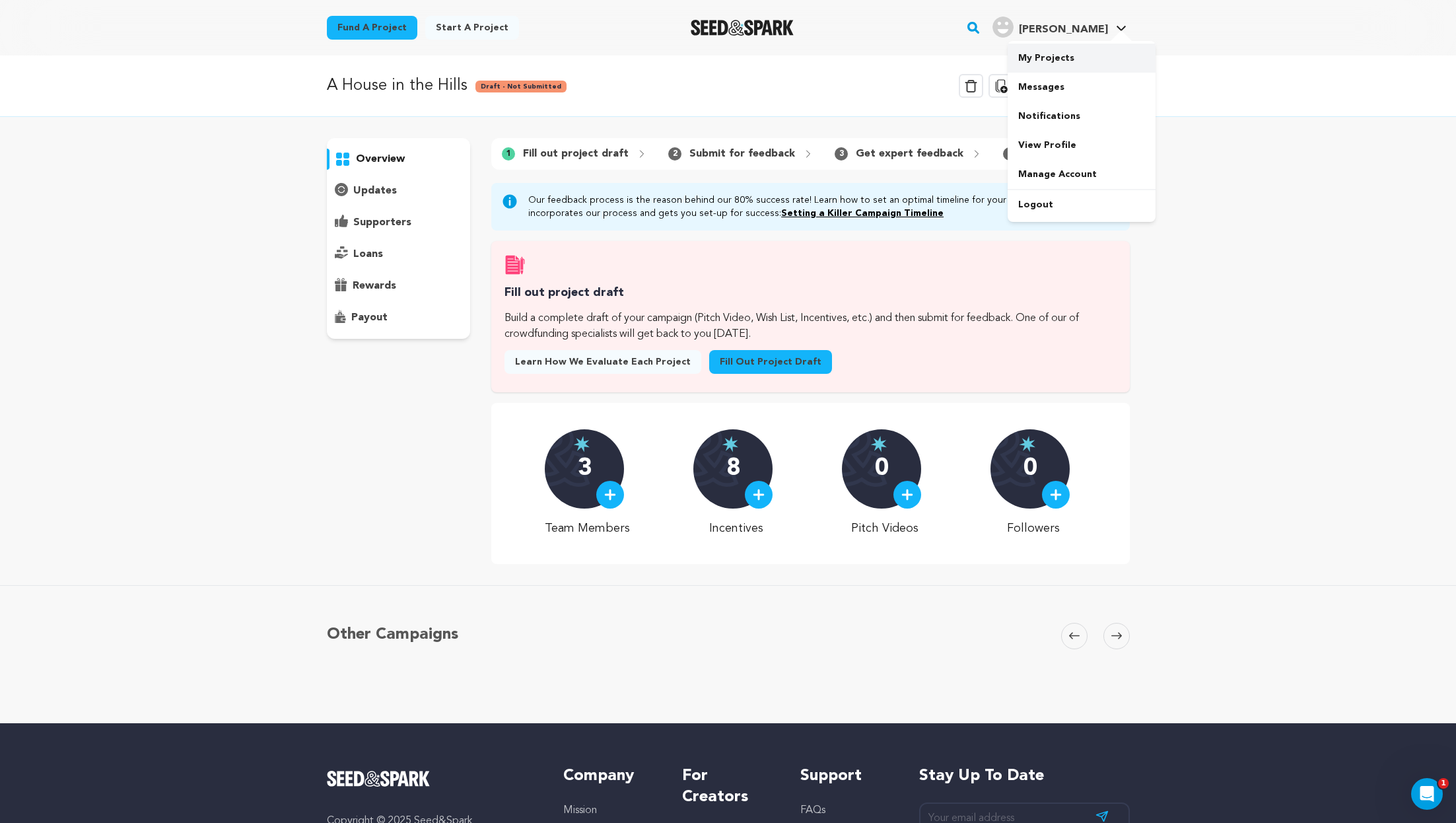
click at [1078, 50] on link "My Projects" at bounding box center [1082, 58] width 148 height 29
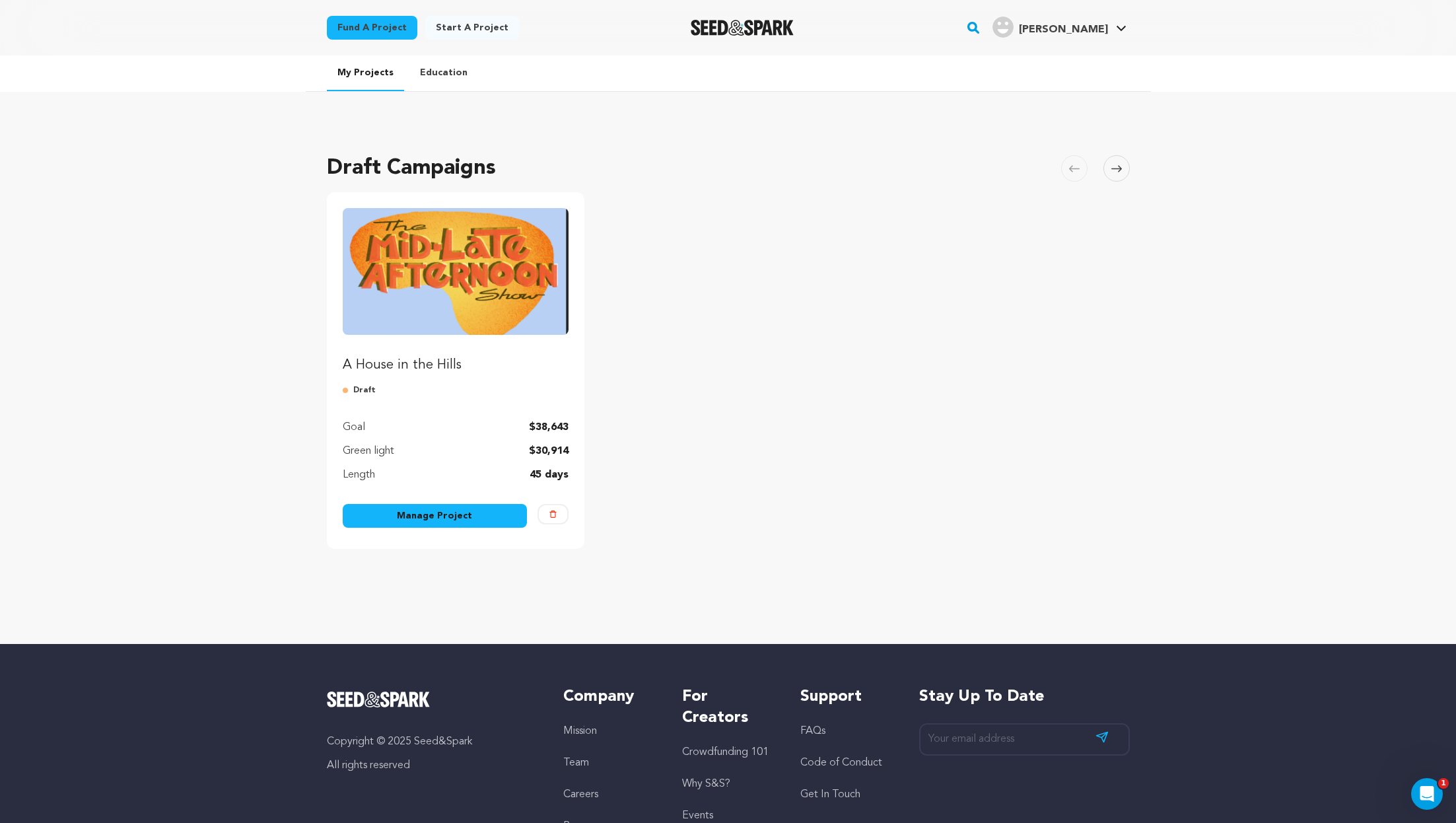
click at [470, 301] on img "Fund A House in the Hills" at bounding box center [456, 271] width 227 height 126
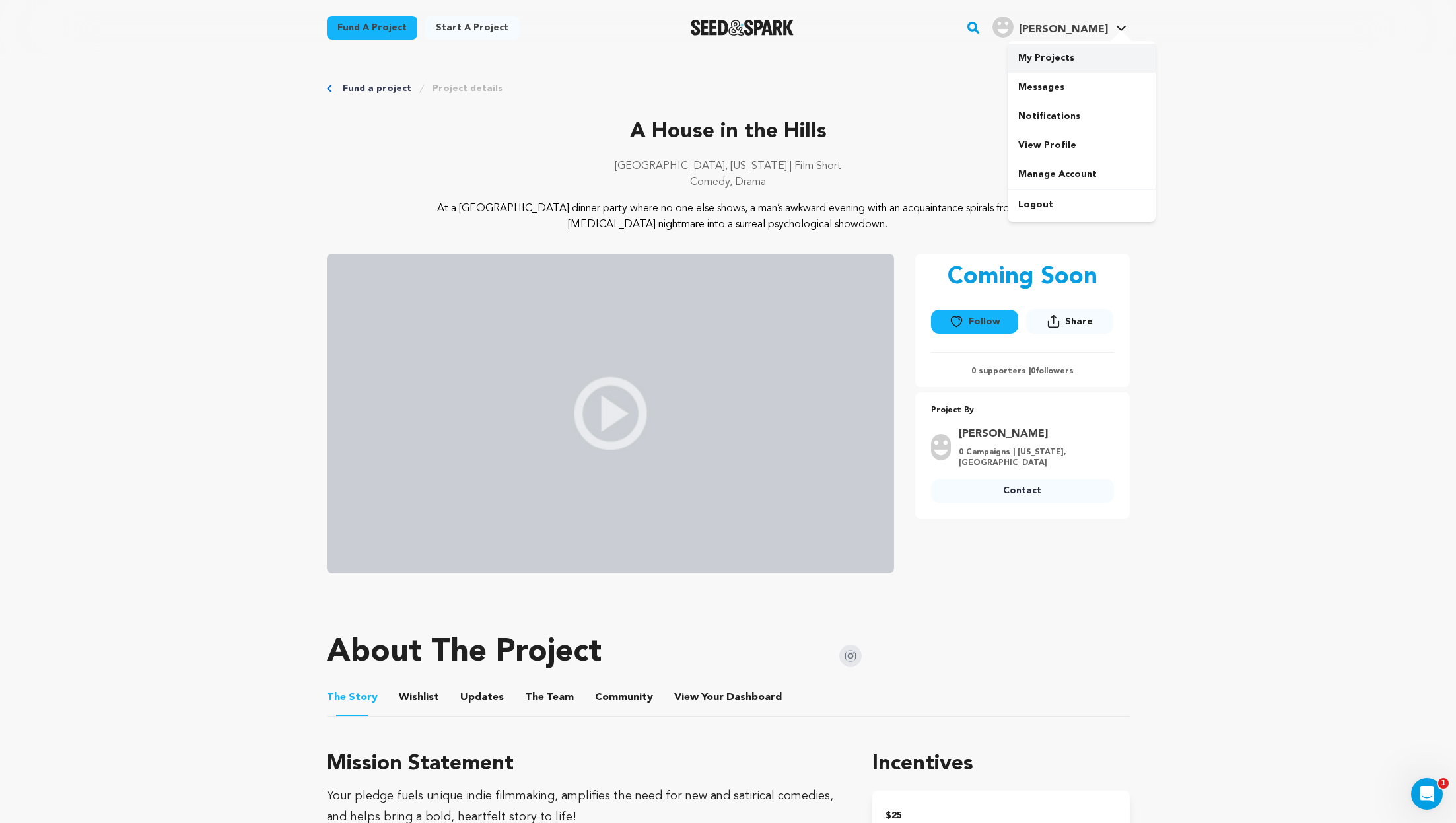
click at [1080, 51] on link "My Projects" at bounding box center [1082, 58] width 148 height 29
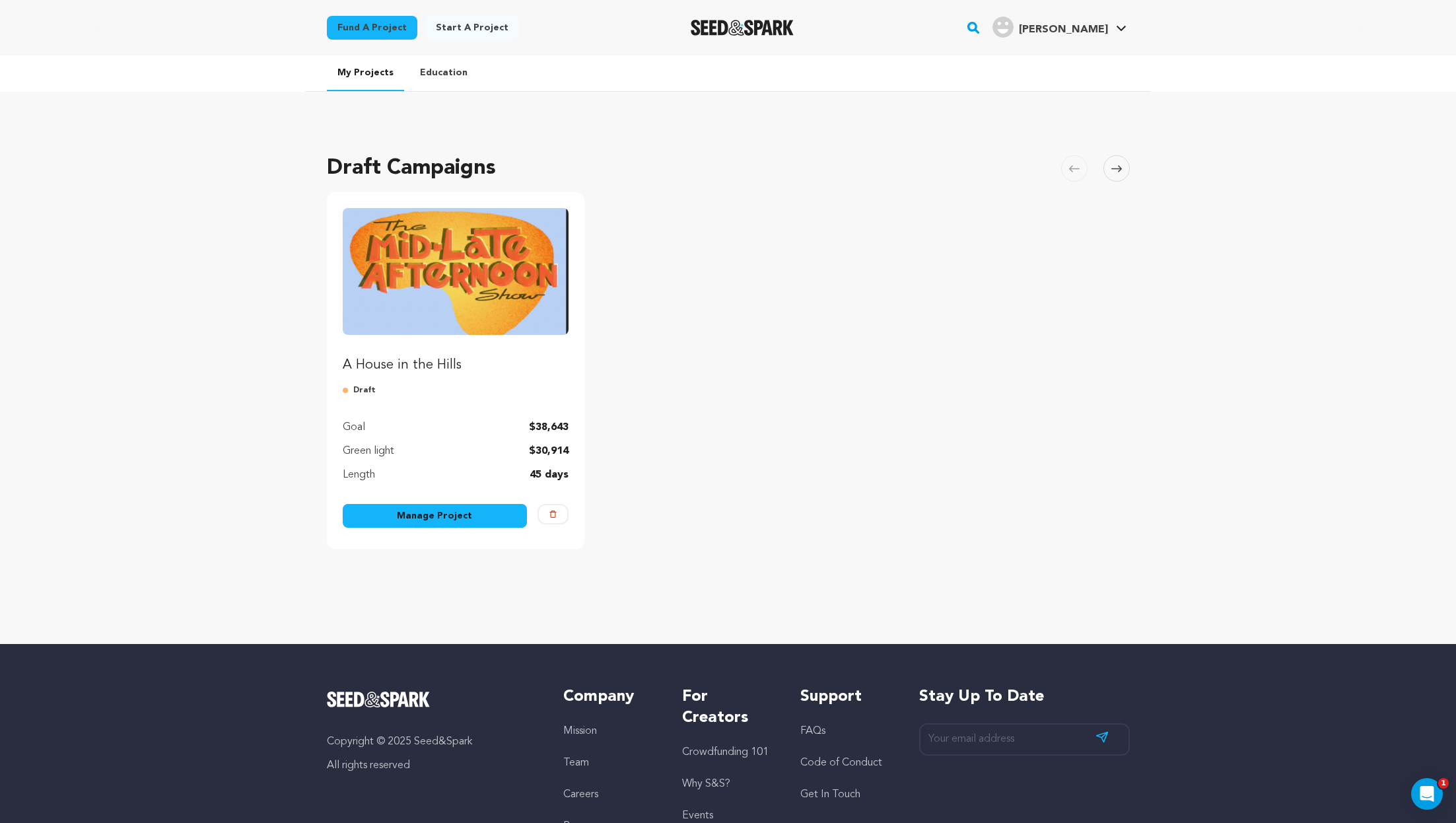
click at [437, 520] on link "Manage Project" at bounding box center [435, 515] width 185 height 24
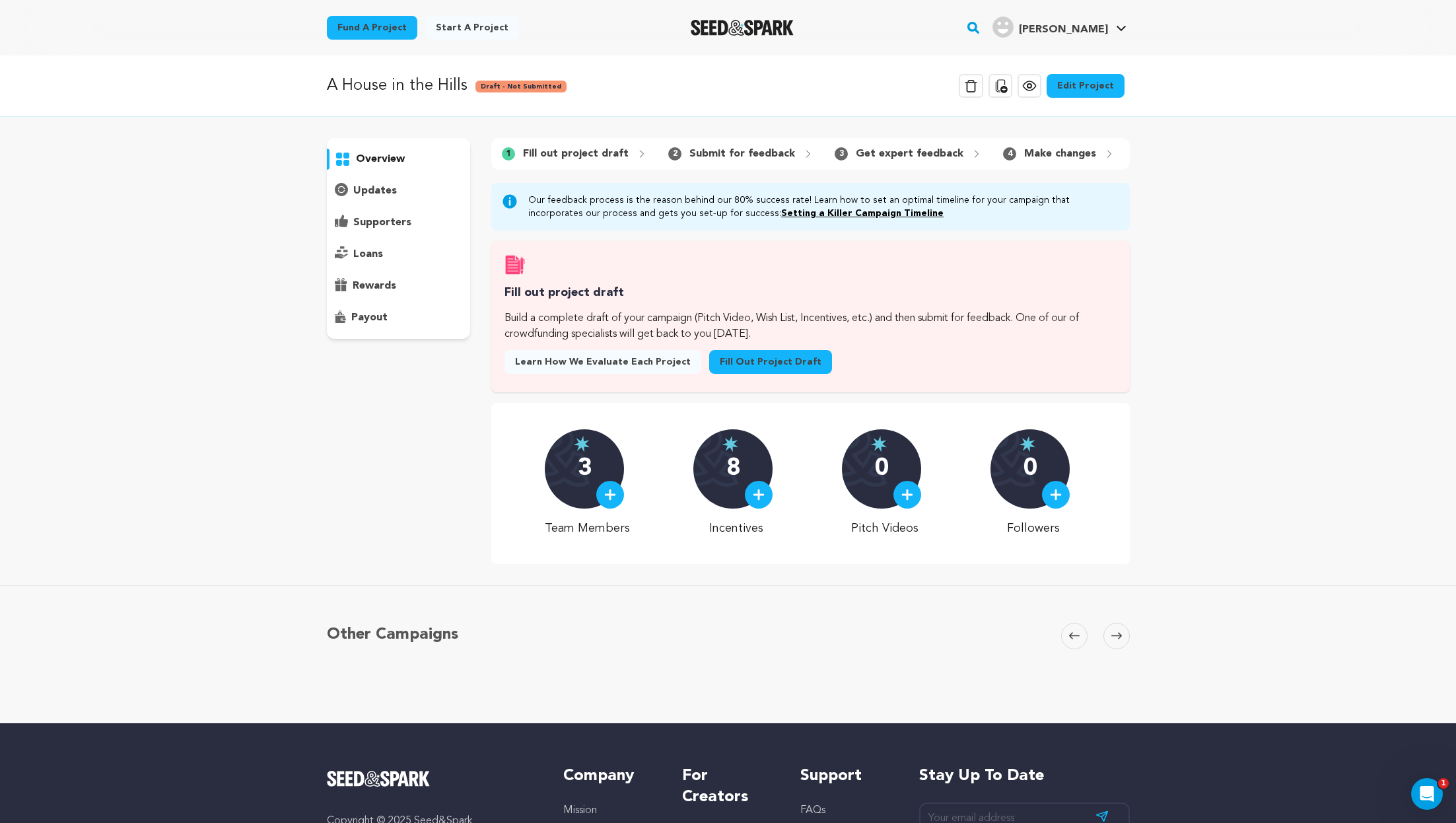
click at [1103, 83] on link "Edit Project" at bounding box center [1086, 85] width 78 height 24
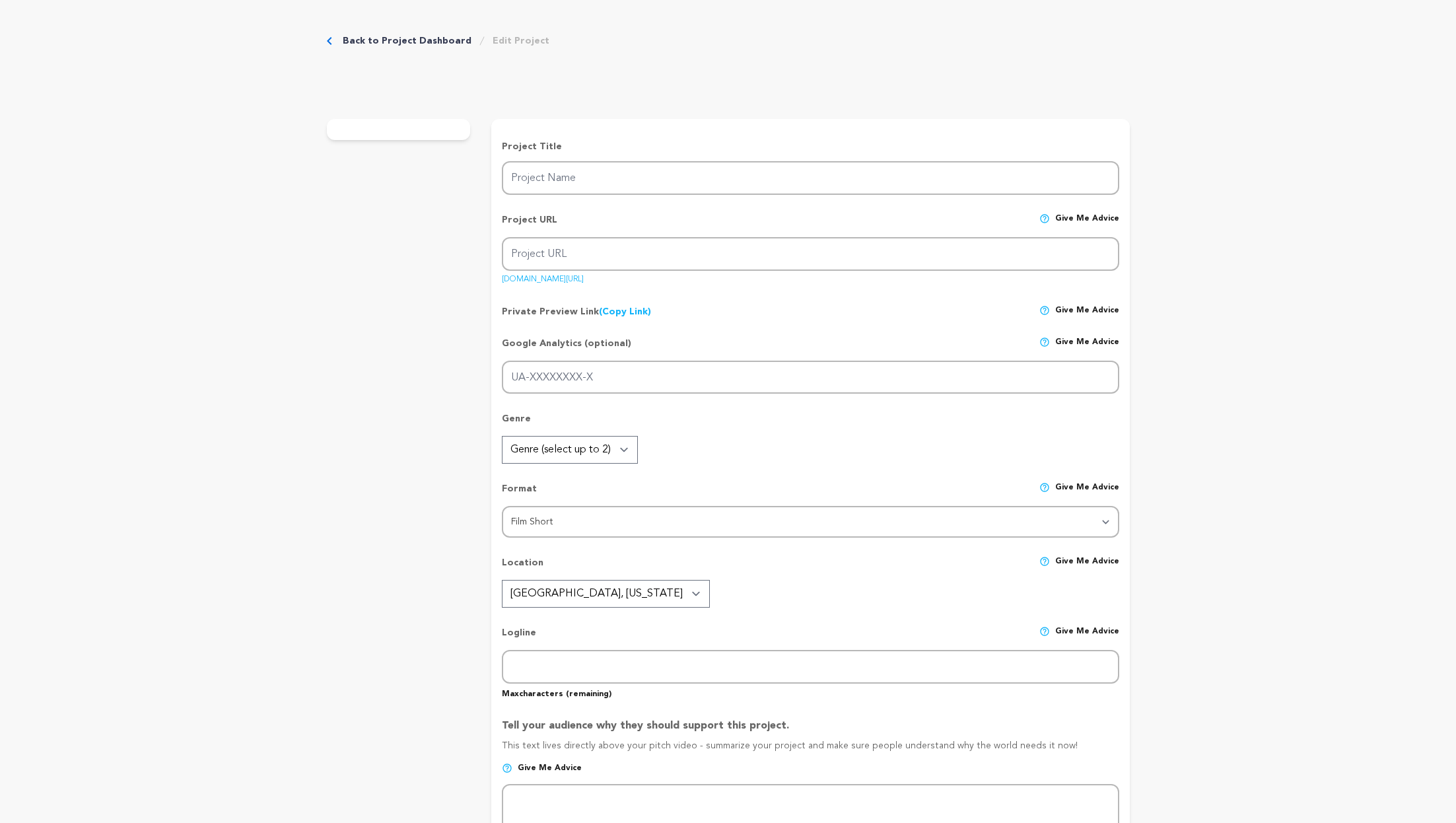
type input "A House in the Hills"
type input "a-house-in-the-hills"
type input "AN ABSURDIST COMEDY THILLER"
type textarea "At a [GEOGRAPHIC_DATA] dinner party where no one else shows, a man’s awkward ev…"
type textarea "Your pledge fuels unique indie filmmaking, amplifies the need for new and satir…"
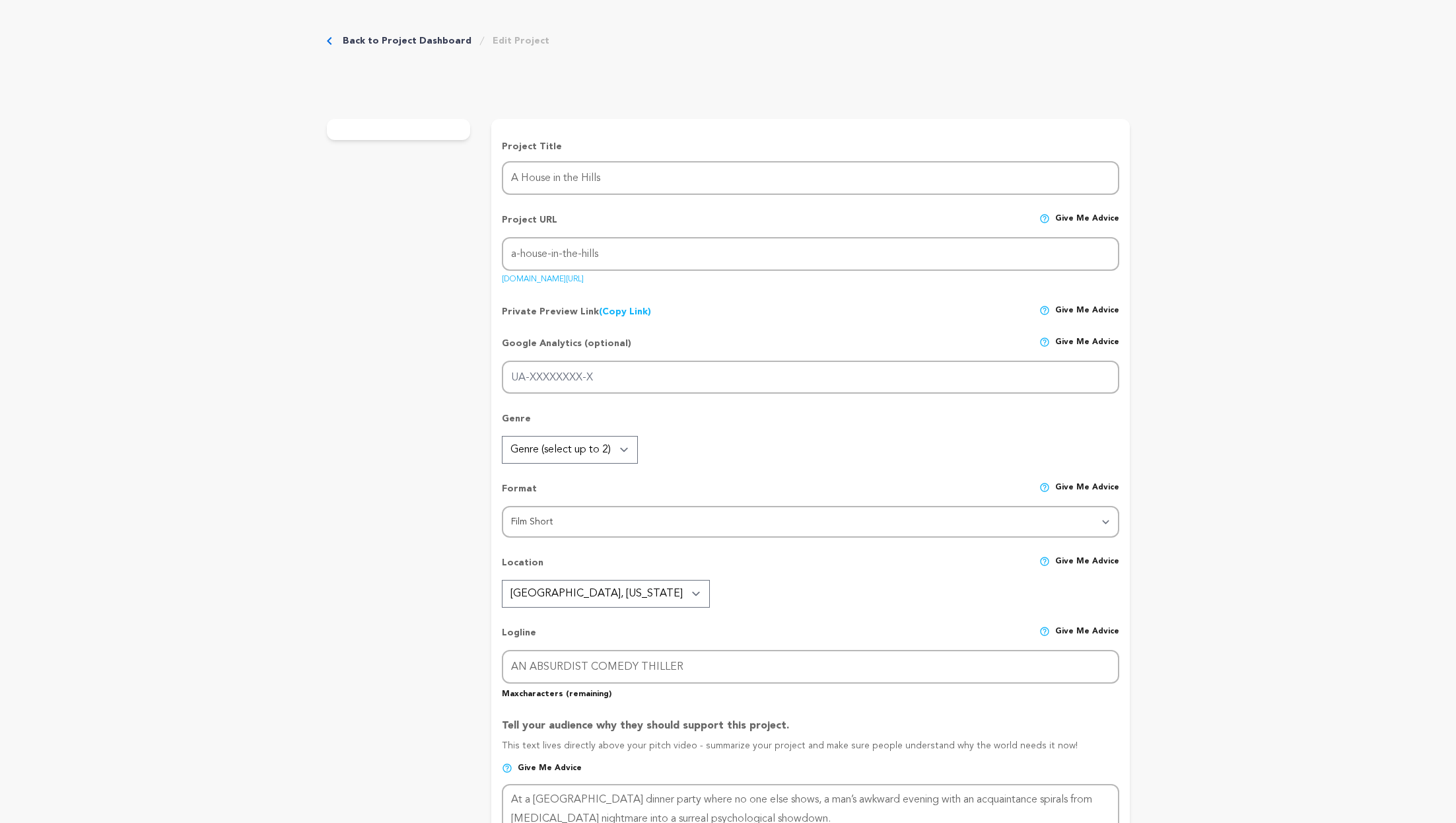
type textarea "We have the support of the [PERSON_NAME] theater."
radio input "true"
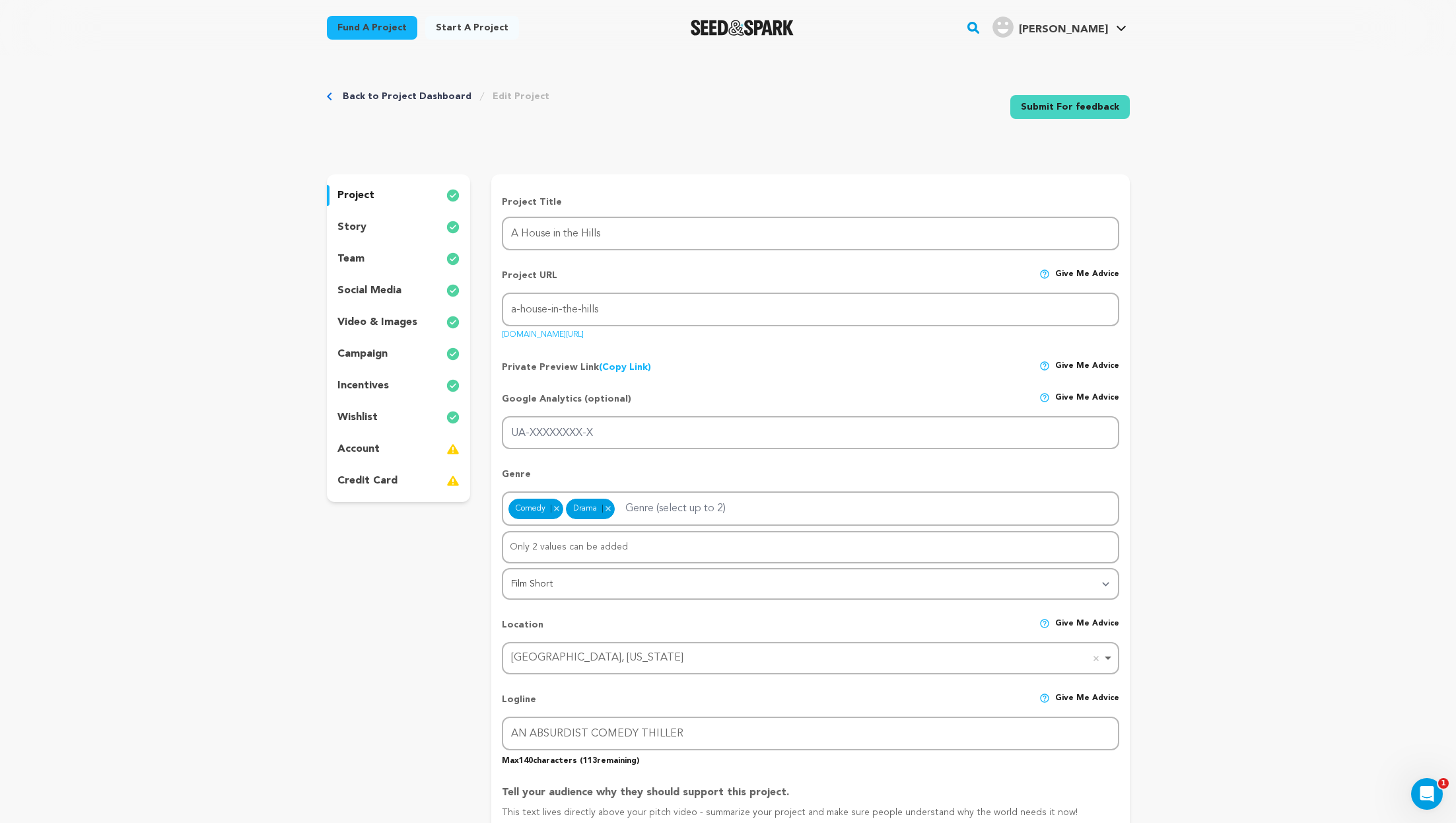
click at [398, 263] on div "team" at bounding box center [398, 259] width 144 height 21
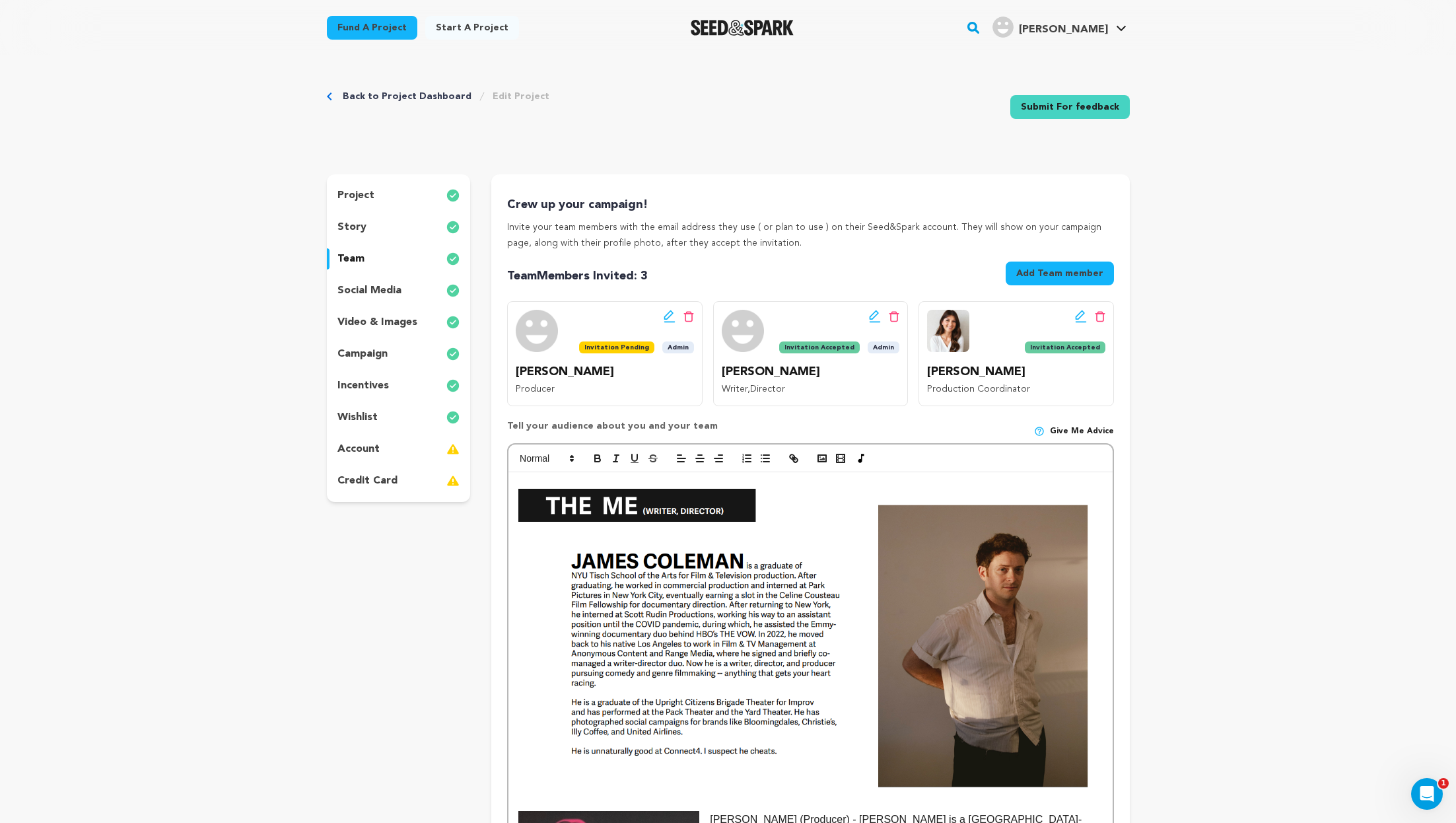
click at [1077, 314] on icon at bounding box center [1081, 316] width 12 height 13
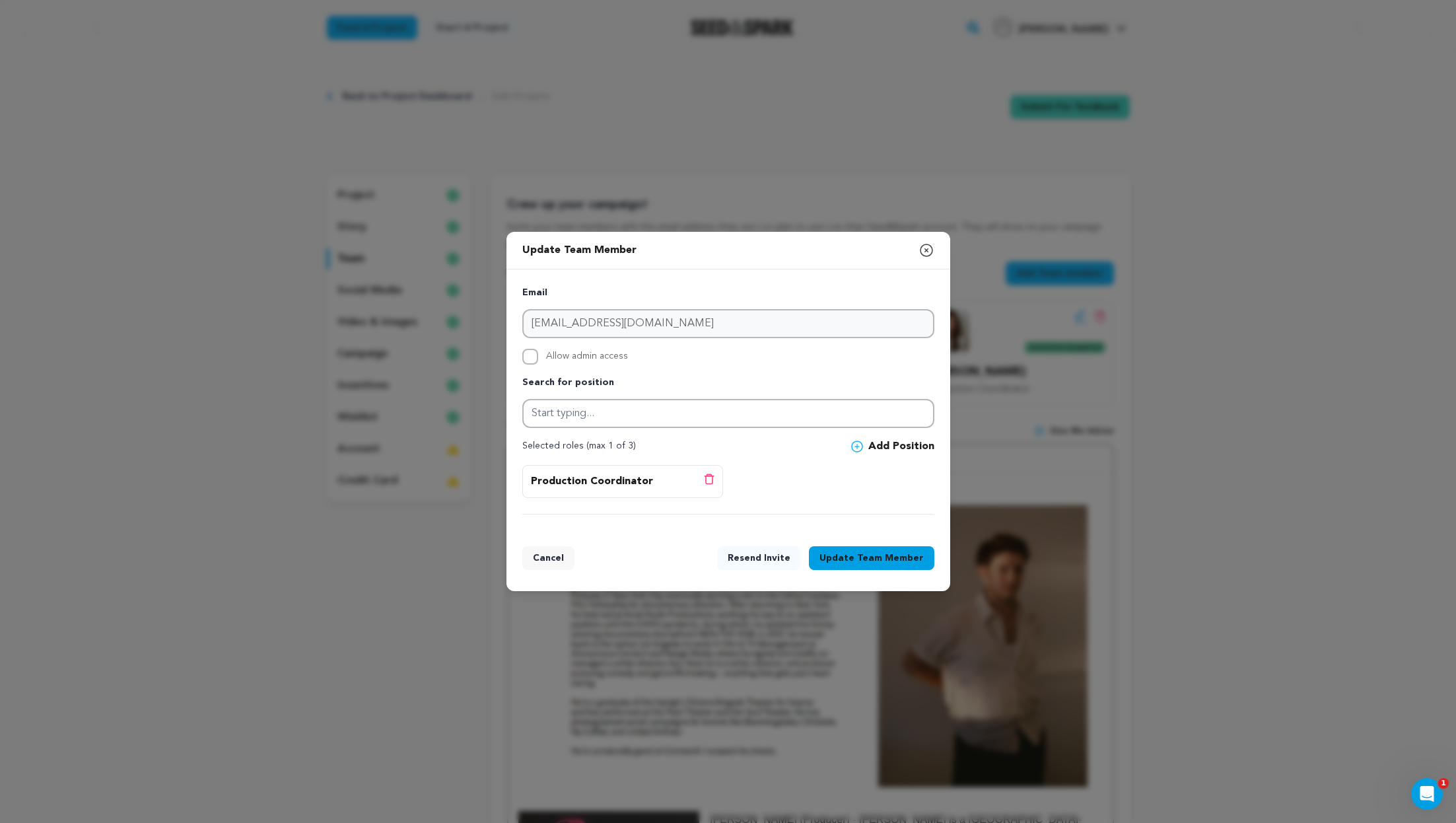
click at [926, 238] on div "Update Team Member Close modal" at bounding box center [728, 251] width 444 height 38
click at [926, 240] on div "Update Team Member Close modal" at bounding box center [728, 251] width 444 height 38
click at [928, 251] on icon "button" at bounding box center [926, 250] width 16 height 16
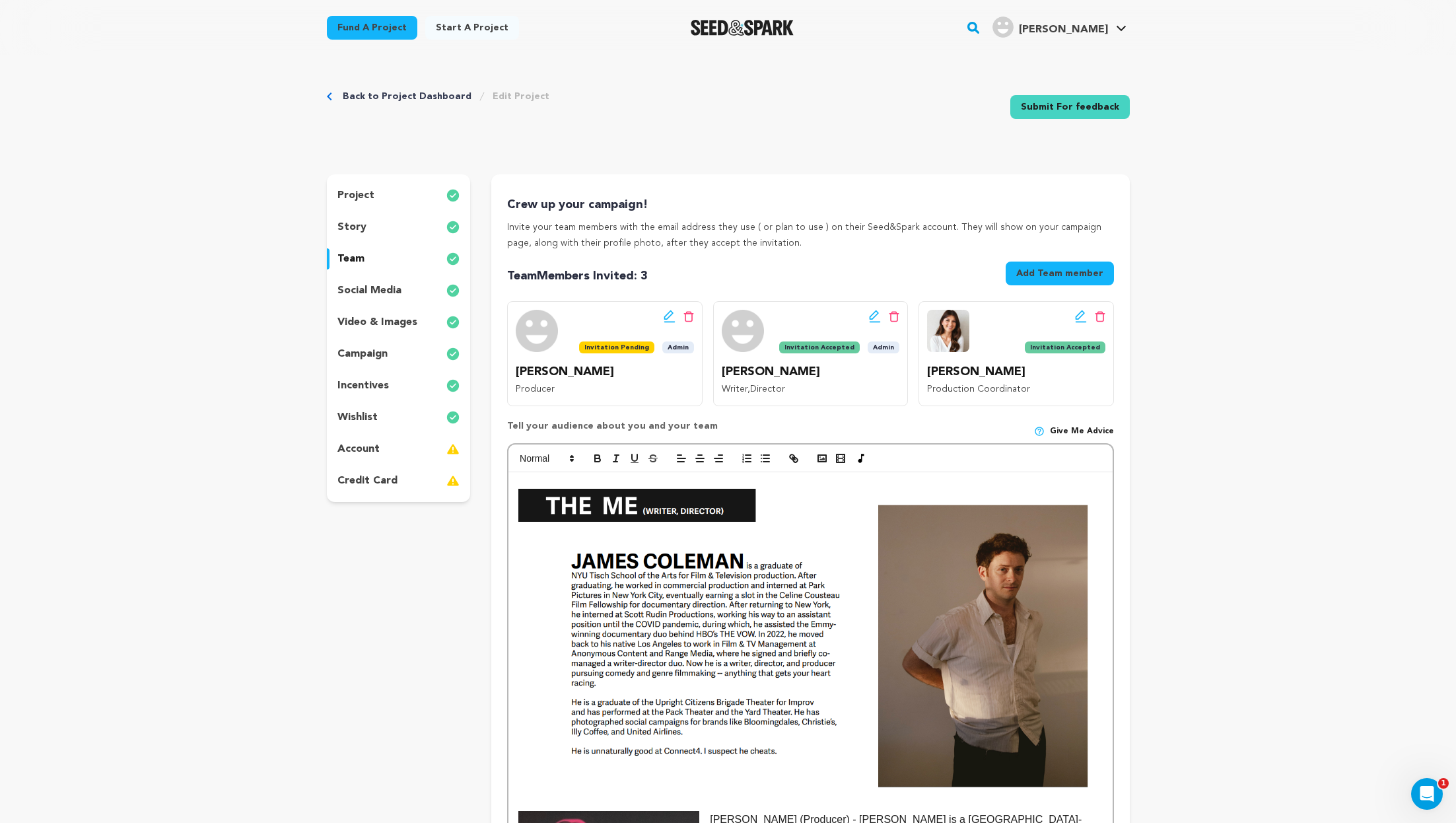
click at [1077, 316] on icon at bounding box center [1081, 316] width 12 height 13
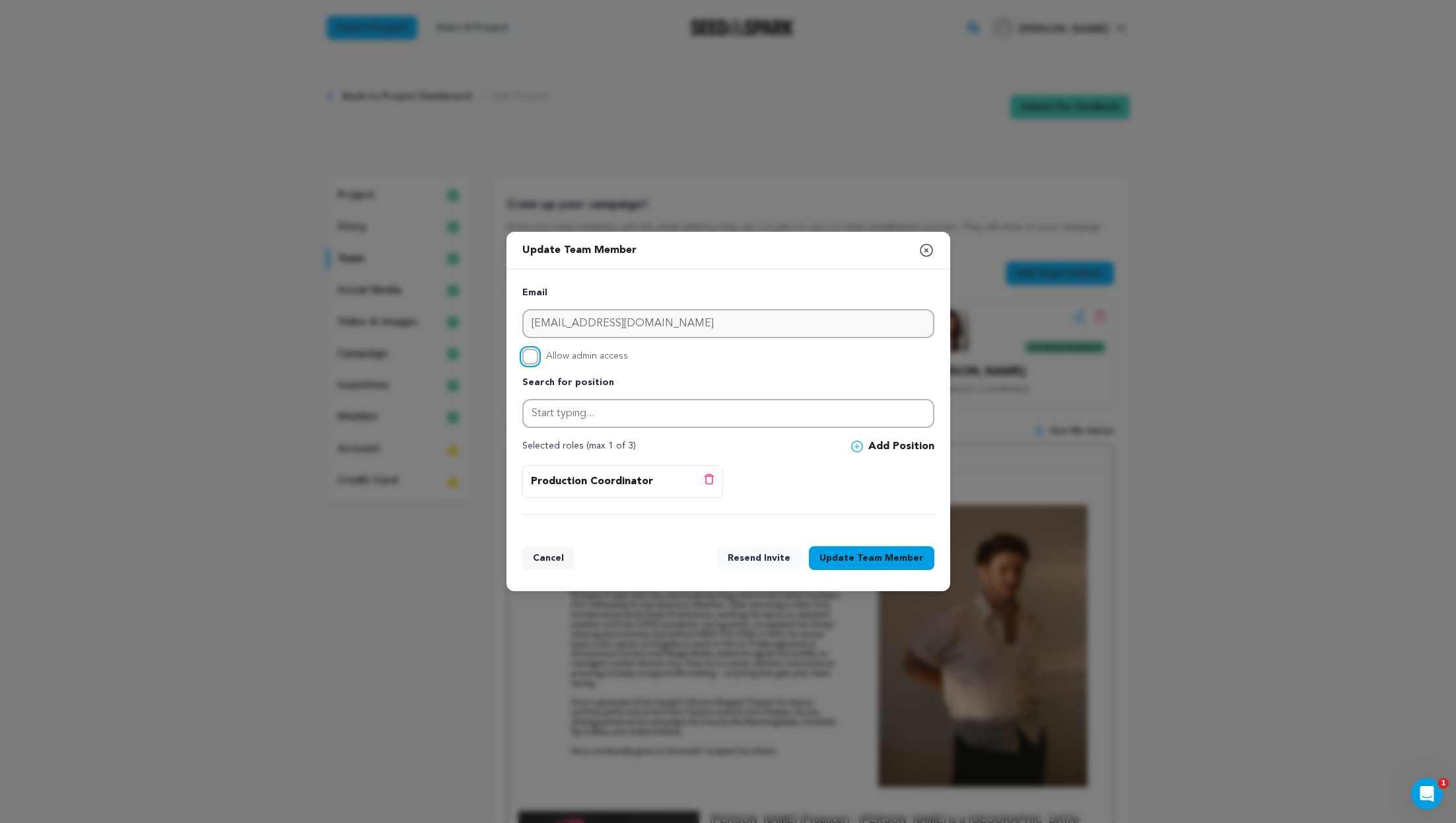
click at [528, 357] on input "Allow admin access" at bounding box center [530, 357] width 16 height 16
checkbox input "true"
click at [887, 556] on span "Team Member" at bounding box center [890, 558] width 66 height 13
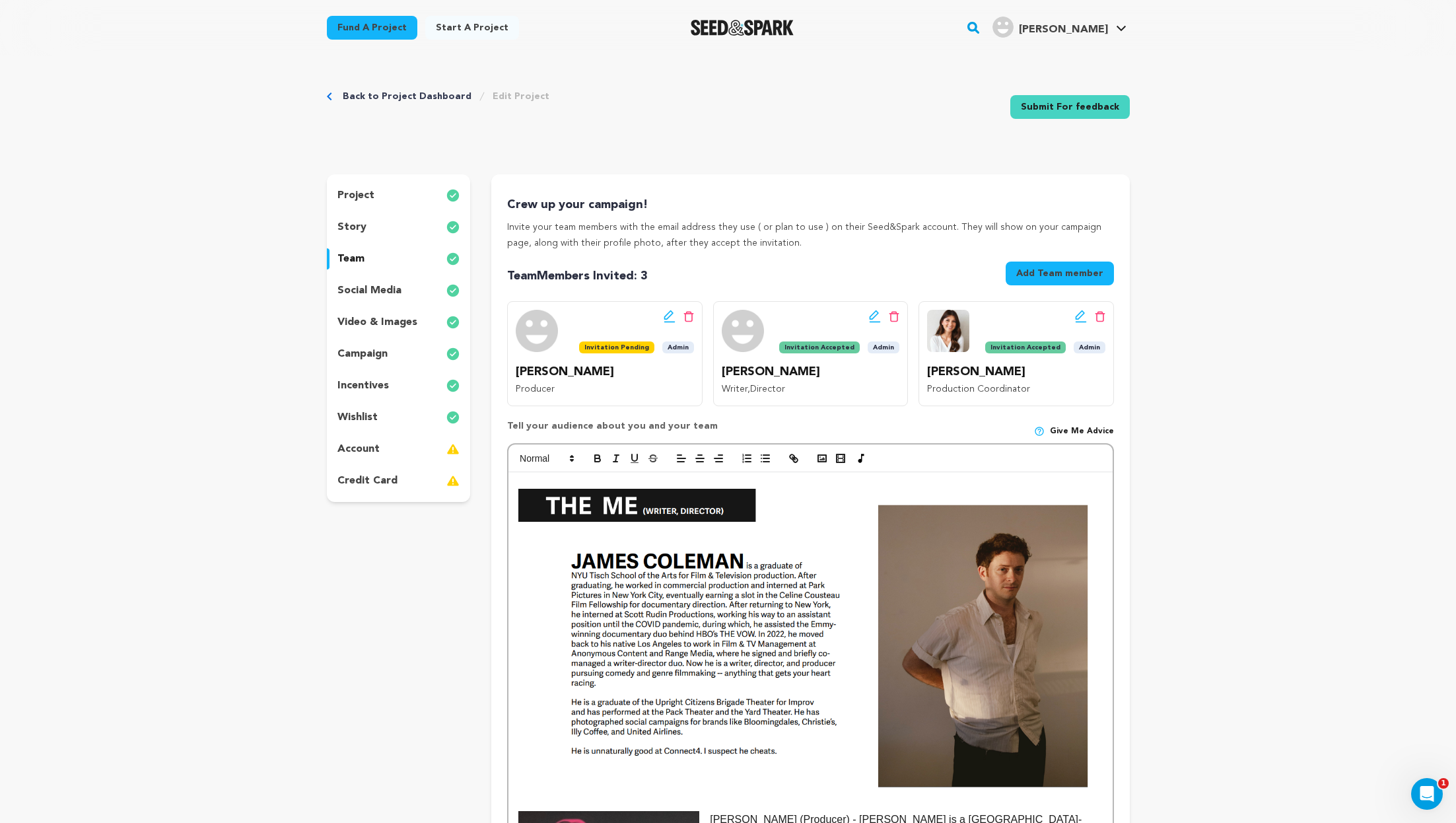
click at [394, 225] on div "story" at bounding box center [398, 227] width 144 height 21
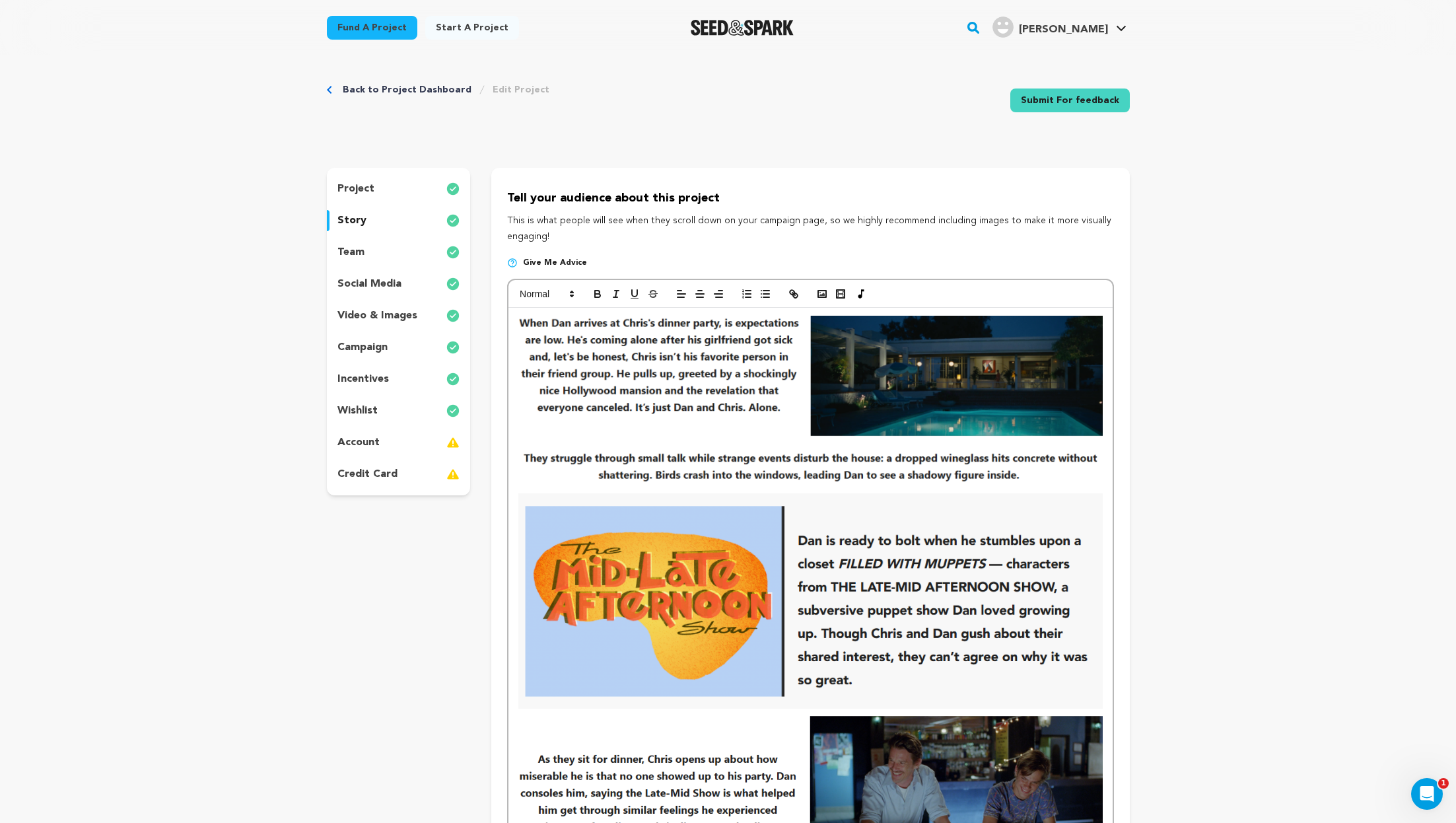
scroll to position [3, 0]
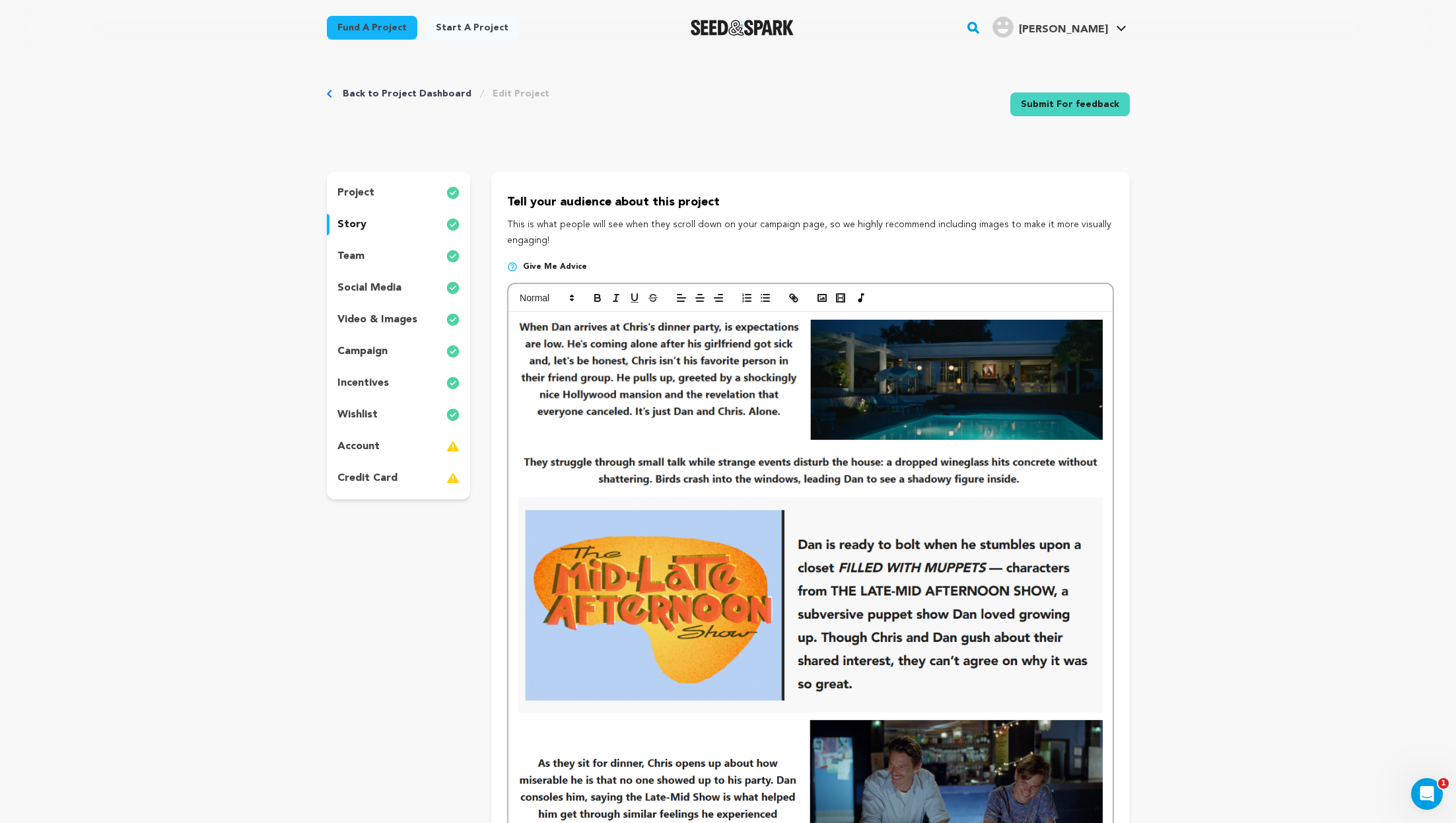
click at [689, 424] on img at bounding box center [811, 404] width 584 height 170
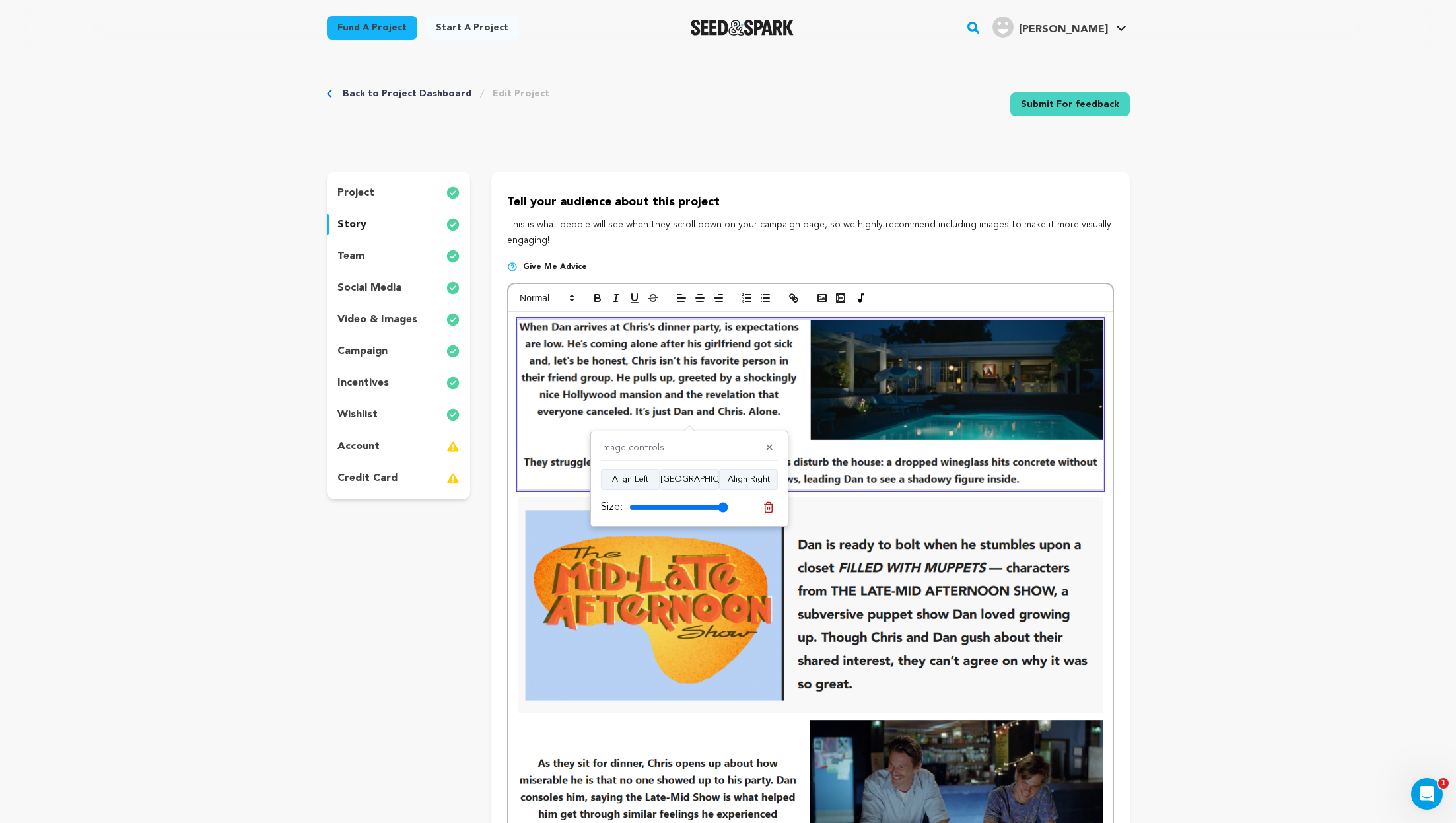
click at [874, 598] on img at bounding box center [811, 605] width 584 height 215
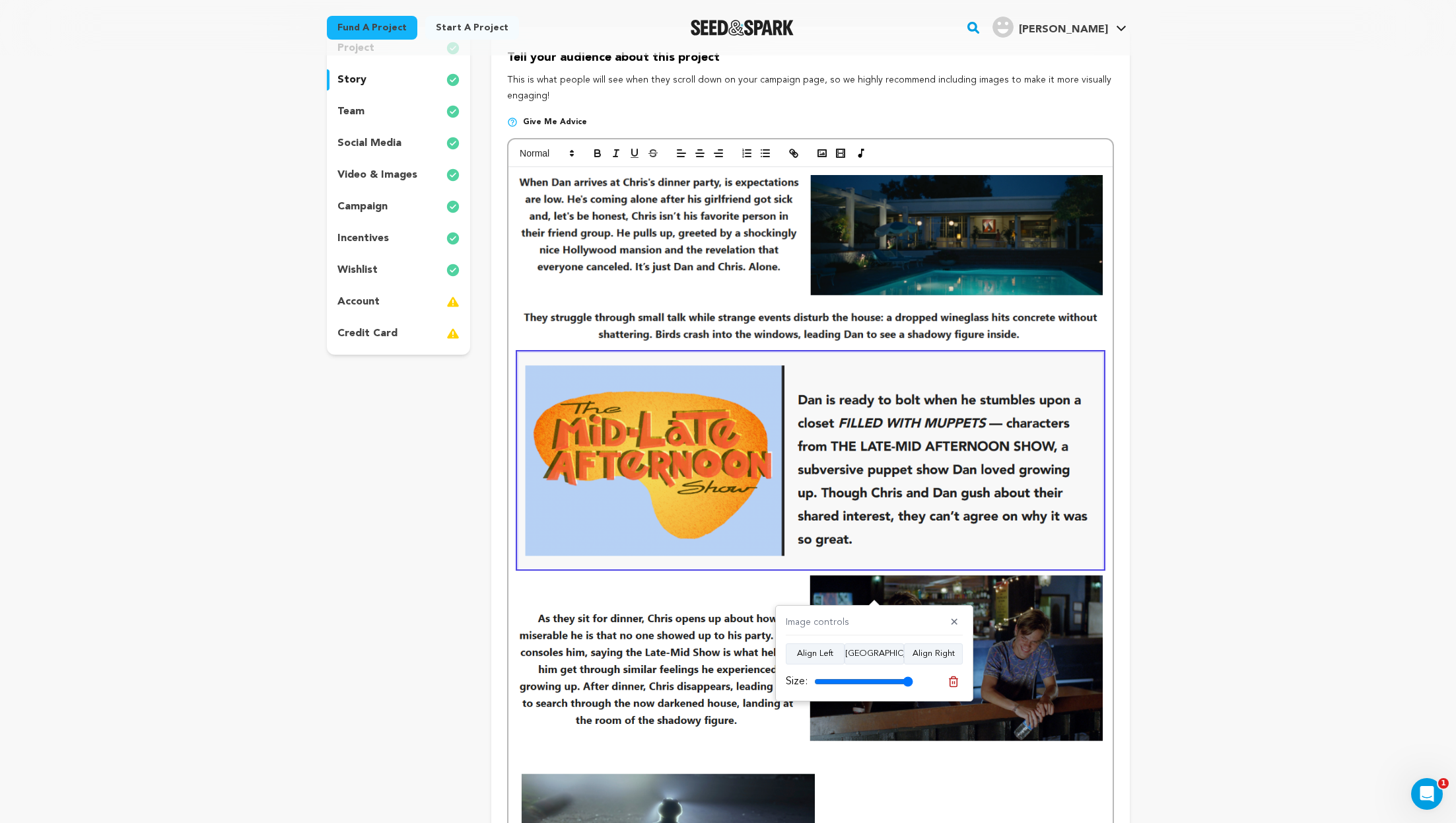
scroll to position [165, 0]
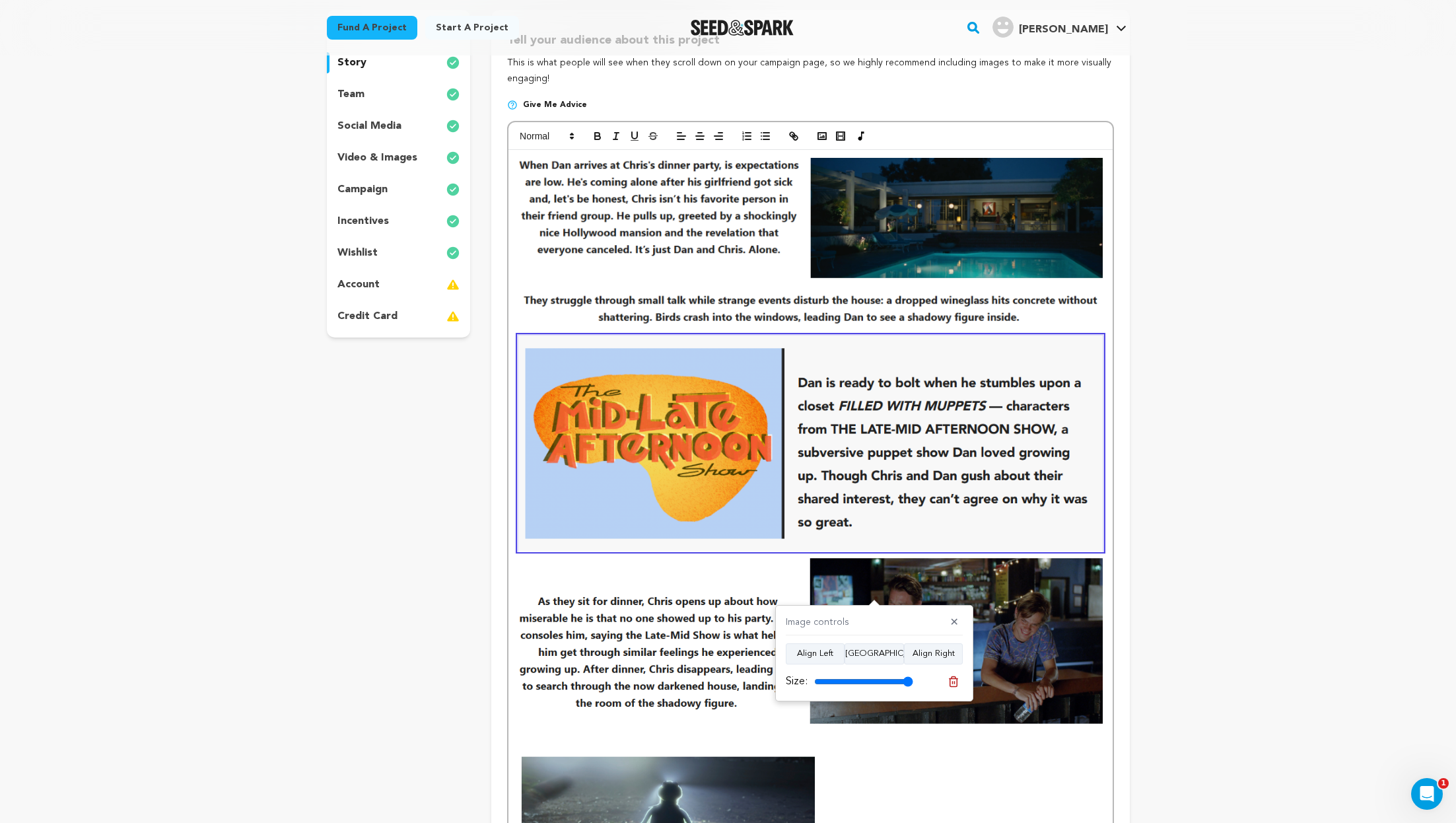
click at [663, 605] on img at bounding box center [811, 637] width 584 height 174
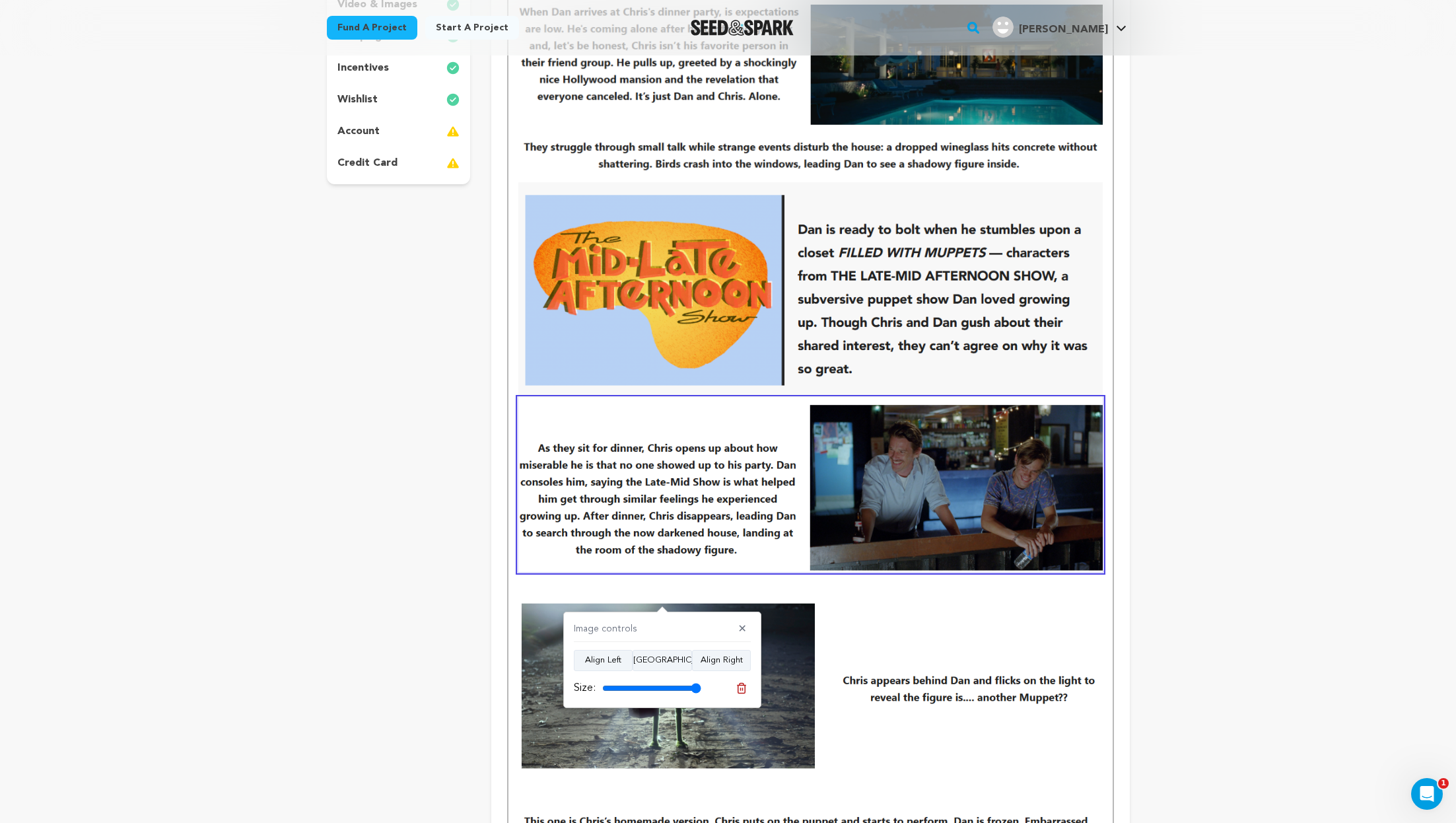
scroll to position [342, 0]
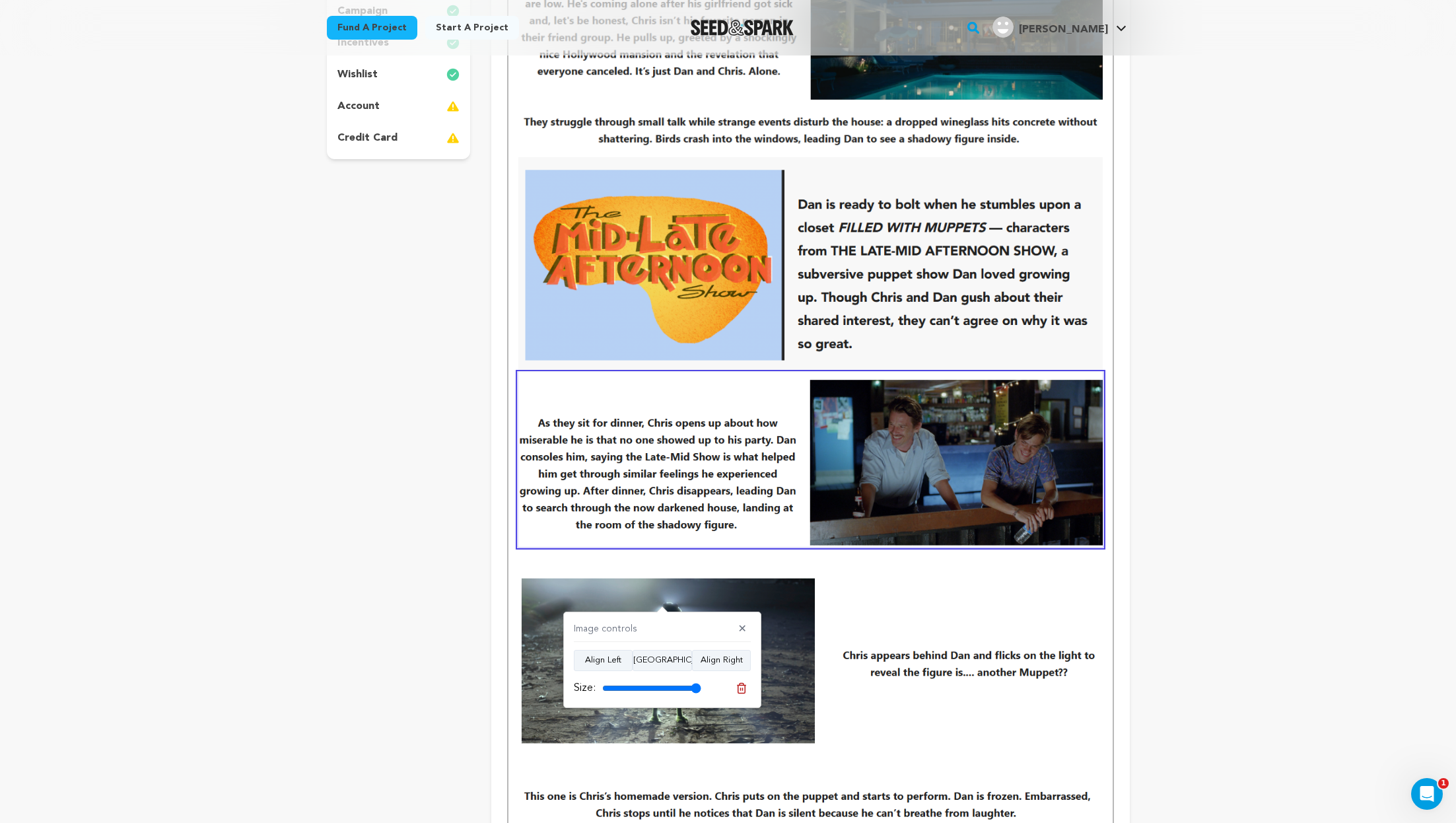
click at [908, 643] on img at bounding box center [811, 659] width 584 height 174
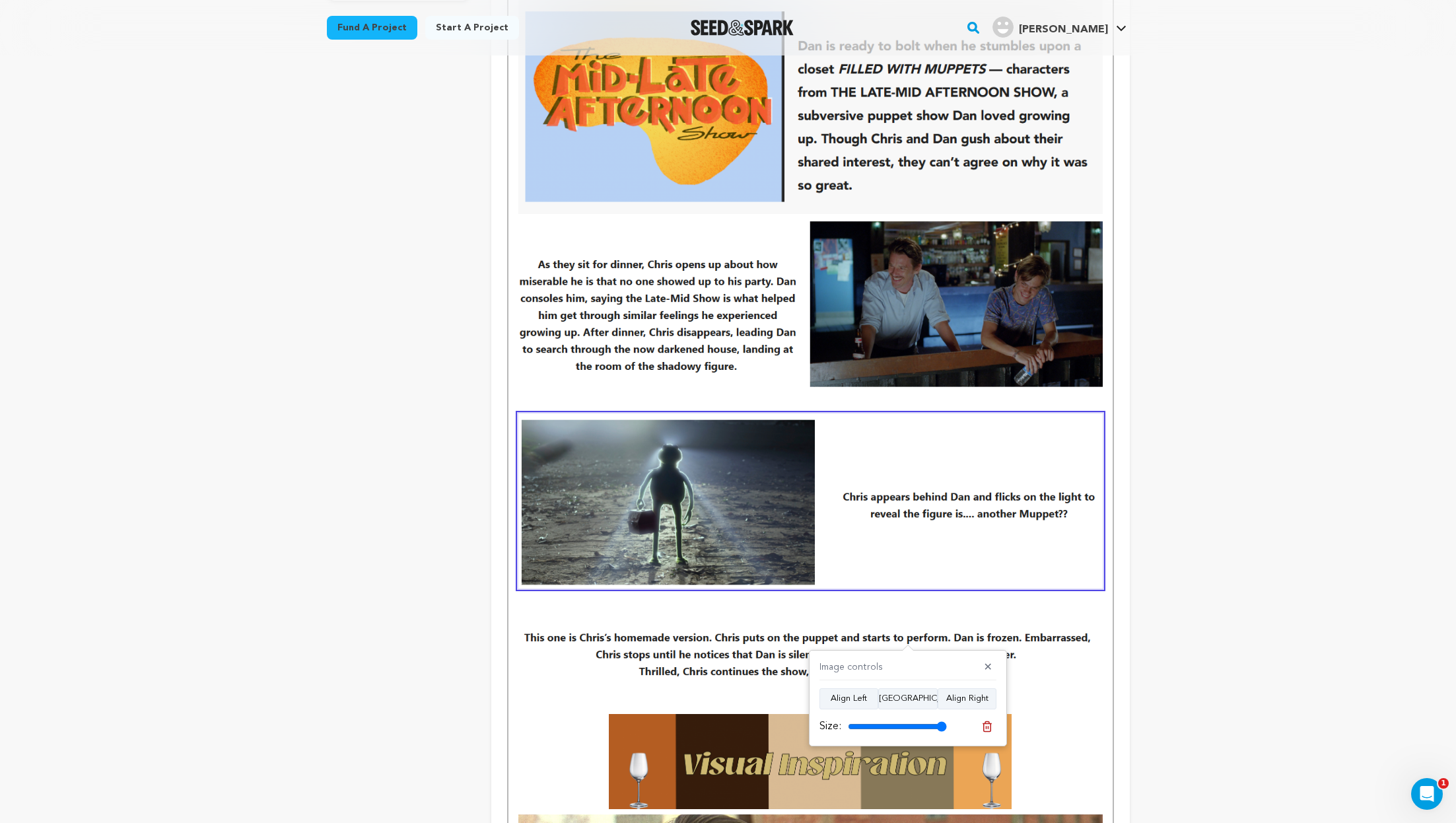
scroll to position [510, 0]
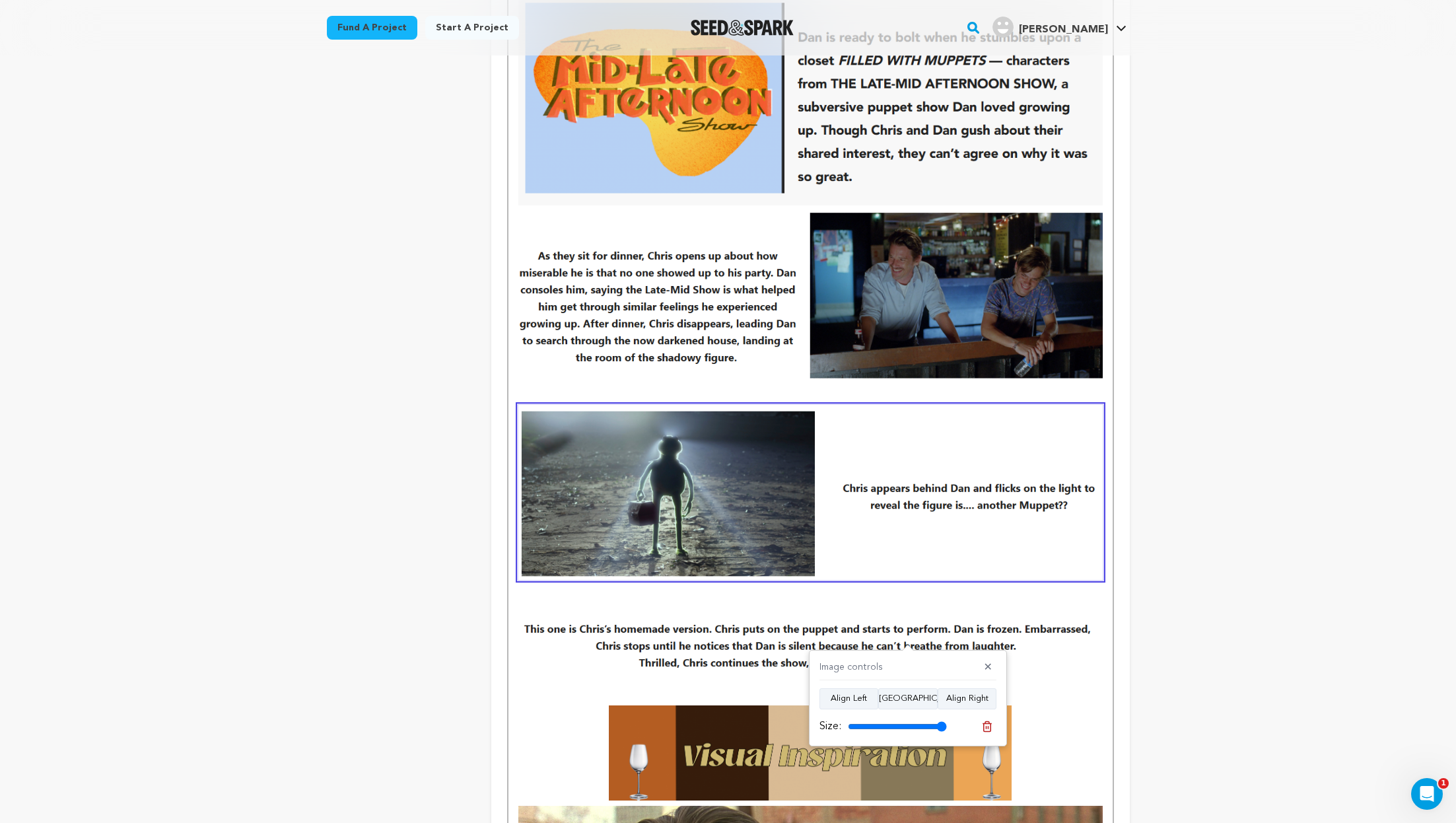
click at [752, 633] on img at bounding box center [811, 647] width 584 height 56
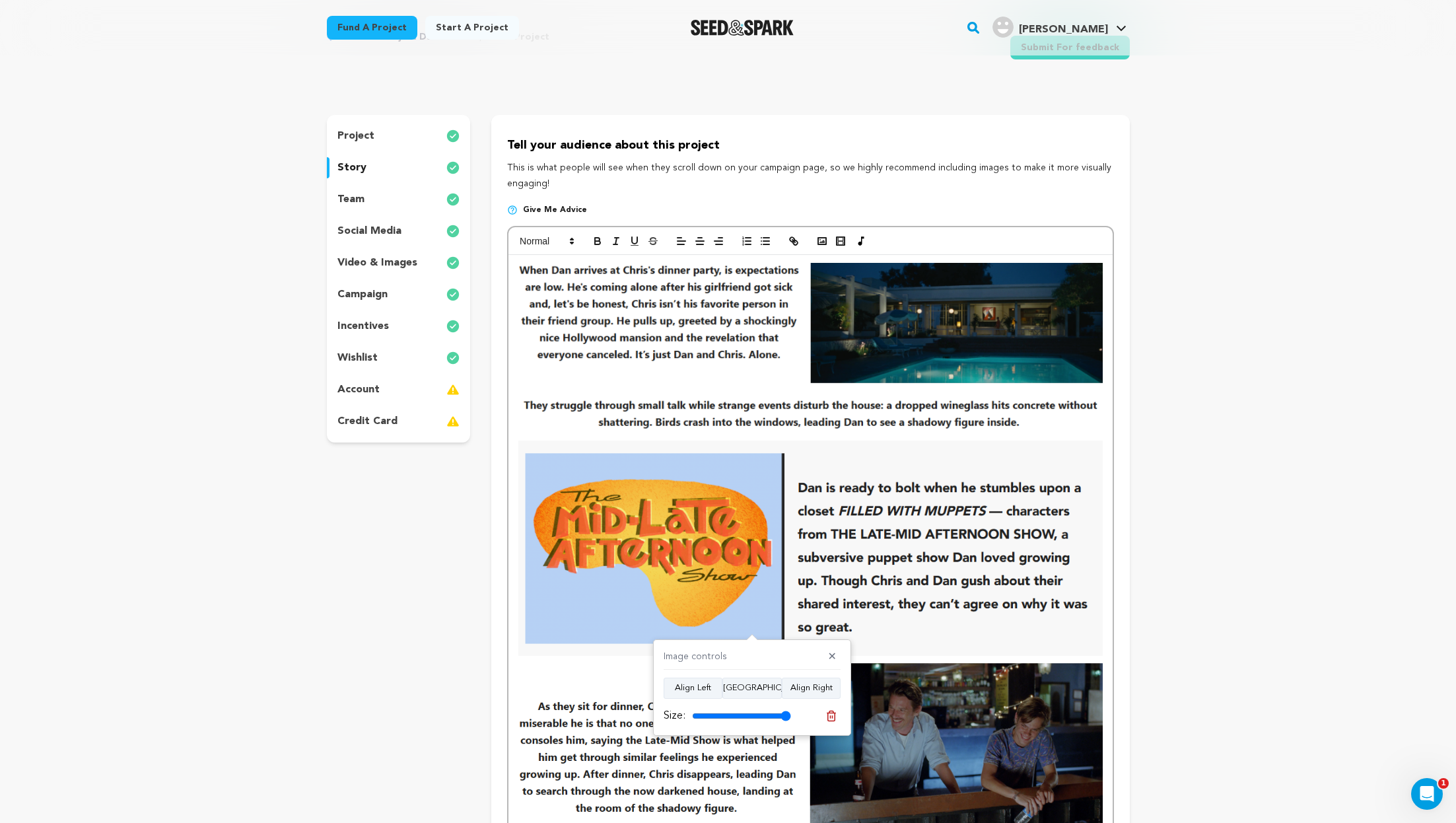
scroll to position [40, 0]
